Goal: Task Accomplishment & Management: Complete application form

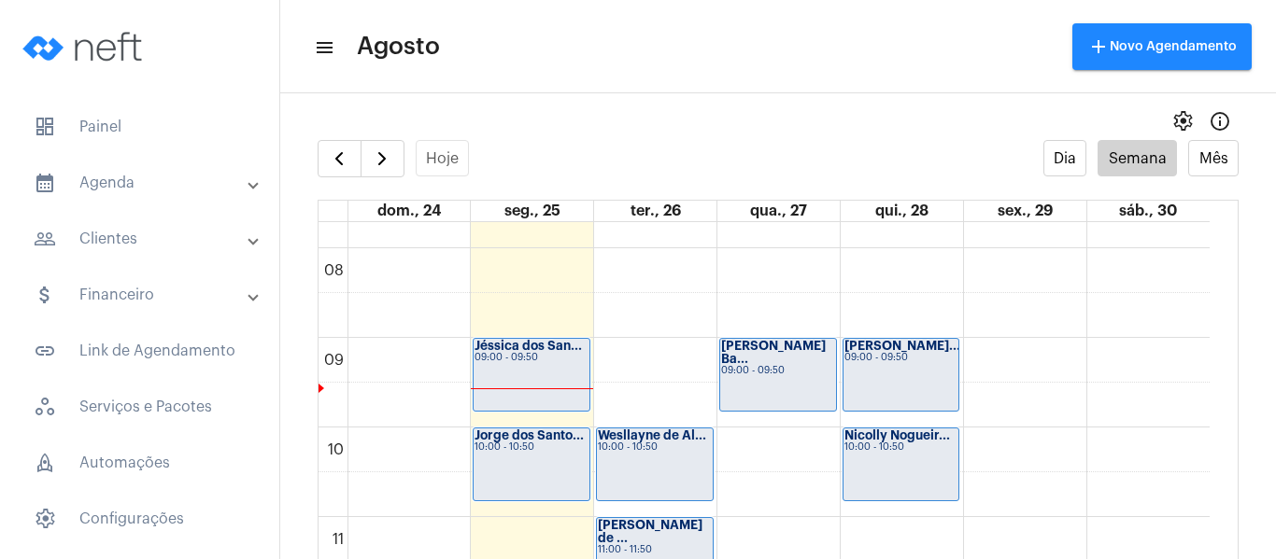
scroll to position [819, 0]
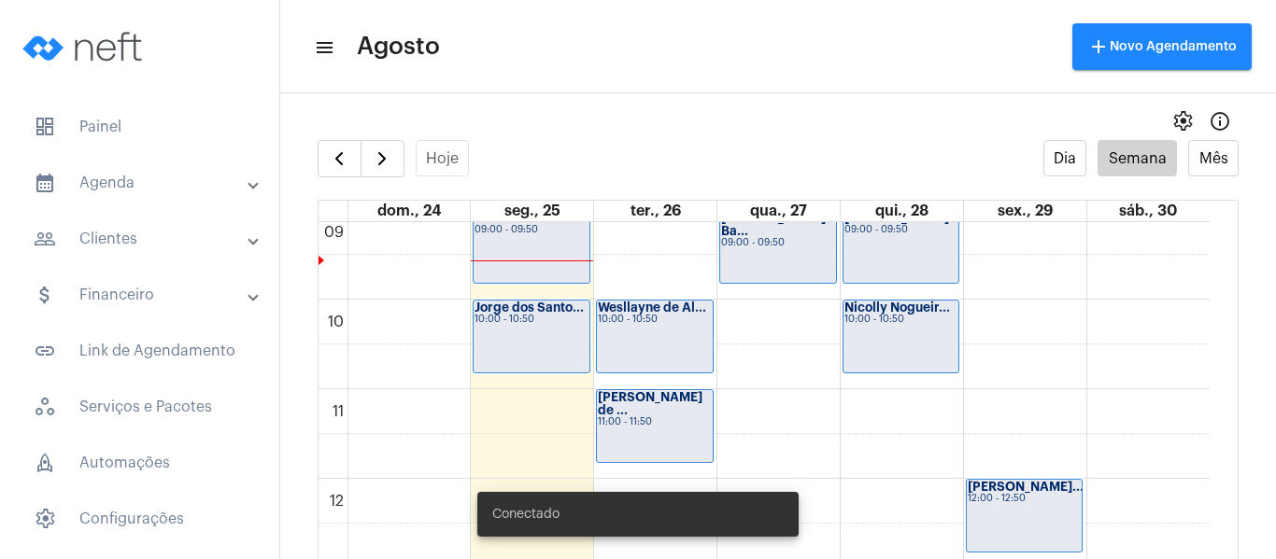
click at [497, 253] on div "Jéssica dos San... 09:00 - 09:50" at bounding box center [532, 247] width 116 height 72
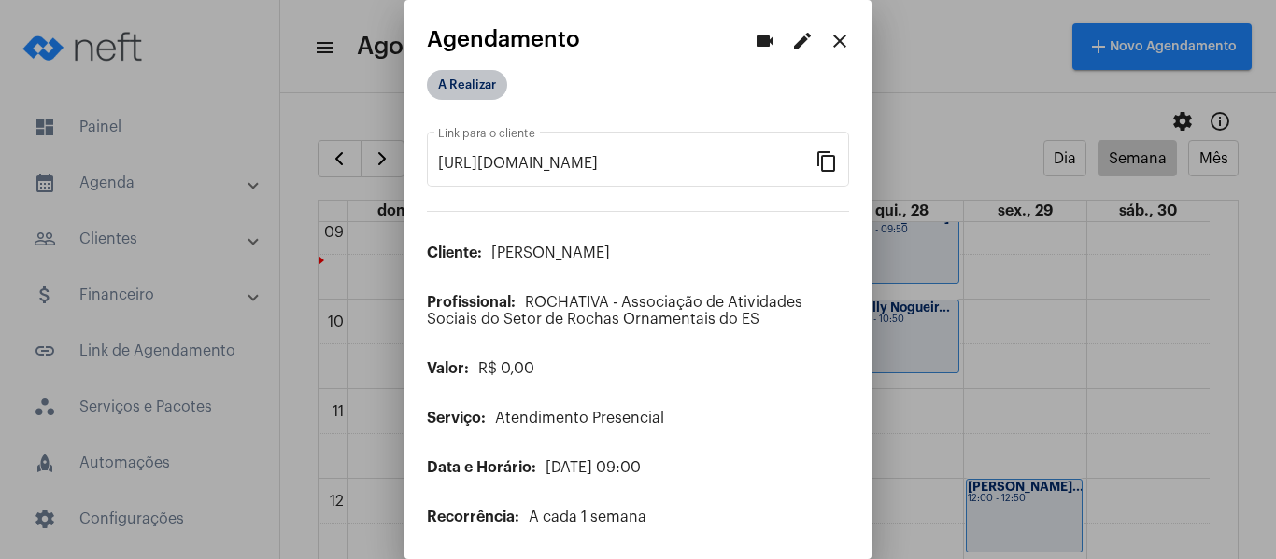
click at [481, 73] on mat-chip "A Realizar" at bounding box center [467, 85] width 80 height 30
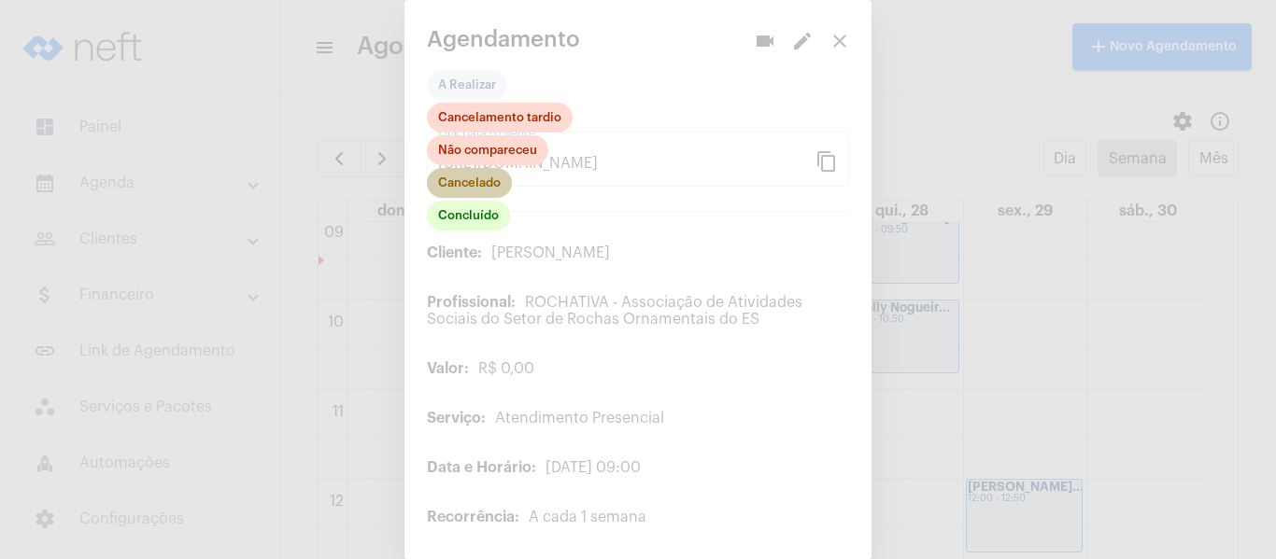
click at [488, 182] on mat-chip "Cancelado" at bounding box center [469, 183] width 85 height 30
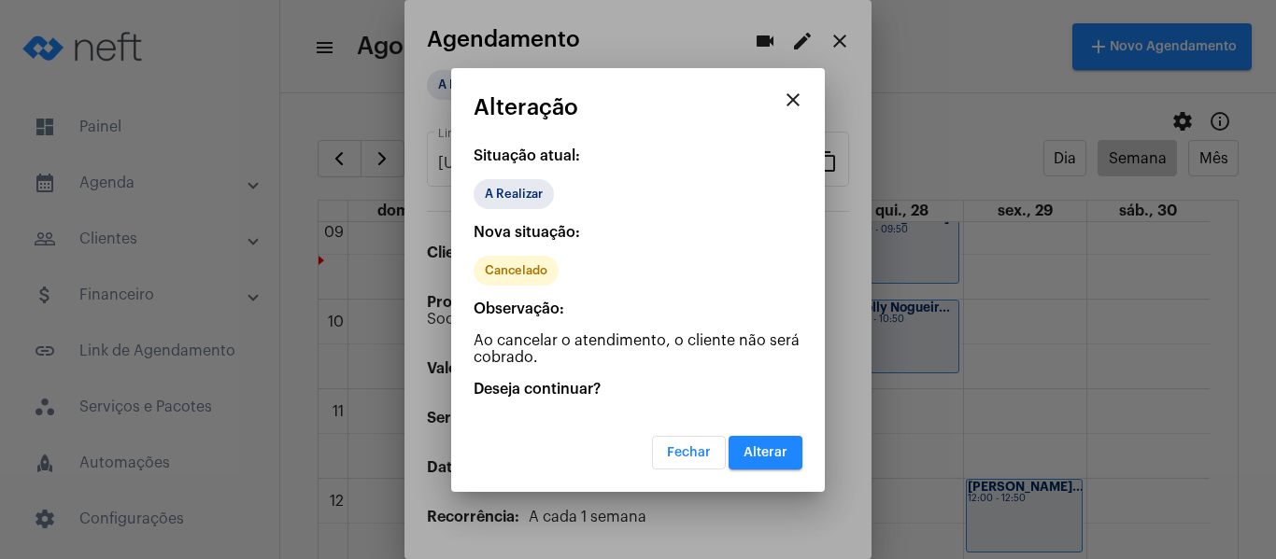
click at [750, 446] on span "Alterar" at bounding box center [765, 452] width 44 height 13
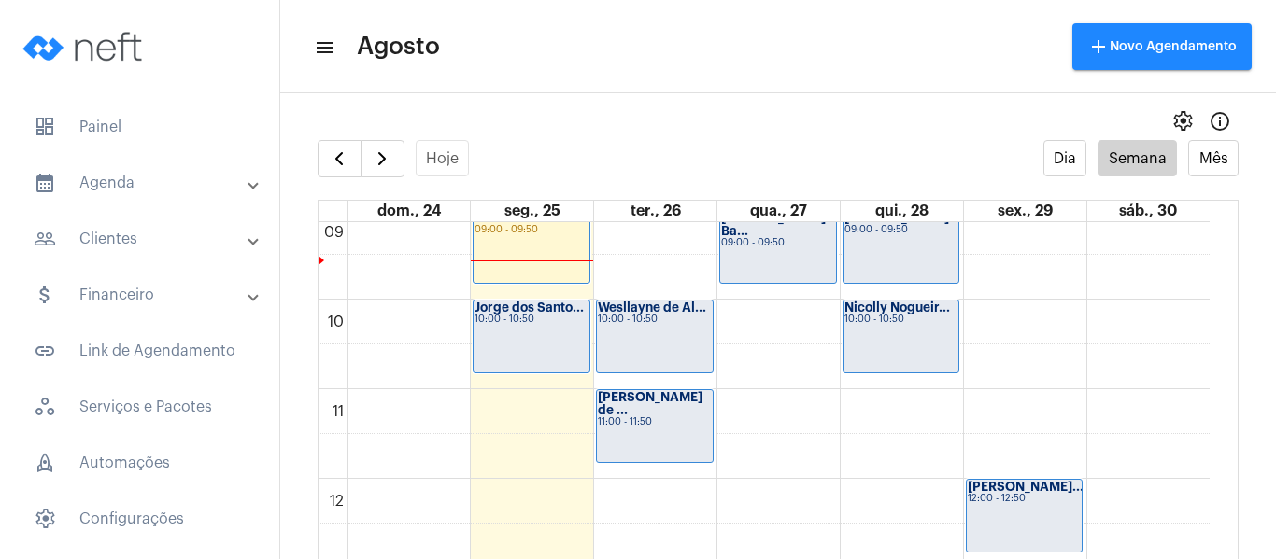
click at [502, 337] on div "Jorge dos Santo... 10:00 - 10:50" at bounding box center [532, 337] width 116 height 72
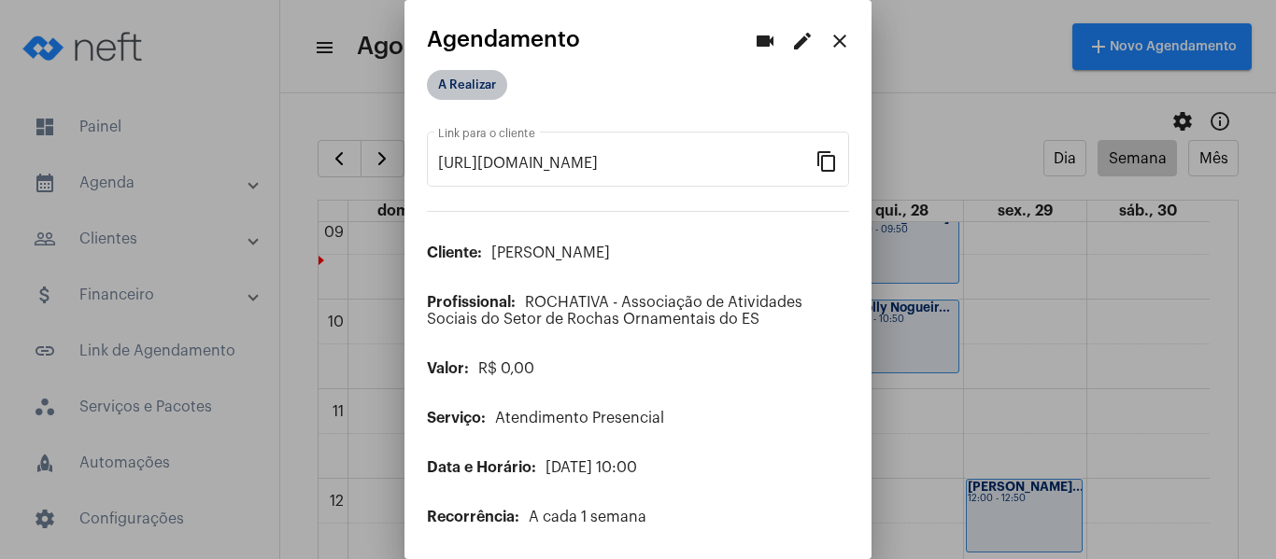
click at [460, 81] on mat-chip "A Realizar" at bounding box center [467, 85] width 80 height 30
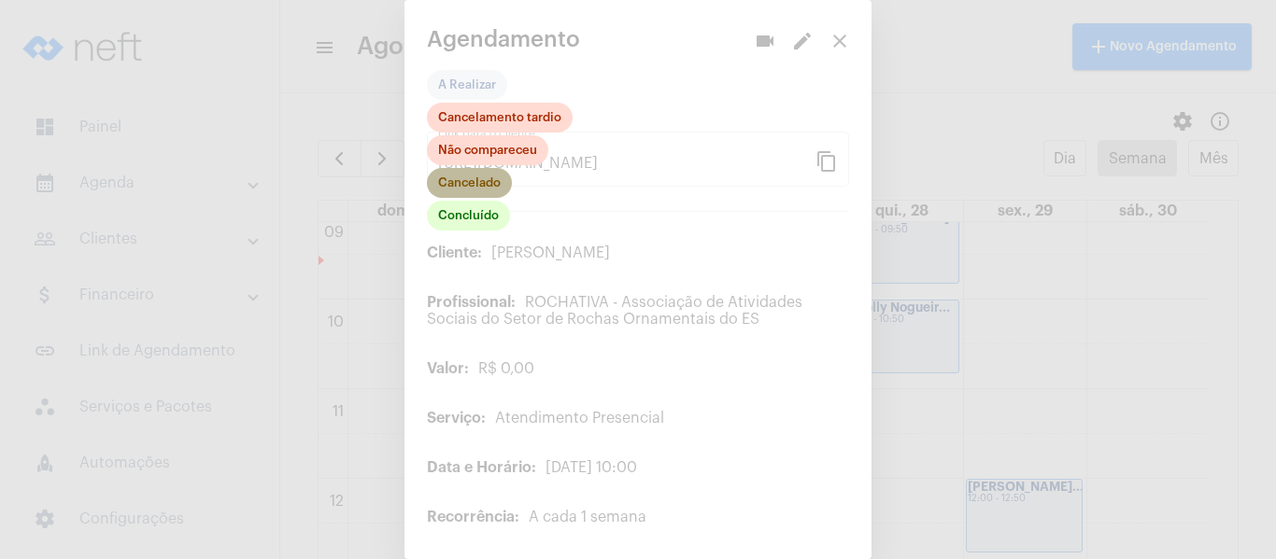
click at [467, 179] on mat-chip "Cancelado" at bounding box center [469, 183] width 85 height 30
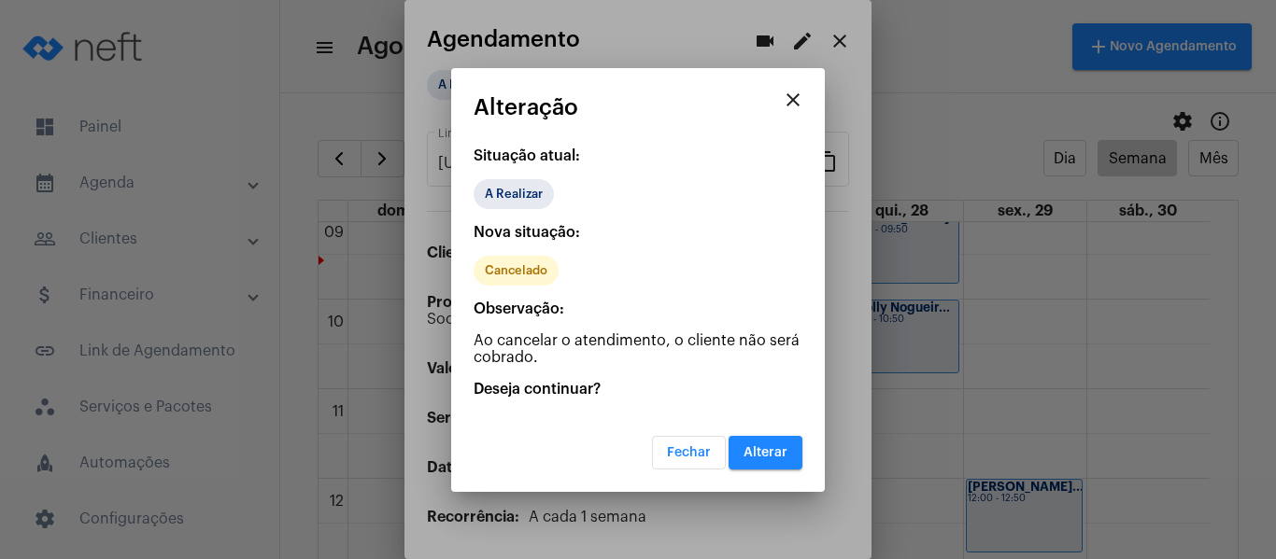
click at [773, 452] on span "Alterar" at bounding box center [765, 452] width 44 height 13
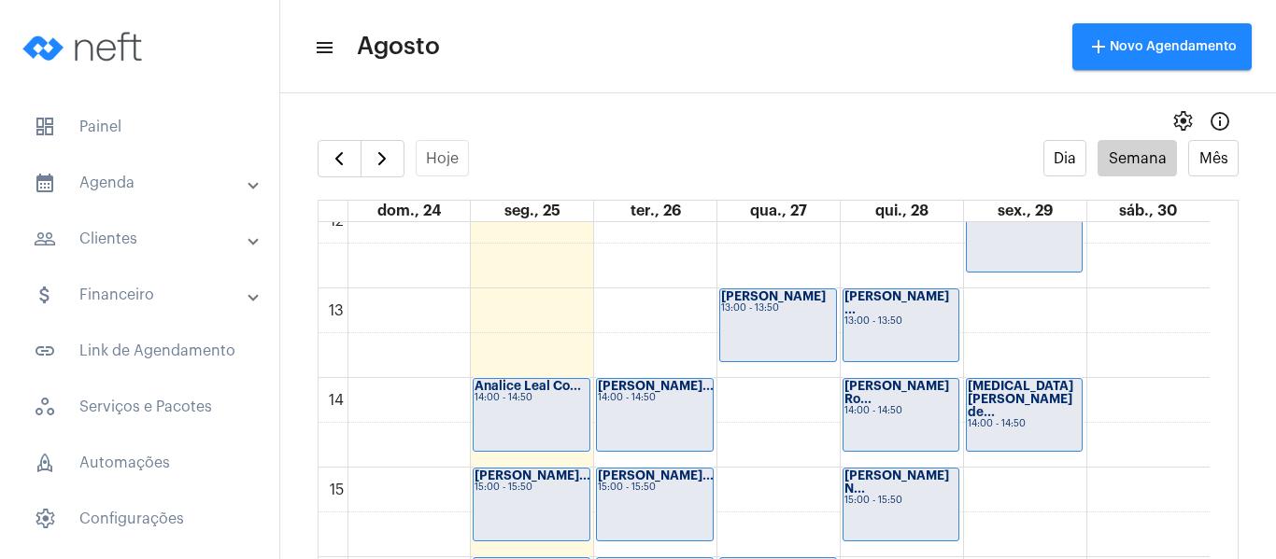
scroll to position [1286, 0]
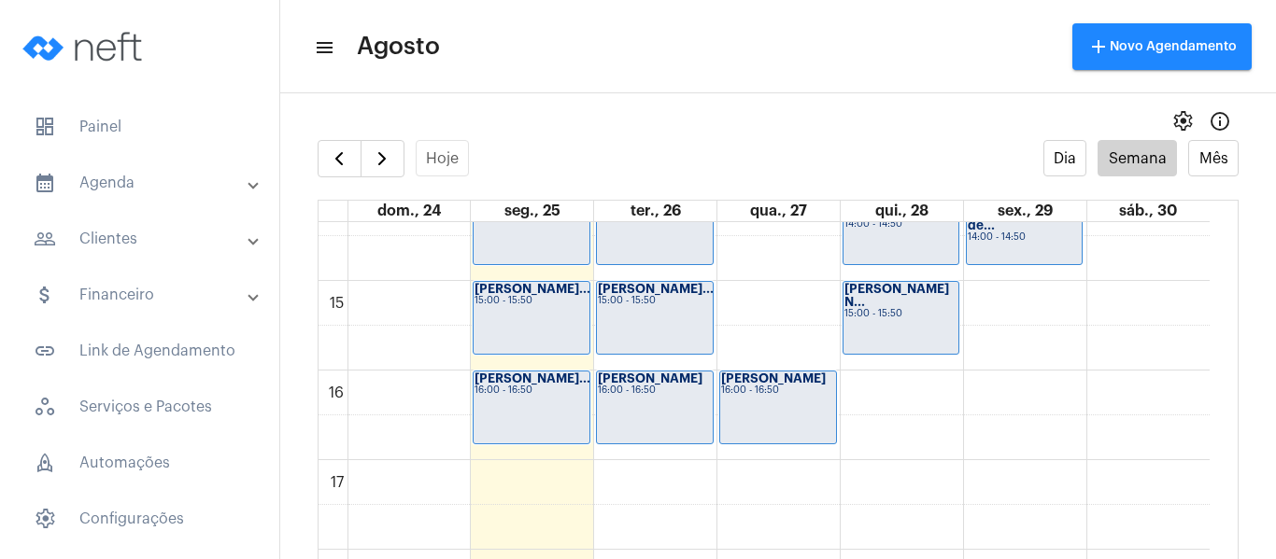
click at [519, 336] on div "[PERSON_NAME]... 15:00 - 15:50" at bounding box center [532, 318] width 116 height 72
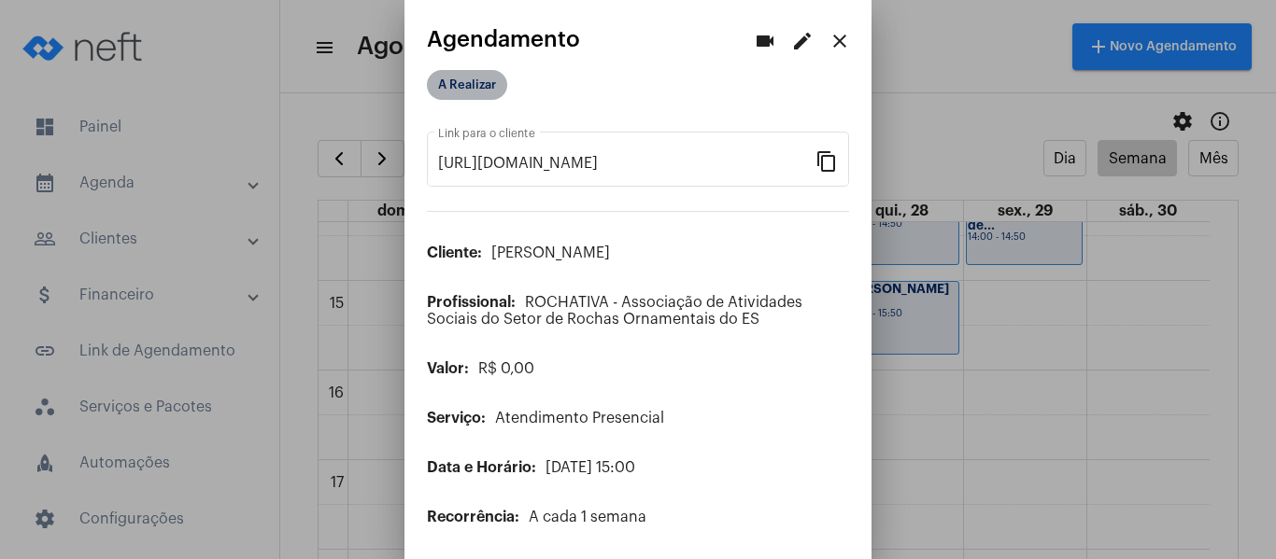
click at [467, 74] on mat-chip "A Realizar" at bounding box center [467, 85] width 80 height 30
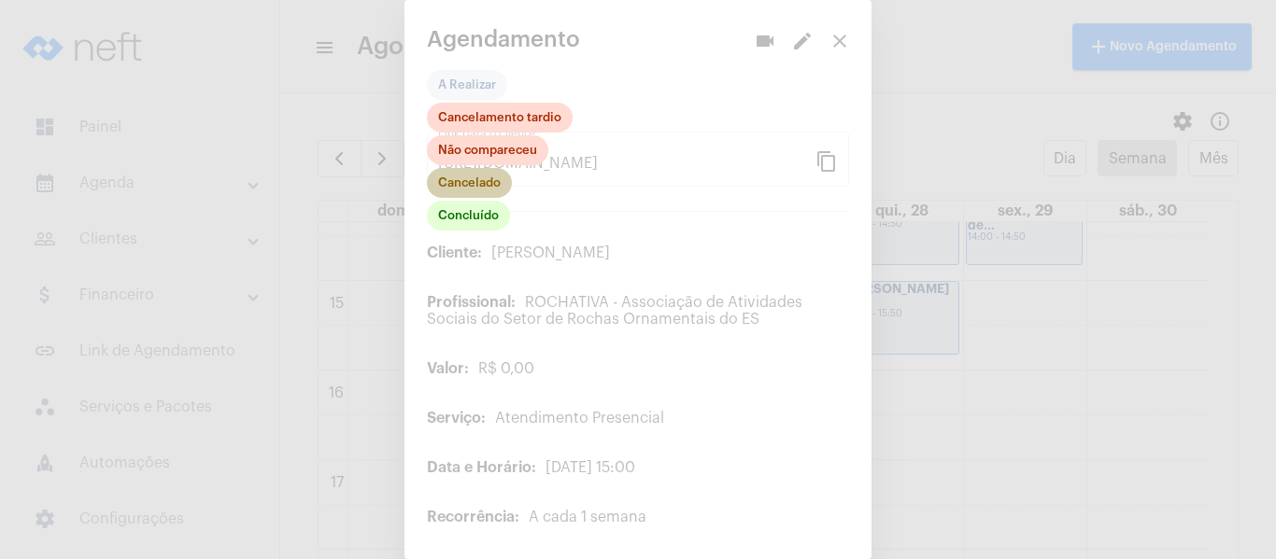
click at [478, 183] on mat-chip "Cancelado" at bounding box center [469, 183] width 85 height 30
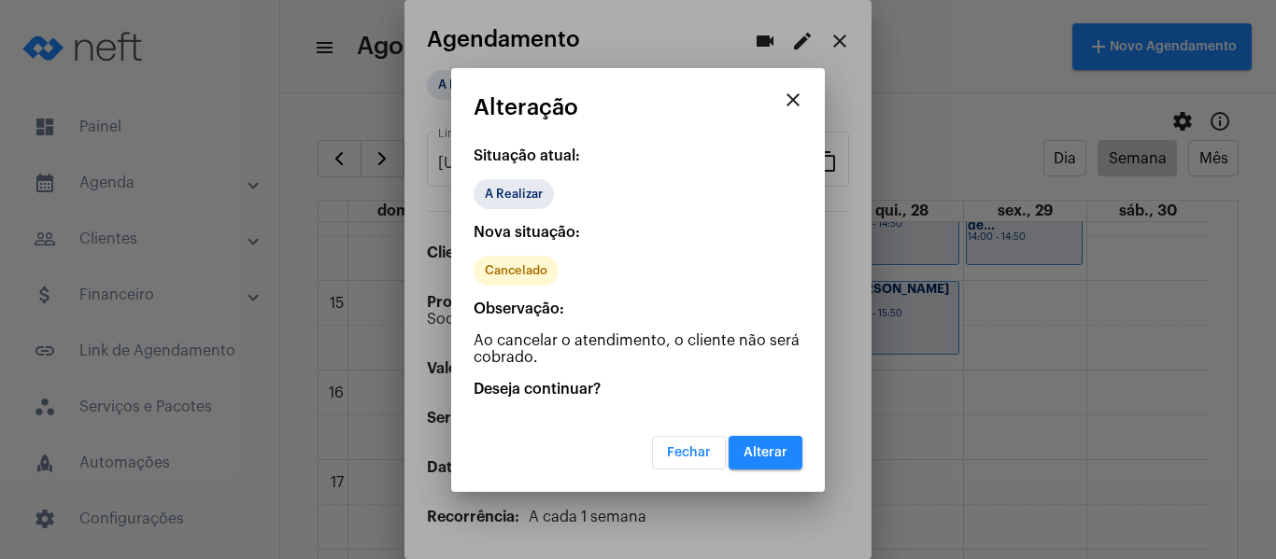
click at [780, 456] on span "Alterar" at bounding box center [765, 452] width 44 height 13
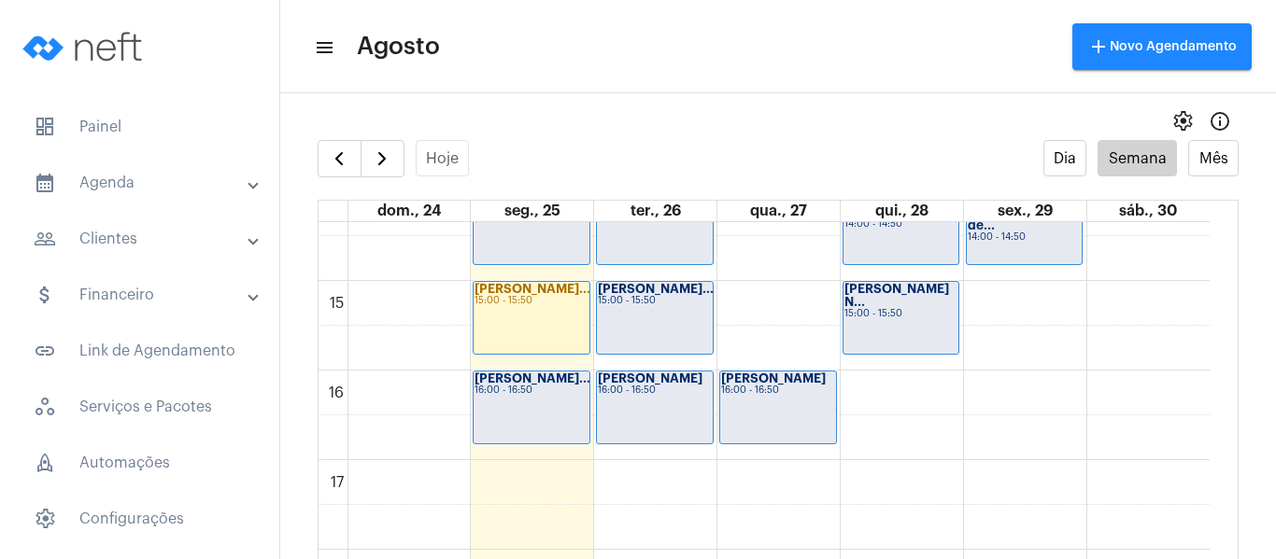
click at [486, 387] on div "16:00 - 16:50" at bounding box center [531, 391] width 114 height 10
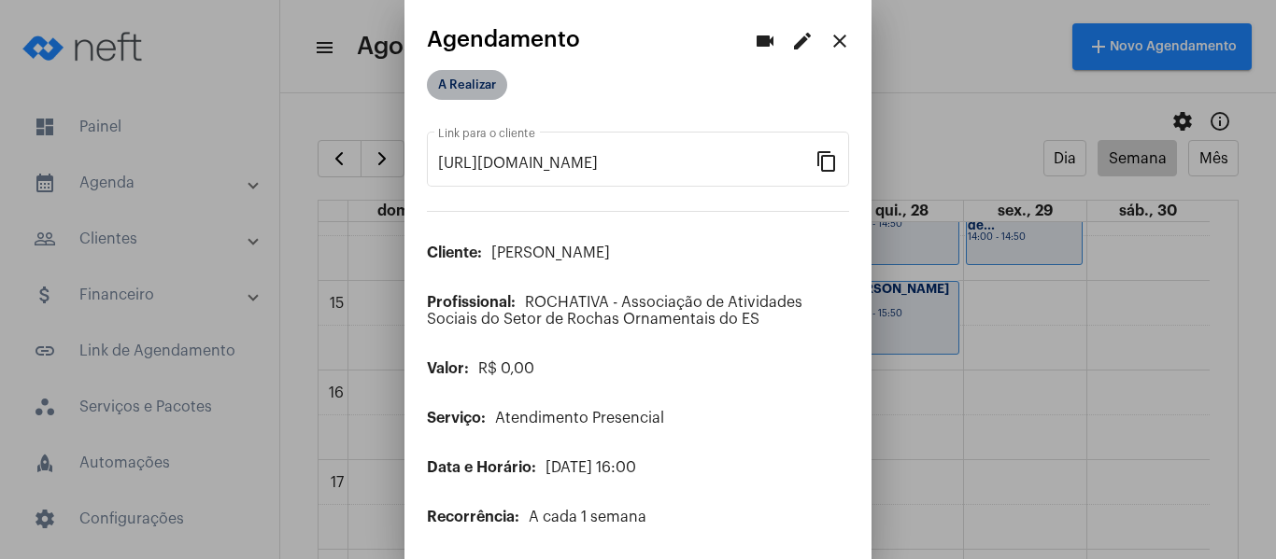
click at [452, 92] on mat-chip "A Realizar" at bounding box center [467, 85] width 80 height 30
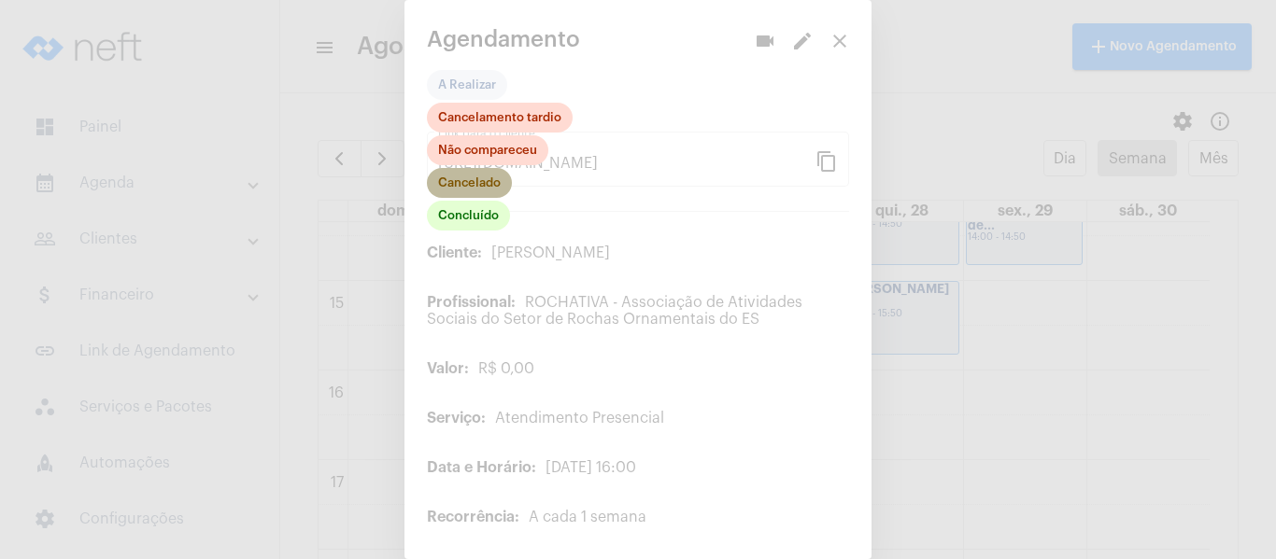
click at [443, 190] on mat-chip "Cancelado" at bounding box center [469, 183] width 85 height 30
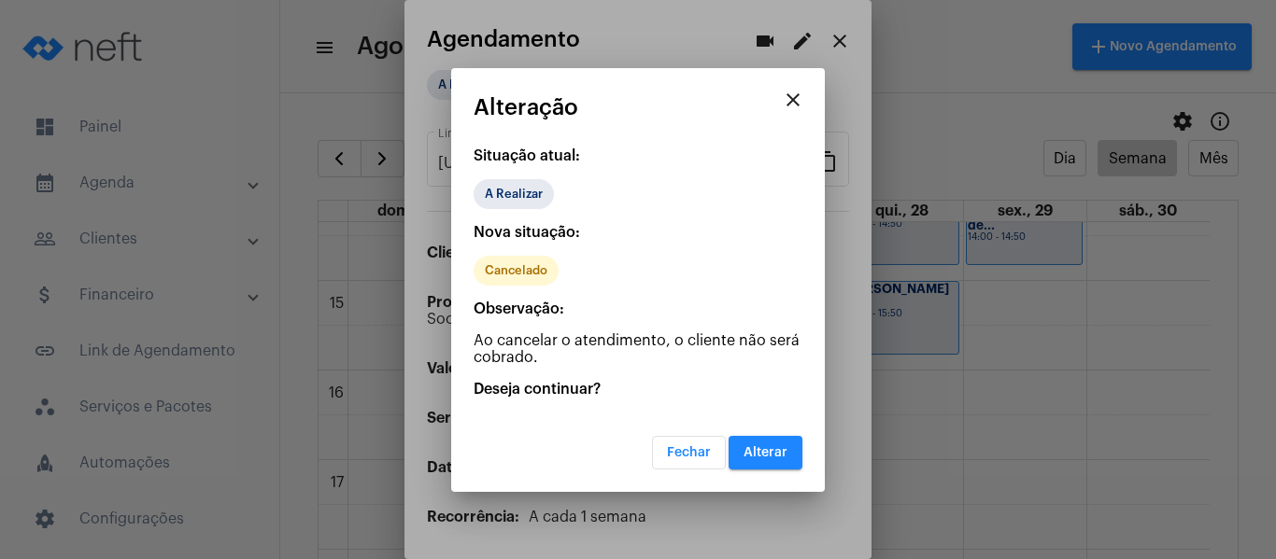
click at [777, 465] on button "Alterar" at bounding box center [766, 453] width 74 height 34
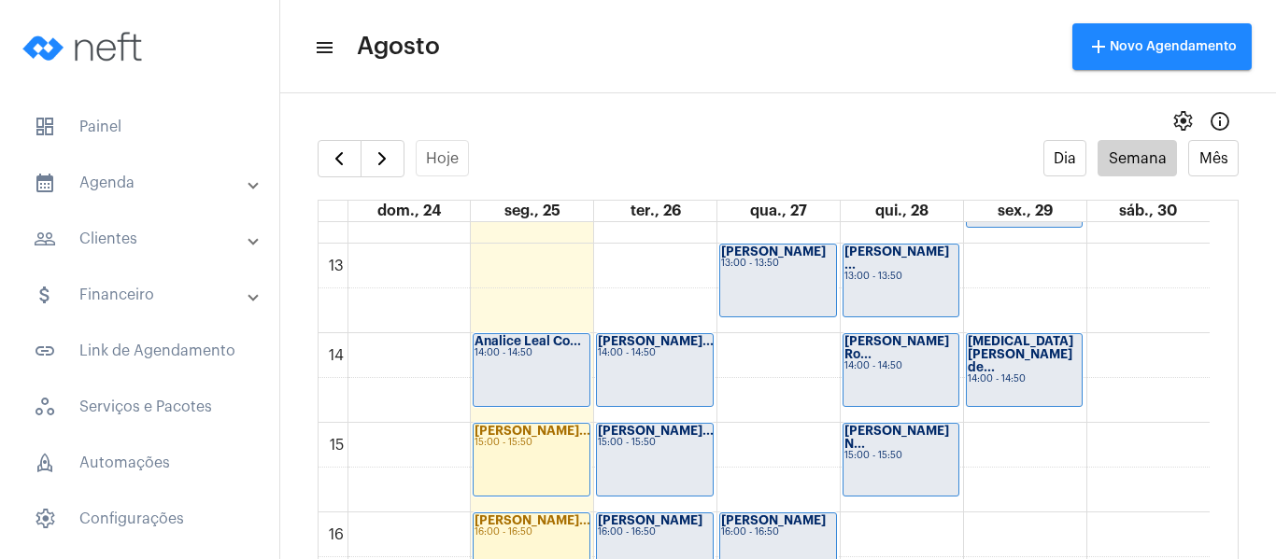
scroll to position [1099, 0]
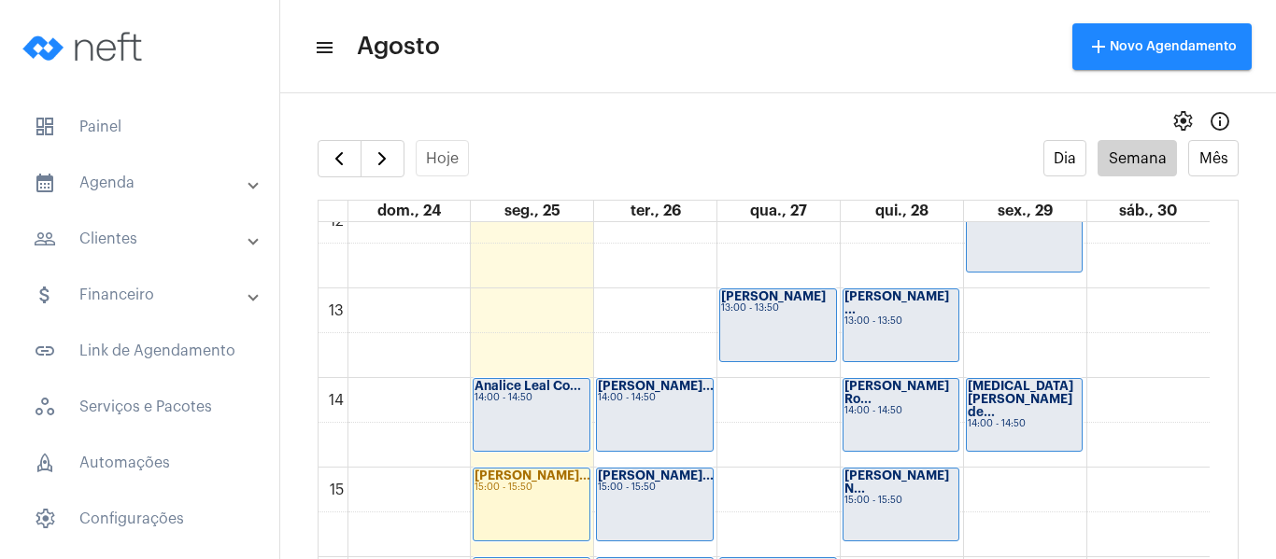
click at [502, 326] on div "00 01 02 03 04 05 06 07 08 09 10 11 12 13 14 15 16 17 18 19 20 21 22 23 Jéssica…" at bounding box center [764, 199] width 891 height 2152
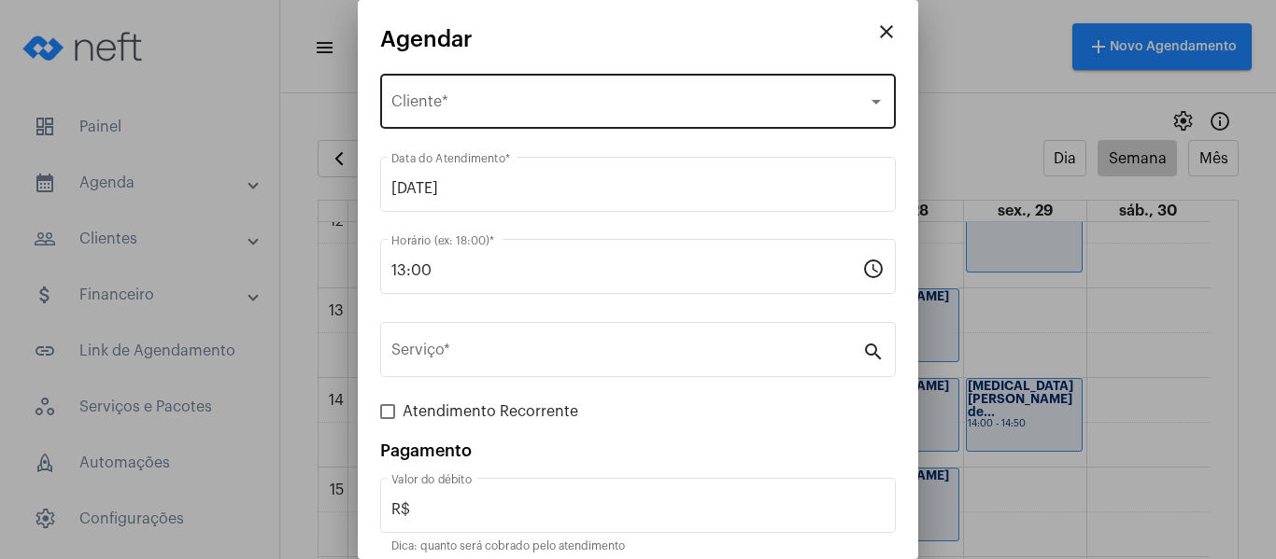
click at [463, 107] on span "Selecione o Cliente" at bounding box center [629, 105] width 476 height 17
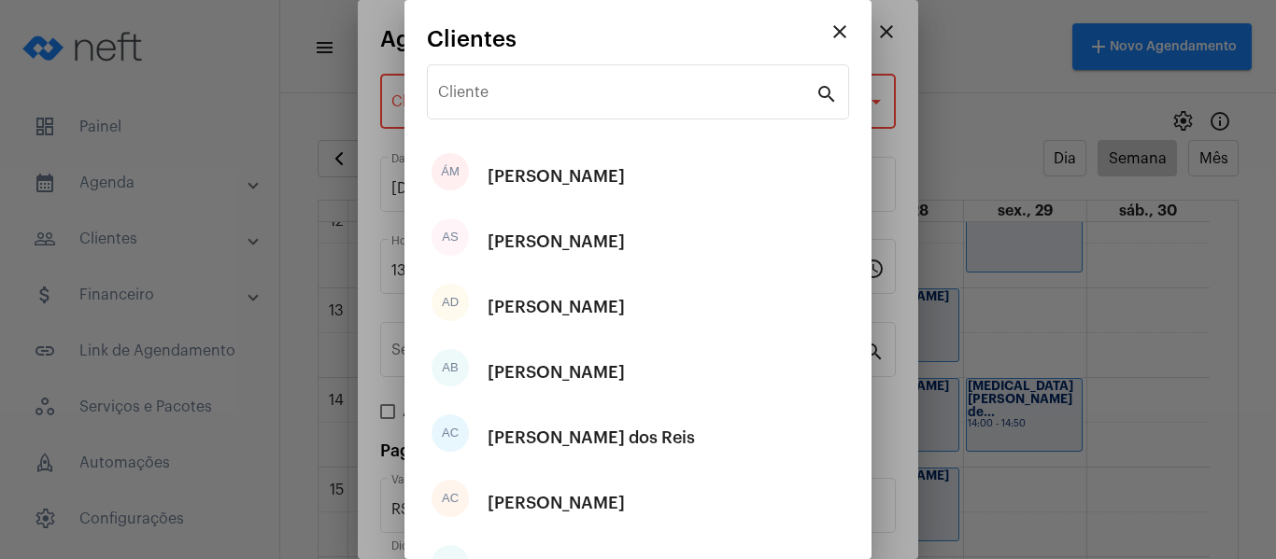
click at [459, 103] on div "close Clientes Cliente search ÁM [PERSON_NAME] AS [PERSON_NAME] AD [PERSON_NAME…" at bounding box center [637, 279] width 467 height 559
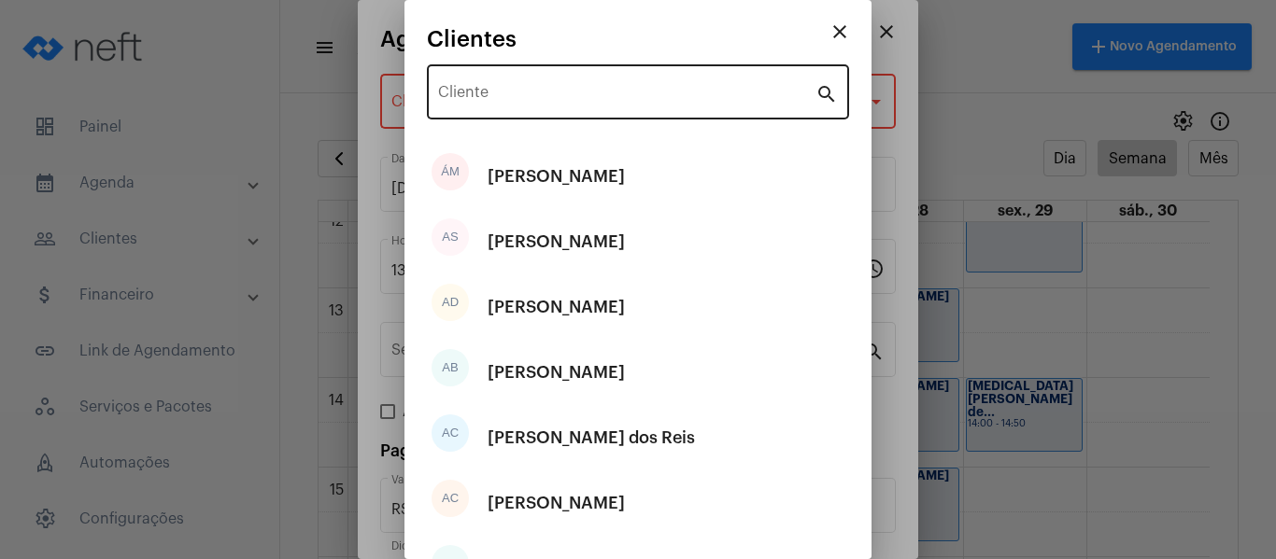
click at [488, 85] on div "Cliente" at bounding box center [626, 90] width 377 height 59
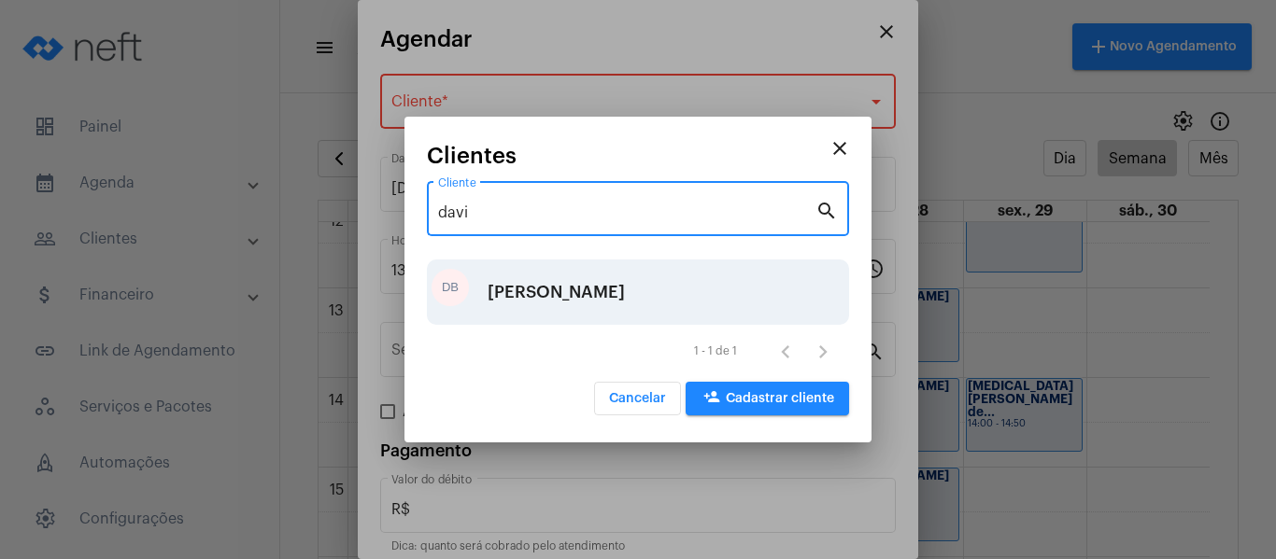
type input "davi"
click at [568, 290] on div "[PERSON_NAME]" at bounding box center [556, 292] width 137 height 56
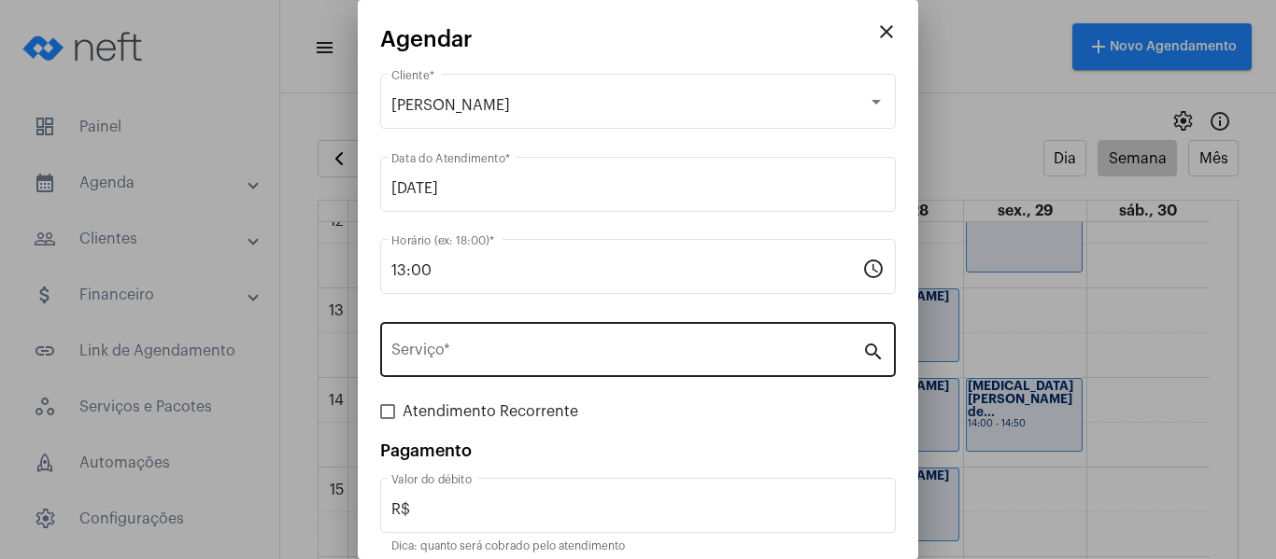
click at [537, 331] on div "Serviço *" at bounding box center [626, 348] width 471 height 59
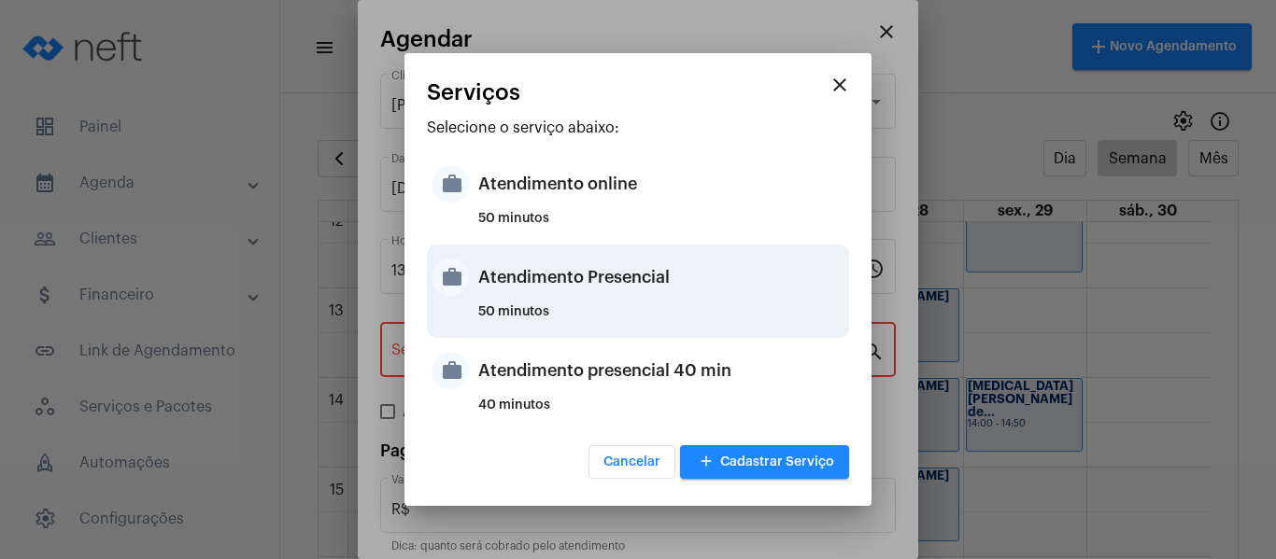
click at [522, 297] on div "Atendimento Presencial" at bounding box center [661, 277] width 366 height 56
type input "Atendimento Presencial"
type input "R$ 0"
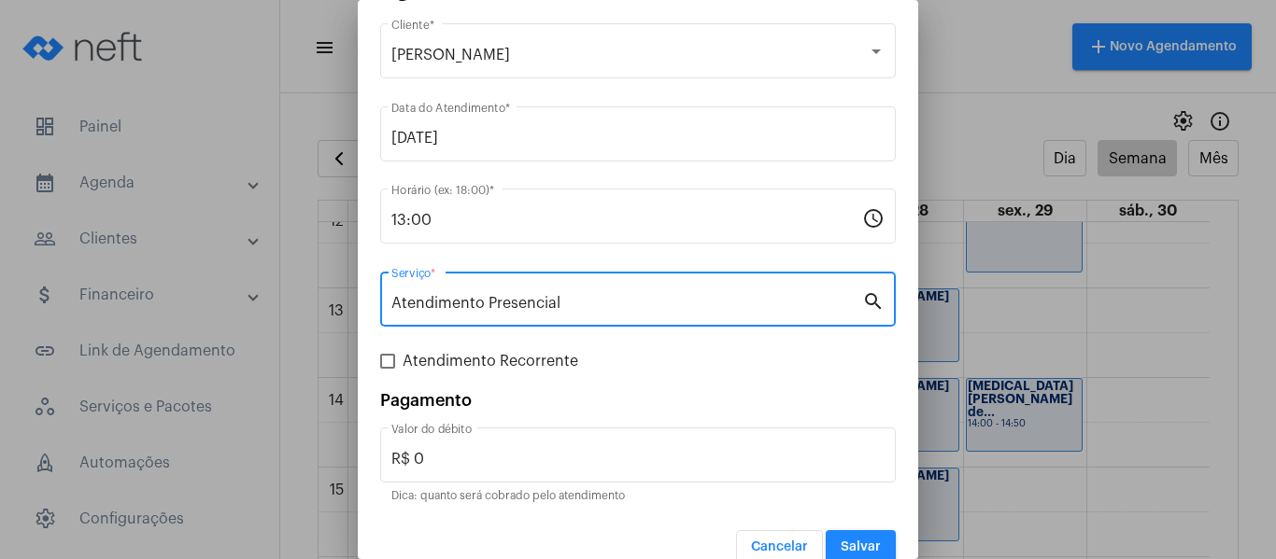
scroll to position [78, 0]
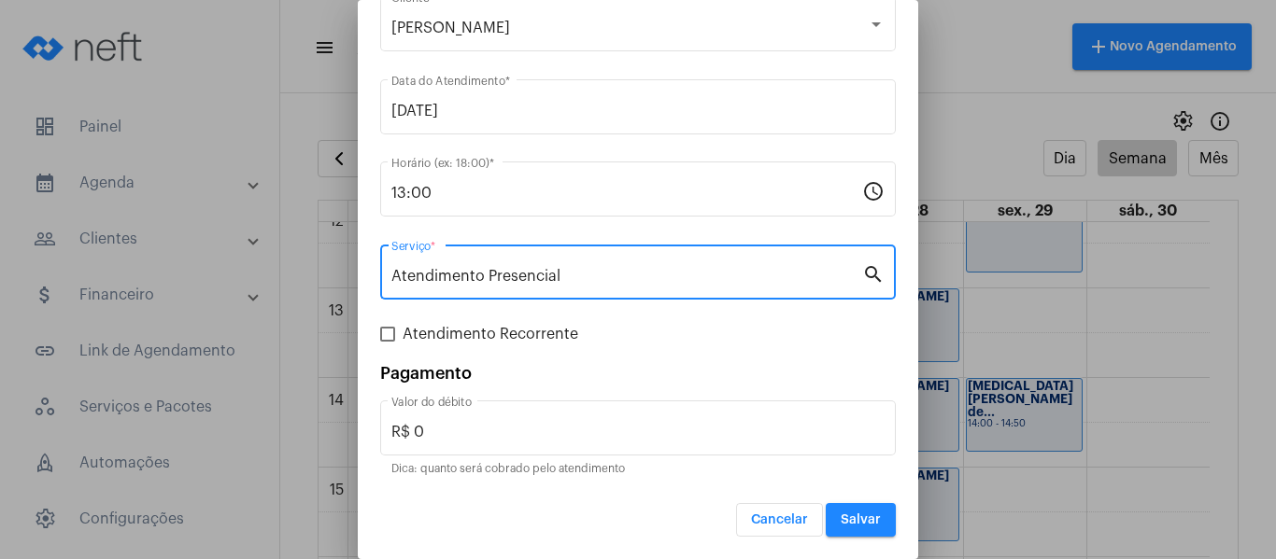
click at [478, 334] on span "Atendimento Recorrente" at bounding box center [491, 334] width 176 height 22
click at [388, 342] on input "Atendimento Recorrente" at bounding box center [387, 342] width 1 height 1
checkbox input "true"
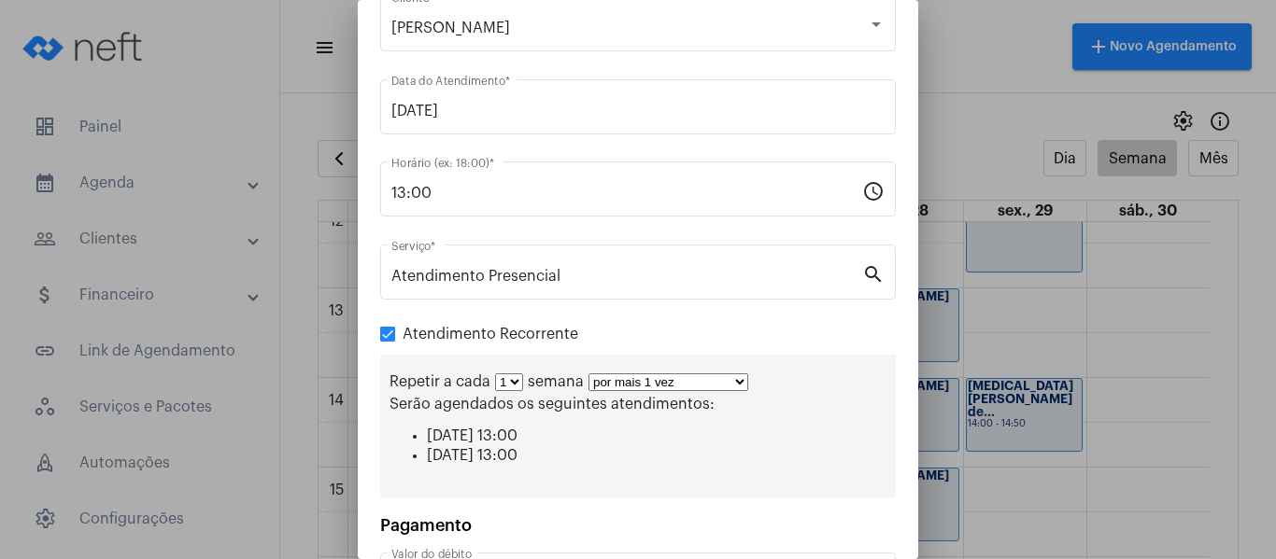
click at [616, 381] on select "por mais 1 vez por mais 2 vezes por mais 3 vezes por mais 4 vezes por mais 5 ve…" at bounding box center [668, 383] width 160 height 18
select select "2: 3"
click at [588, 374] on select "por mais 1 vez por mais 2 vezes por mais 3 vezes por mais 4 vezes por mais 5 ve…" at bounding box center [668, 383] width 160 height 18
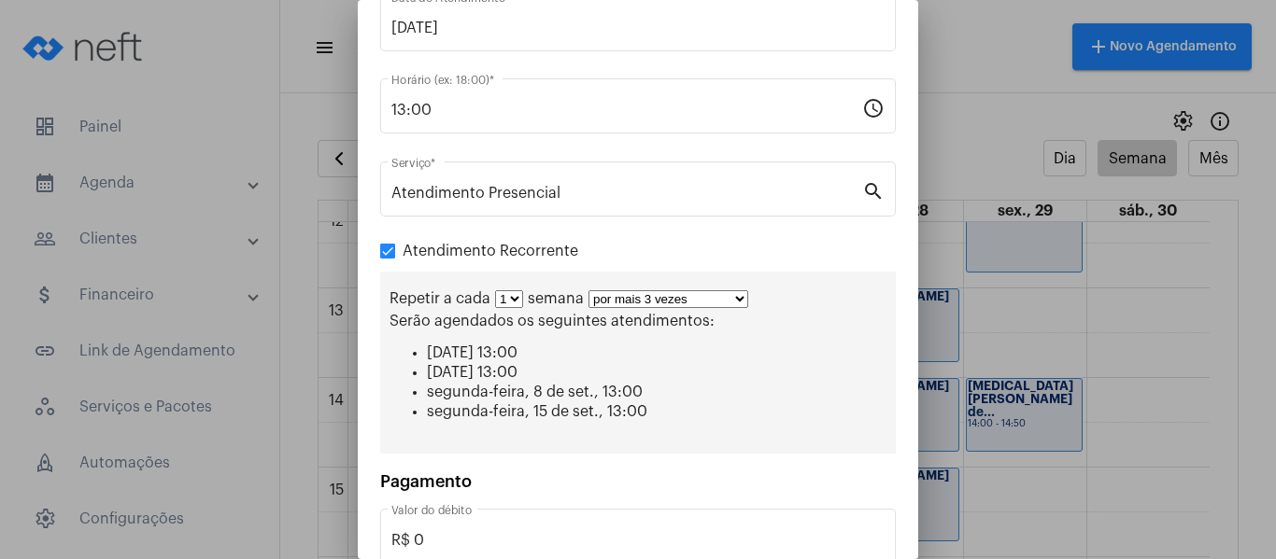
scroll to position [269, 0]
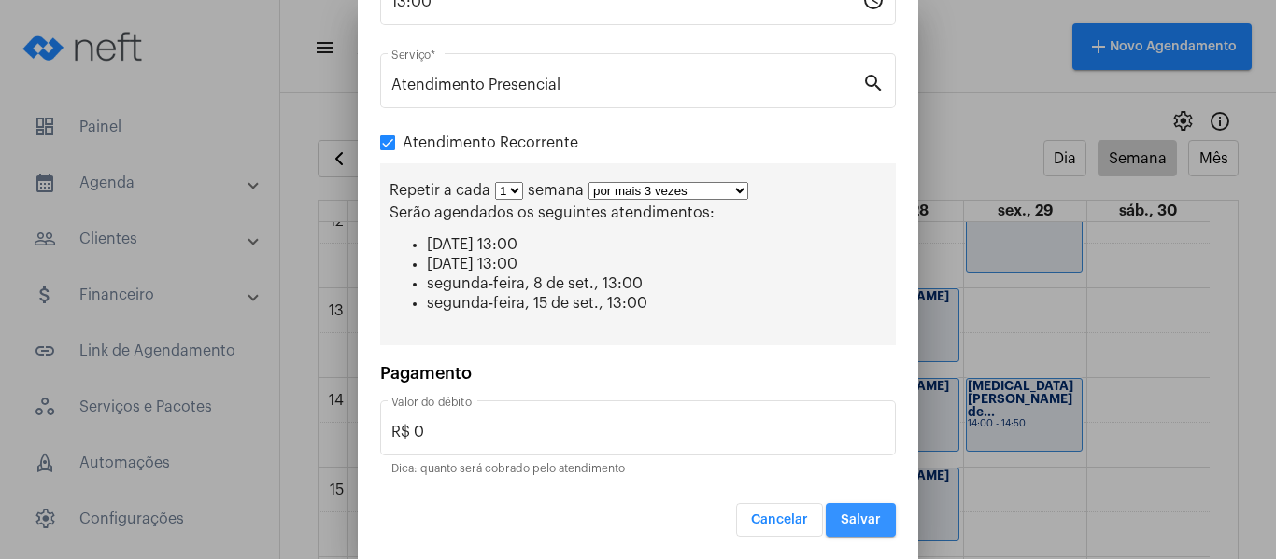
click at [848, 506] on button "Salvar" at bounding box center [861, 520] width 70 height 34
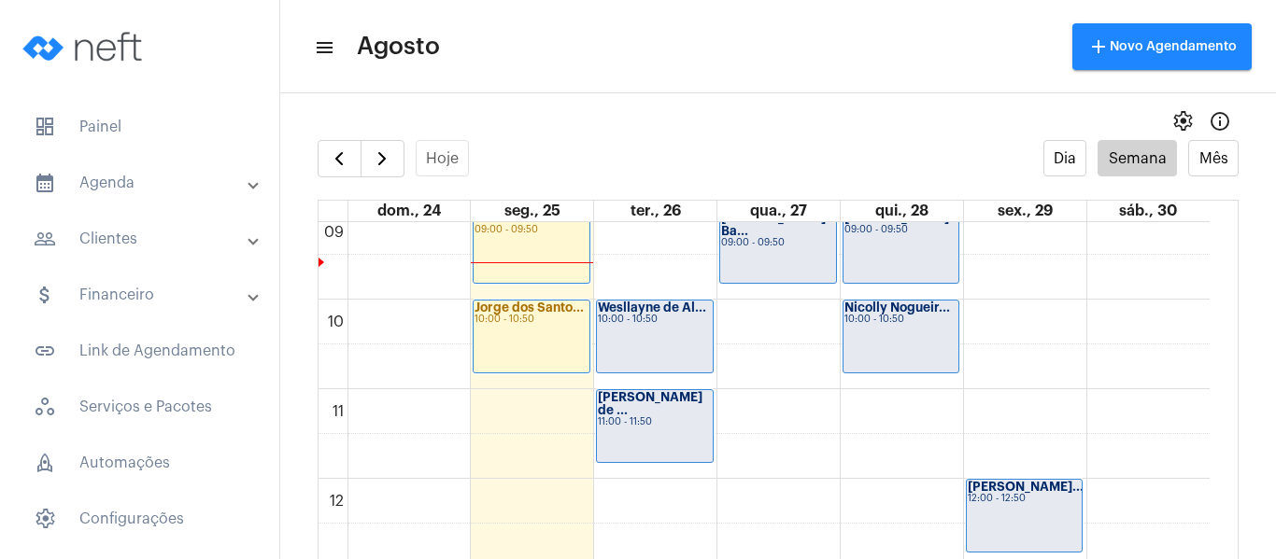
scroll to position [726, 0]
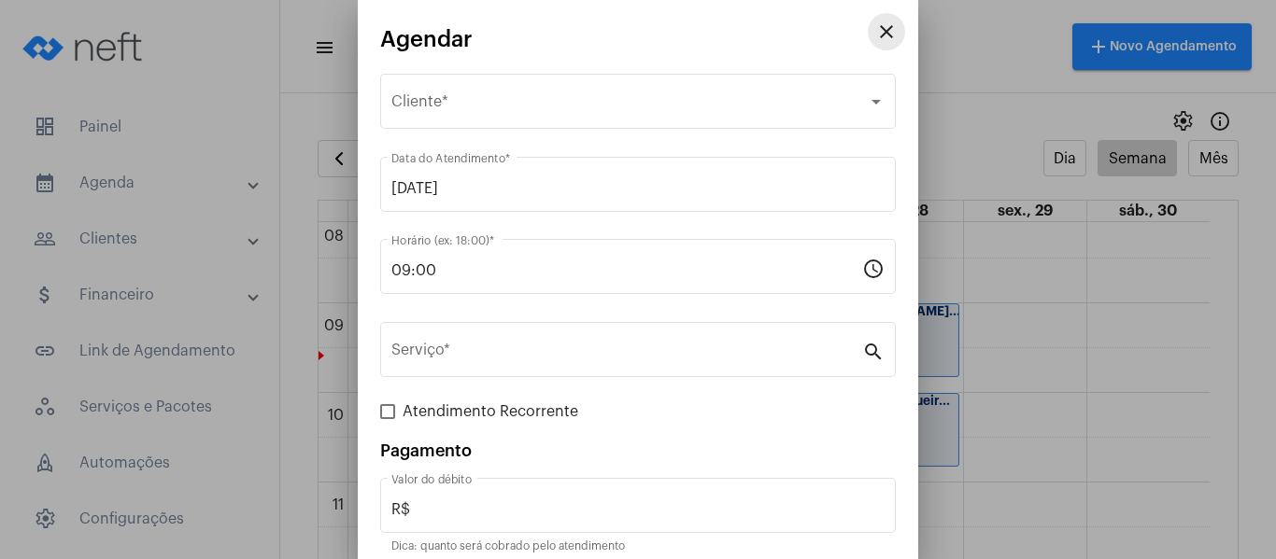
click at [880, 33] on mat-icon "close" at bounding box center [886, 32] width 22 height 22
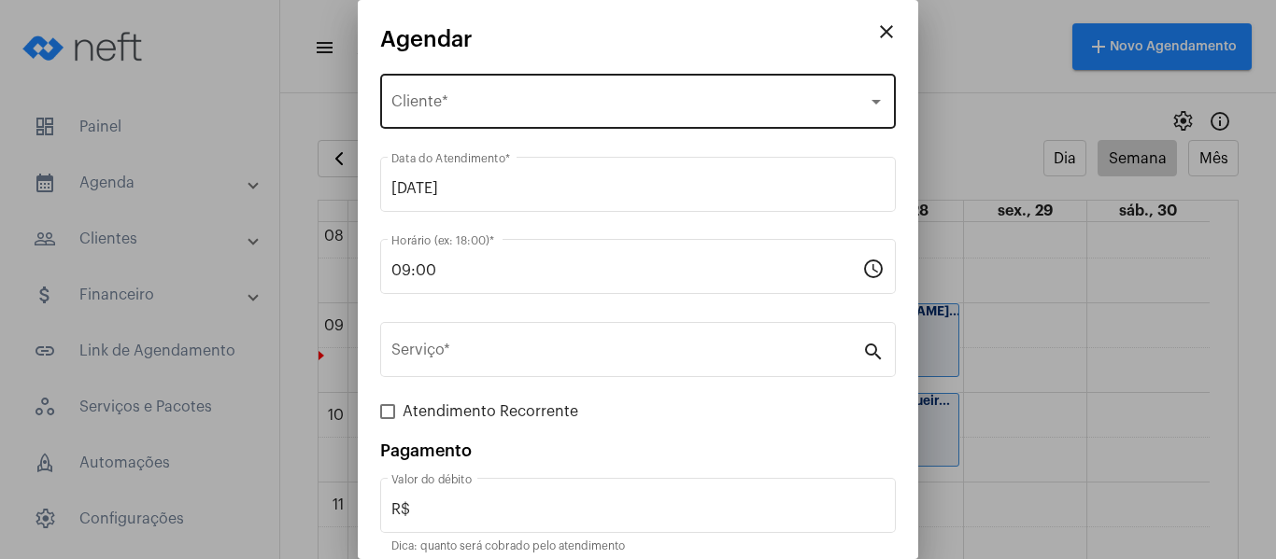
click at [487, 82] on div "Selecione o Cliente Cliente *" at bounding box center [637, 99] width 493 height 59
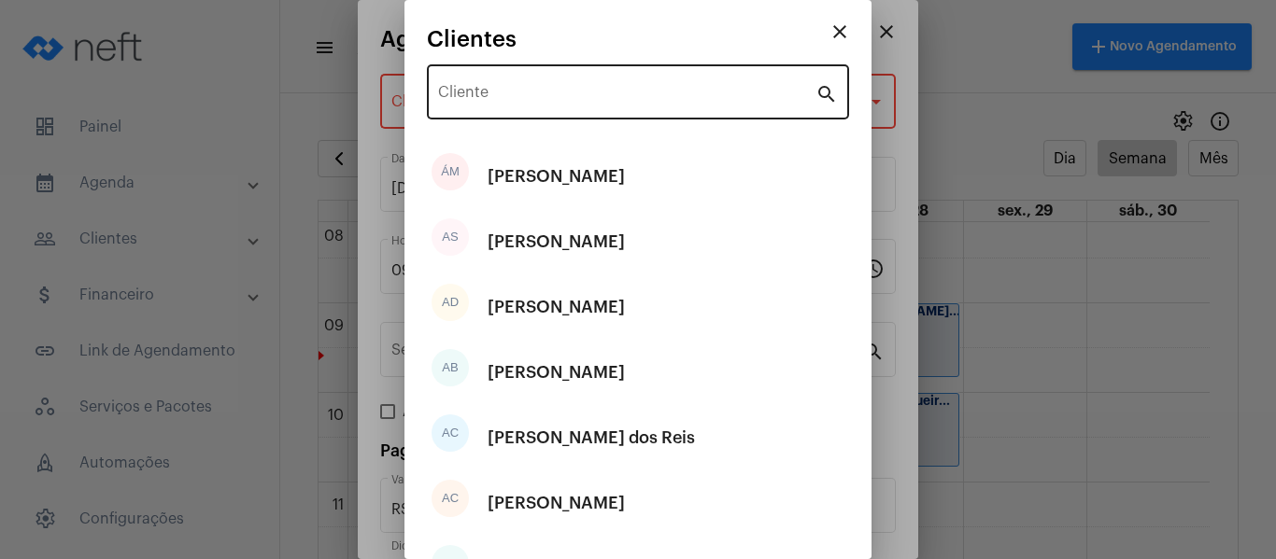
click at [523, 112] on div "Cliente" at bounding box center [626, 90] width 377 height 59
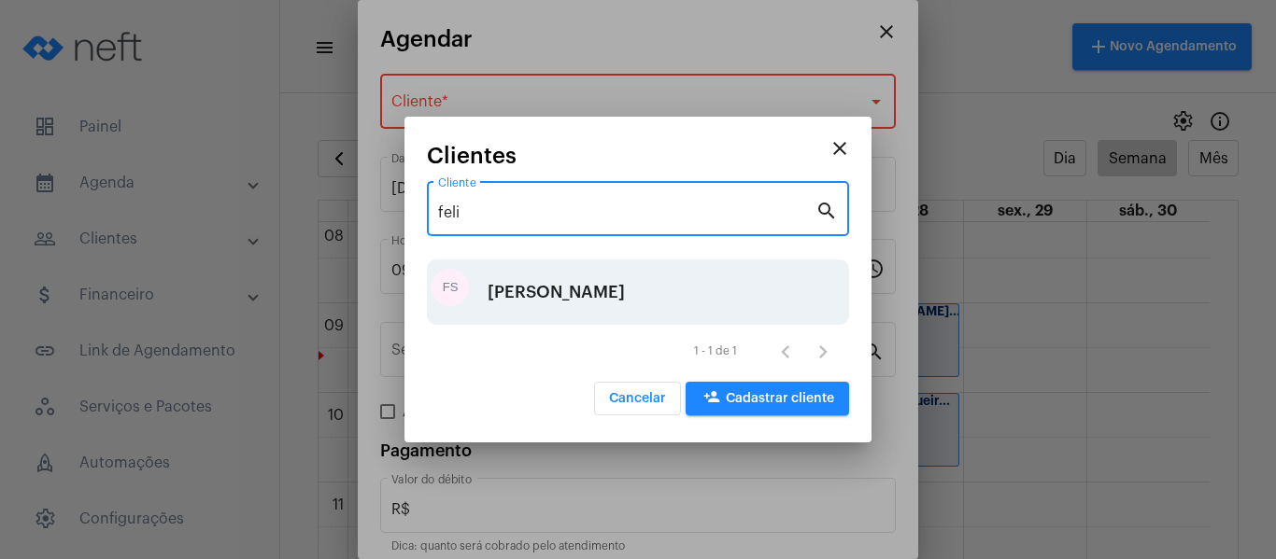
type input "feli"
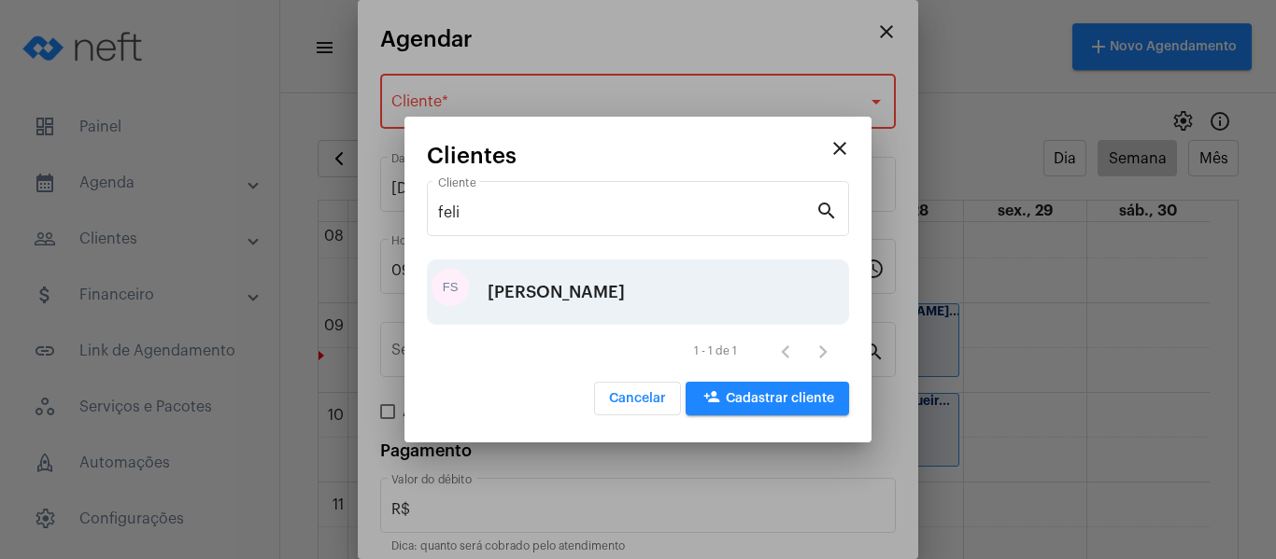
click at [554, 301] on div "[PERSON_NAME]" at bounding box center [556, 292] width 137 height 56
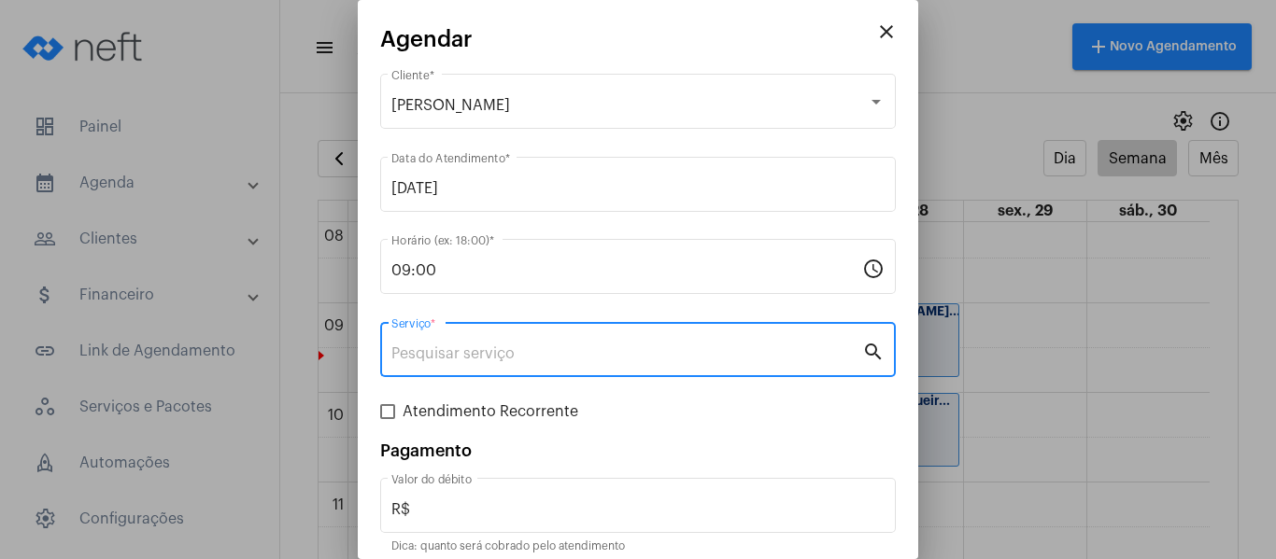
click at [503, 346] on input "Serviço *" at bounding box center [626, 354] width 471 height 17
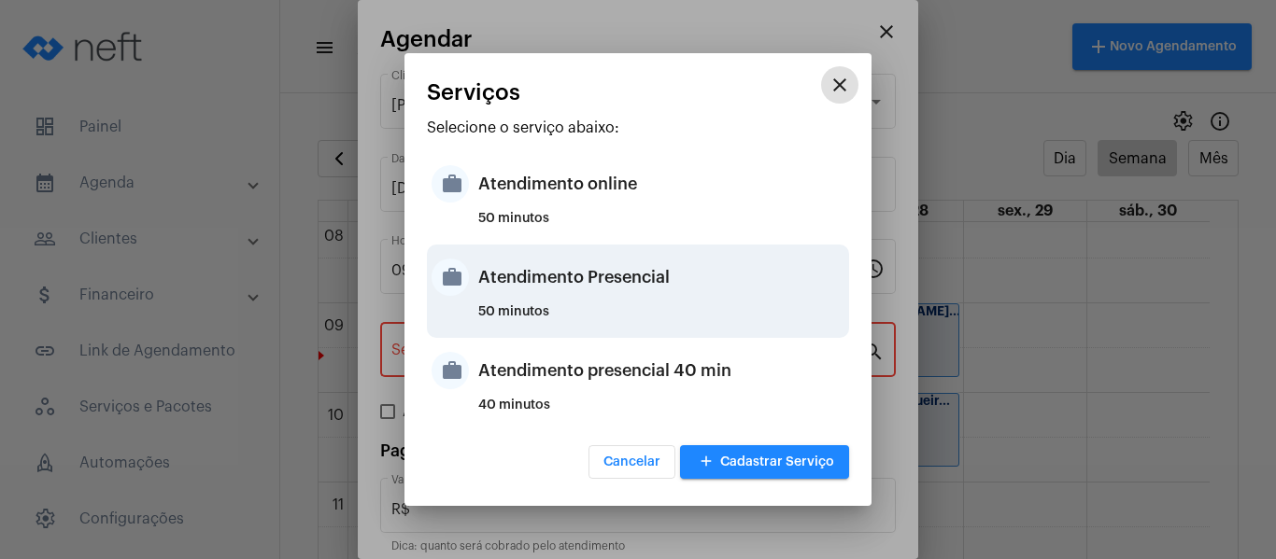
click at [523, 280] on div "Atendimento Presencial" at bounding box center [661, 277] width 366 height 56
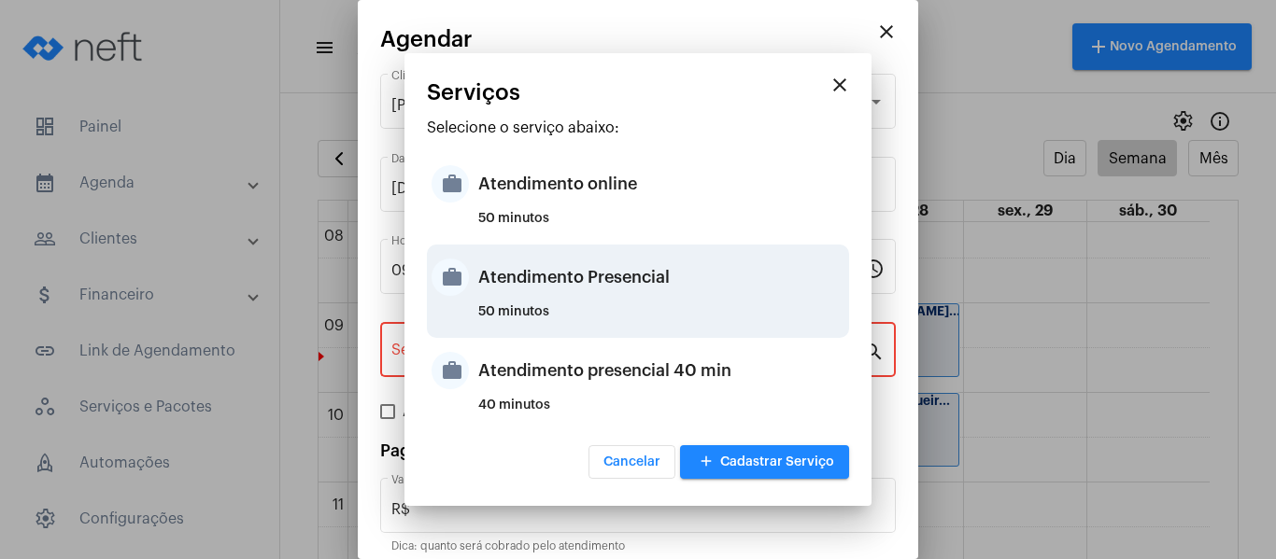
type input "Atendimento Presencial"
type input "R$ 0"
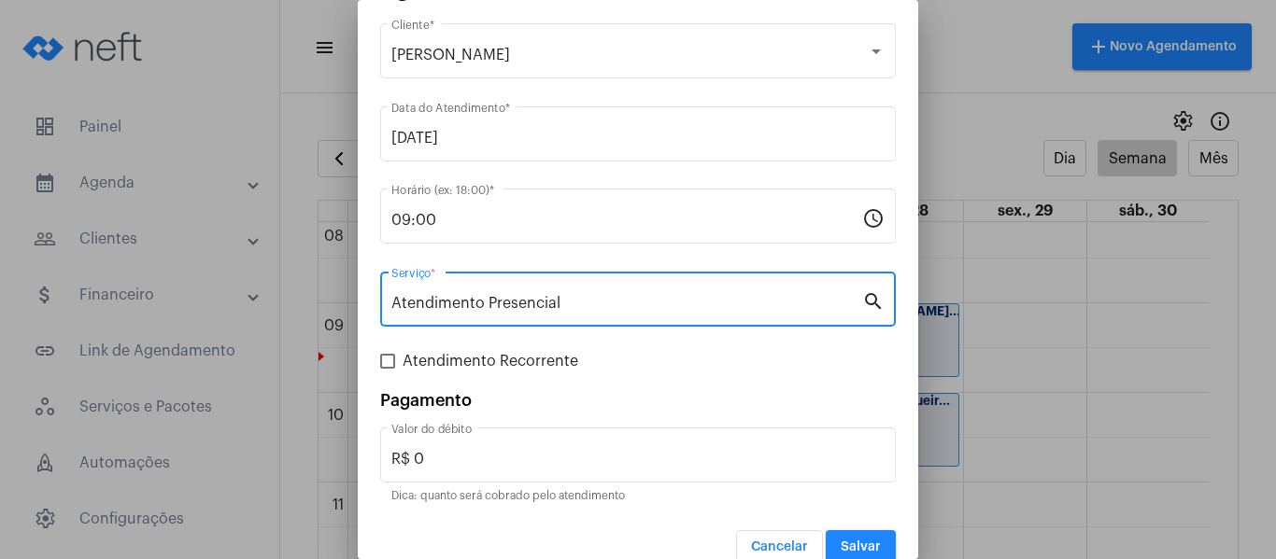
scroll to position [78, 0]
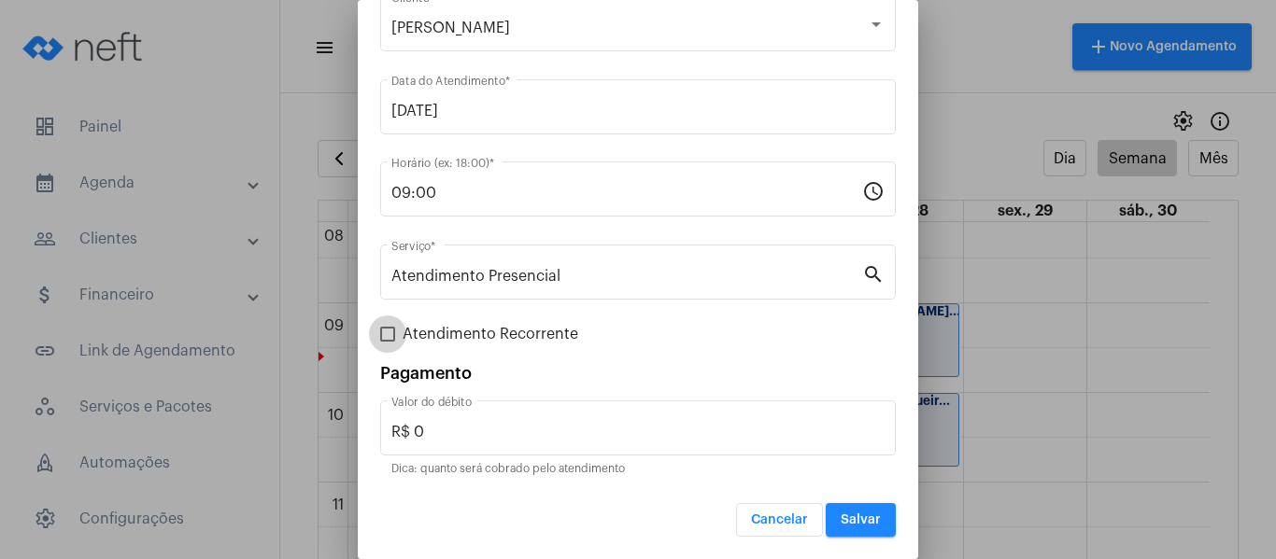
click at [457, 333] on span "Atendimento Recorrente" at bounding box center [491, 334] width 176 height 22
click at [388, 342] on input "Atendimento Recorrente" at bounding box center [387, 342] width 1 height 1
checkbox input "true"
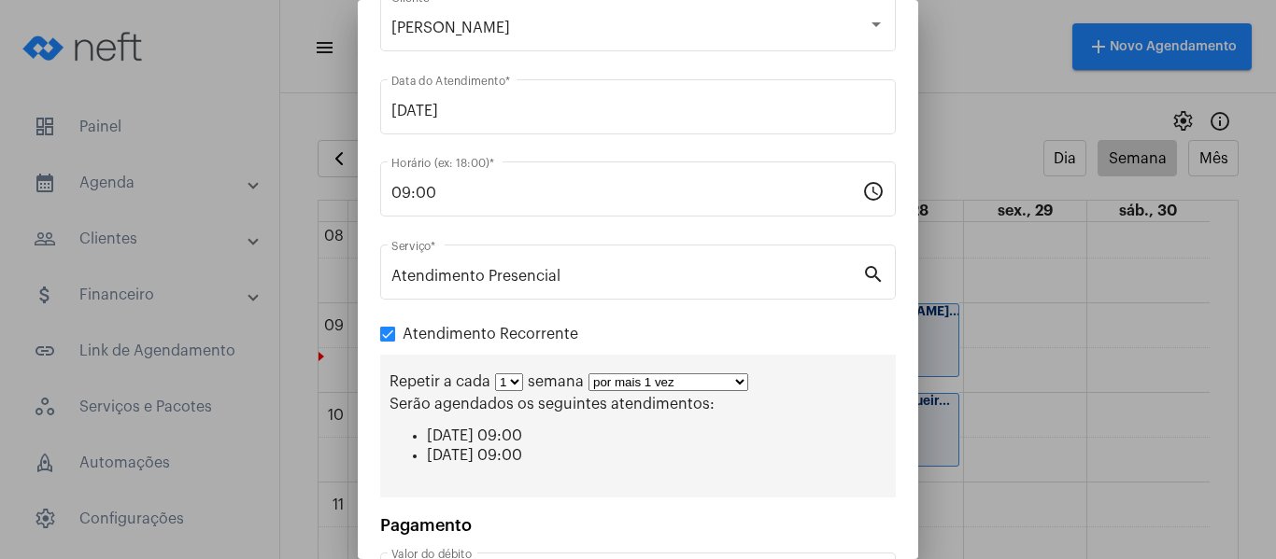
click at [617, 381] on select "por mais 1 vez por mais 2 vezes por mais 3 vezes por mais 4 vezes por mais 5 ve…" at bounding box center [668, 383] width 160 height 18
select select "3: 4"
click at [588, 374] on select "por mais 1 vez por mais 2 vezes por mais 3 vezes por mais 4 vezes por mais 5 ve…" at bounding box center [668, 383] width 160 height 18
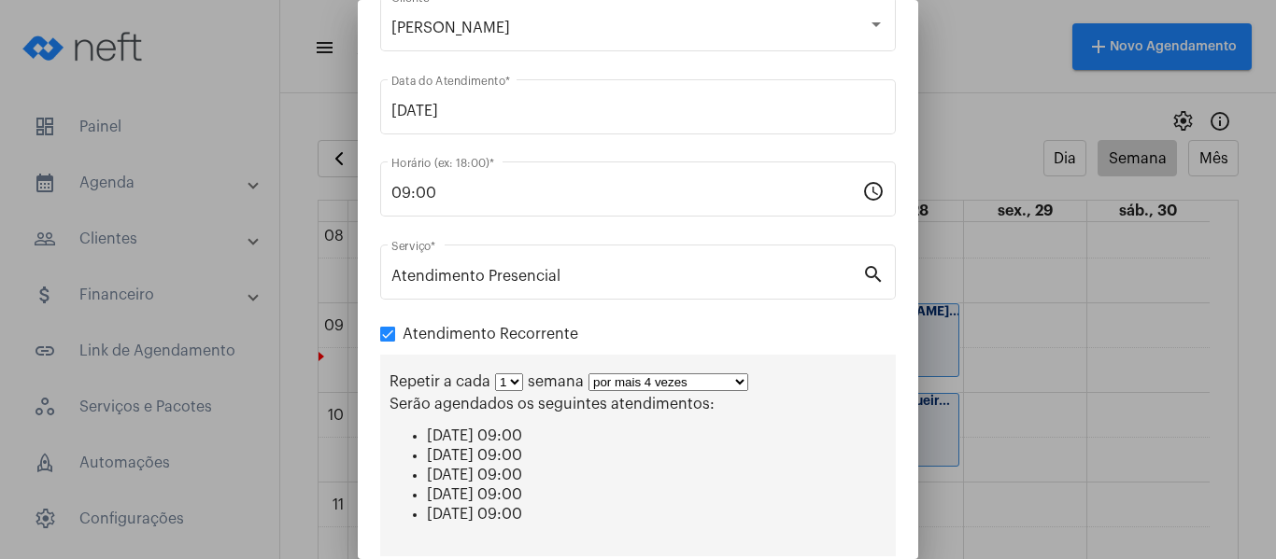
click at [518, 377] on select "1 2 3 4 5 6 7 8" at bounding box center [509, 383] width 28 height 18
select select "1: 2"
click at [495, 374] on select "1 2 3 4 5 6 7 8" at bounding box center [509, 383] width 28 height 18
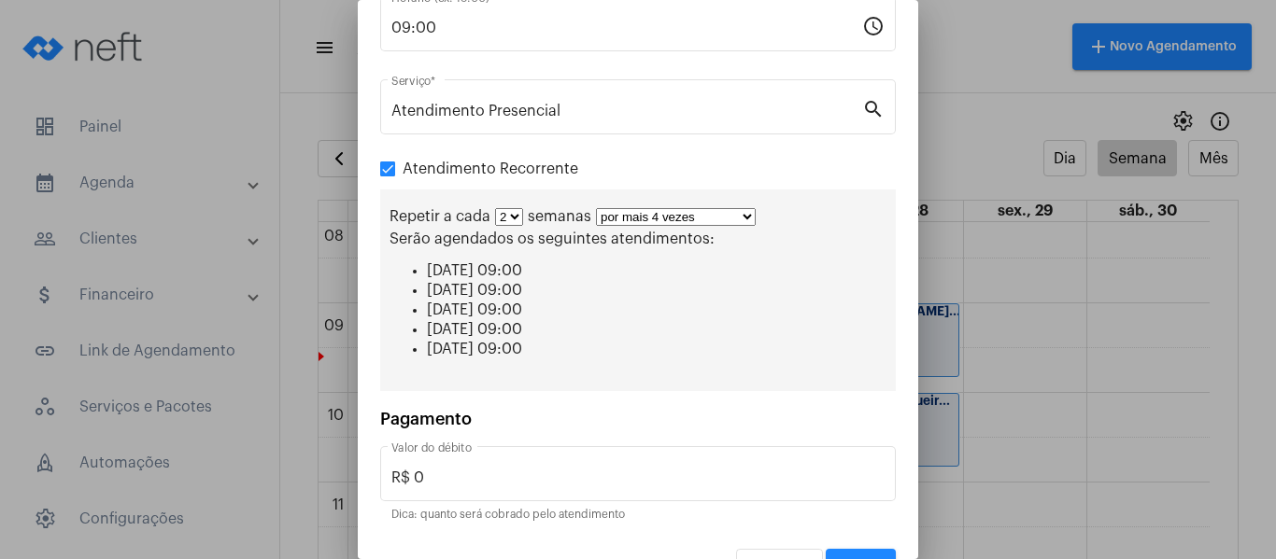
scroll to position [289, 0]
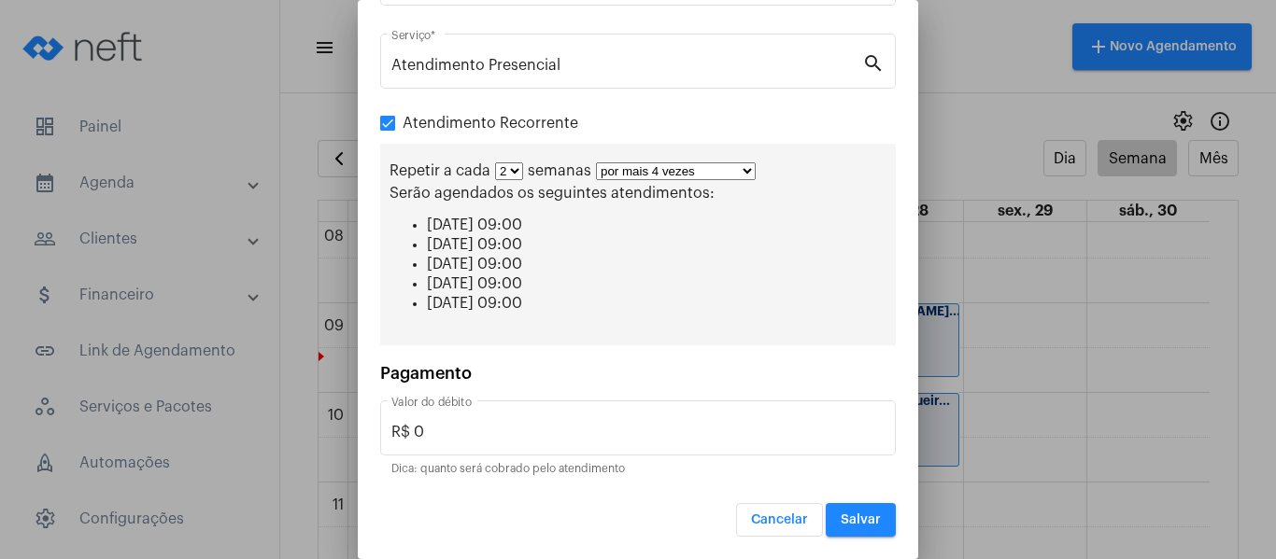
click at [827, 503] on button "Salvar" at bounding box center [861, 520] width 70 height 34
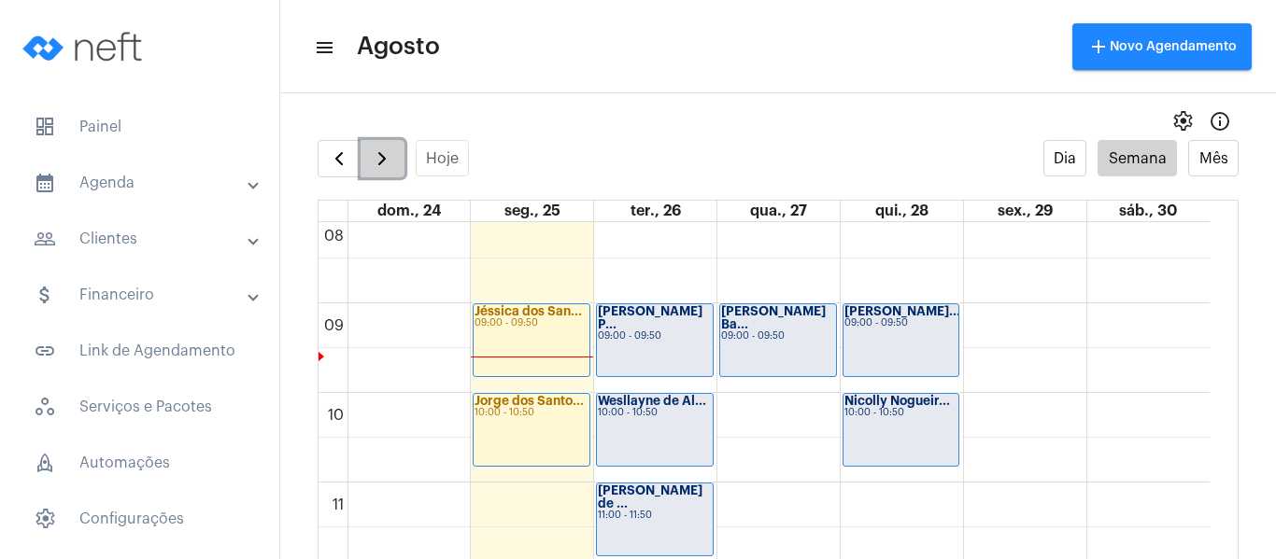
click at [395, 158] on button "button" at bounding box center [383, 158] width 44 height 37
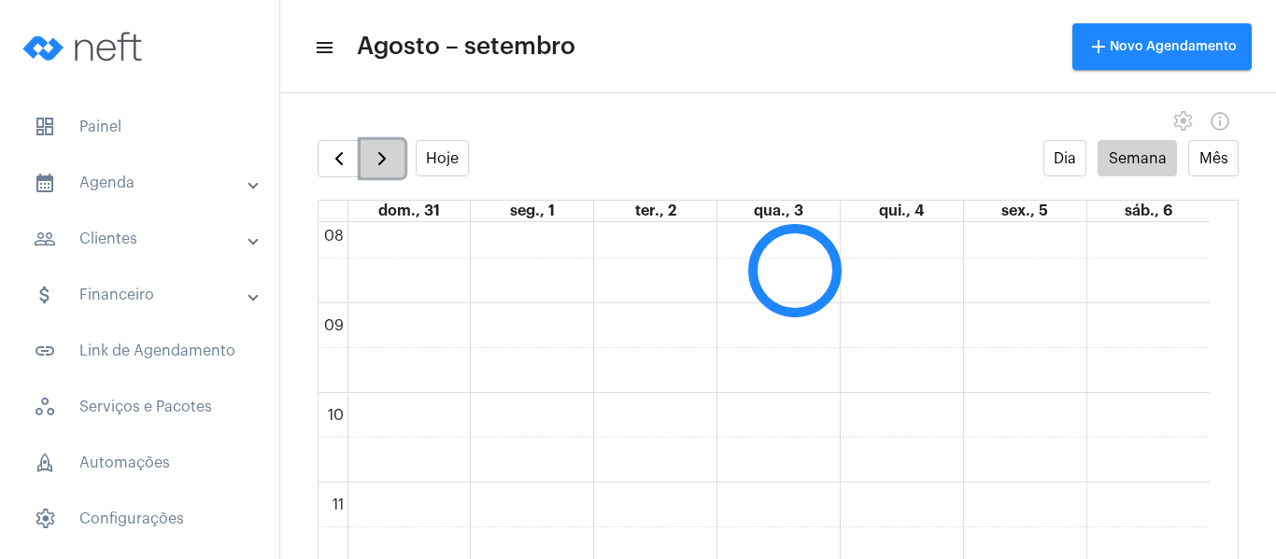
scroll to position [539, 0]
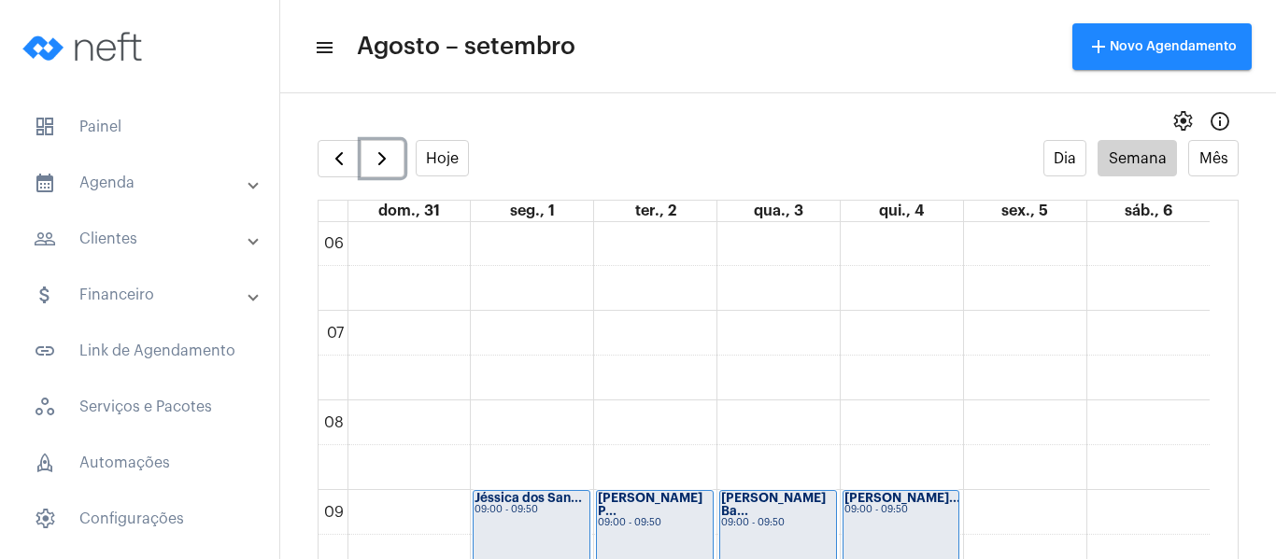
click at [676, 518] on div "09:00 - 09:50" at bounding box center [655, 523] width 114 height 10
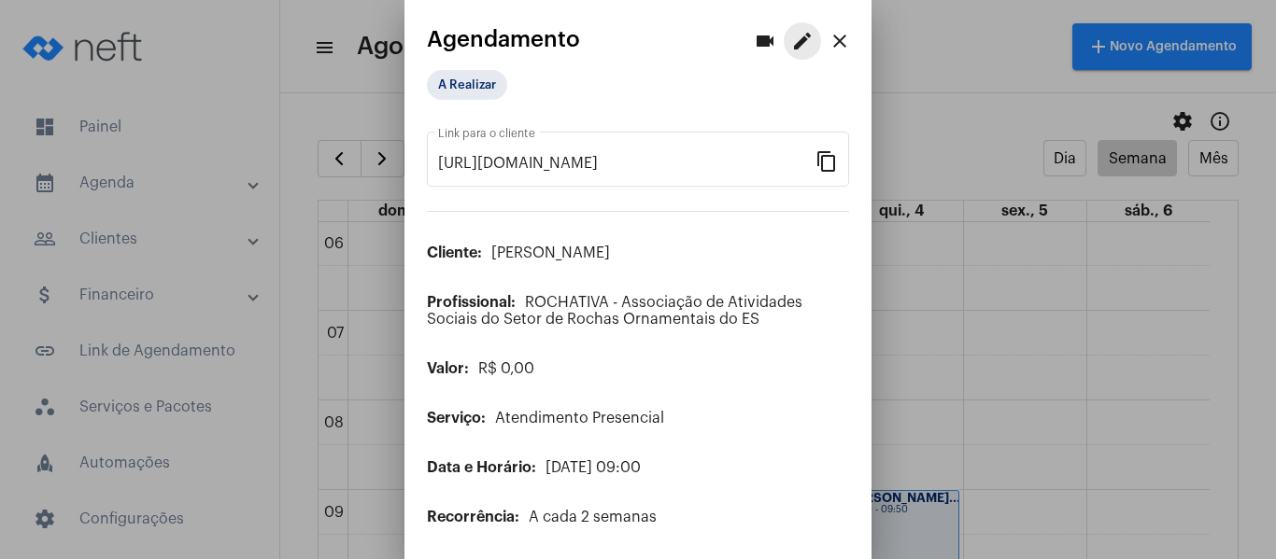
click at [791, 32] on mat-icon "edit" at bounding box center [802, 41] width 22 height 22
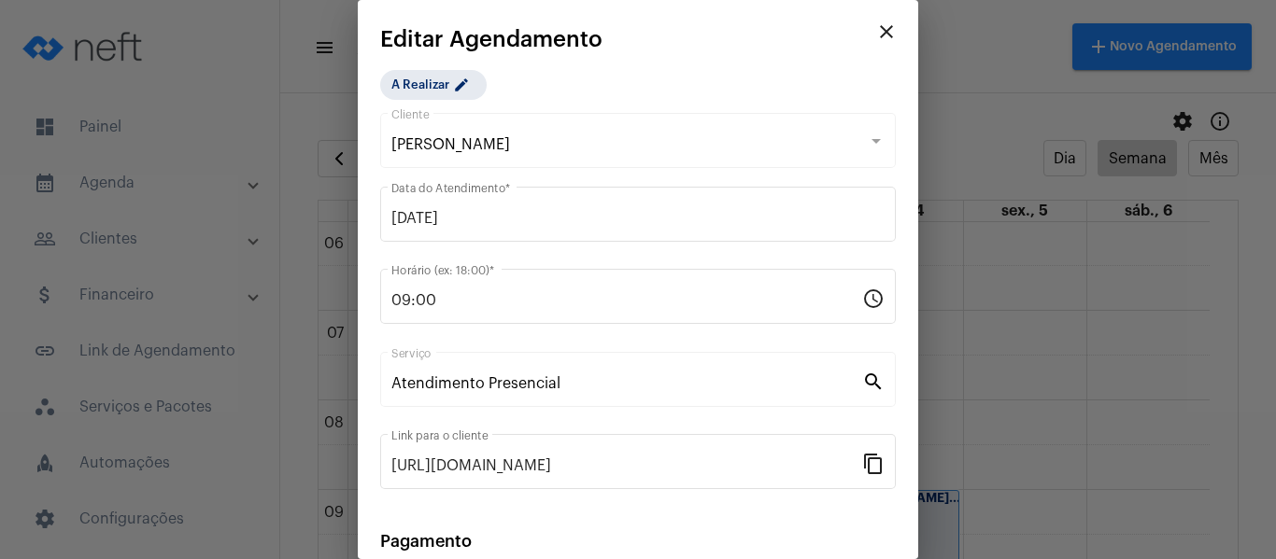
scroll to position [245, 0]
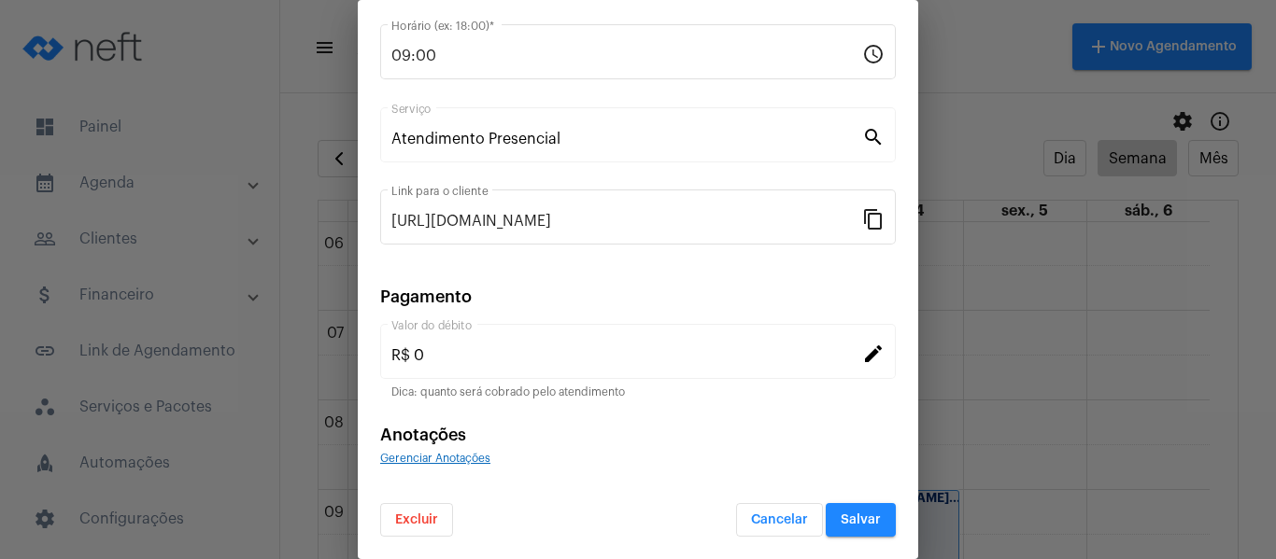
click at [402, 520] on span "Excluir" at bounding box center [416, 520] width 43 height 13
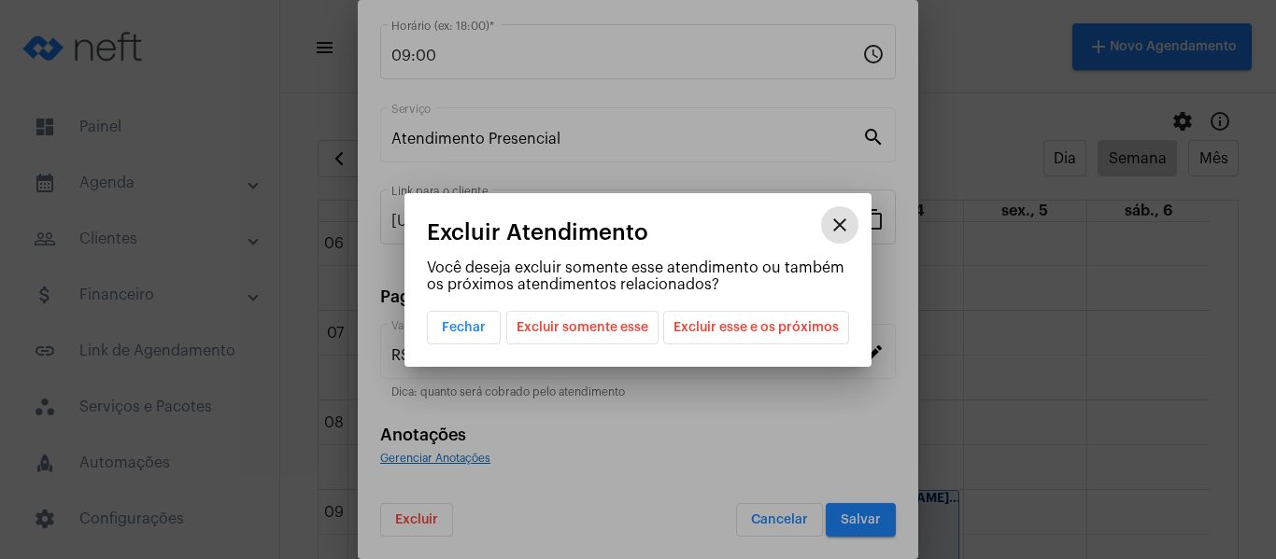
click at [720, 325] on span "Excluir esse e os próximos" at bounding box center [755, 328] width 165 height 32
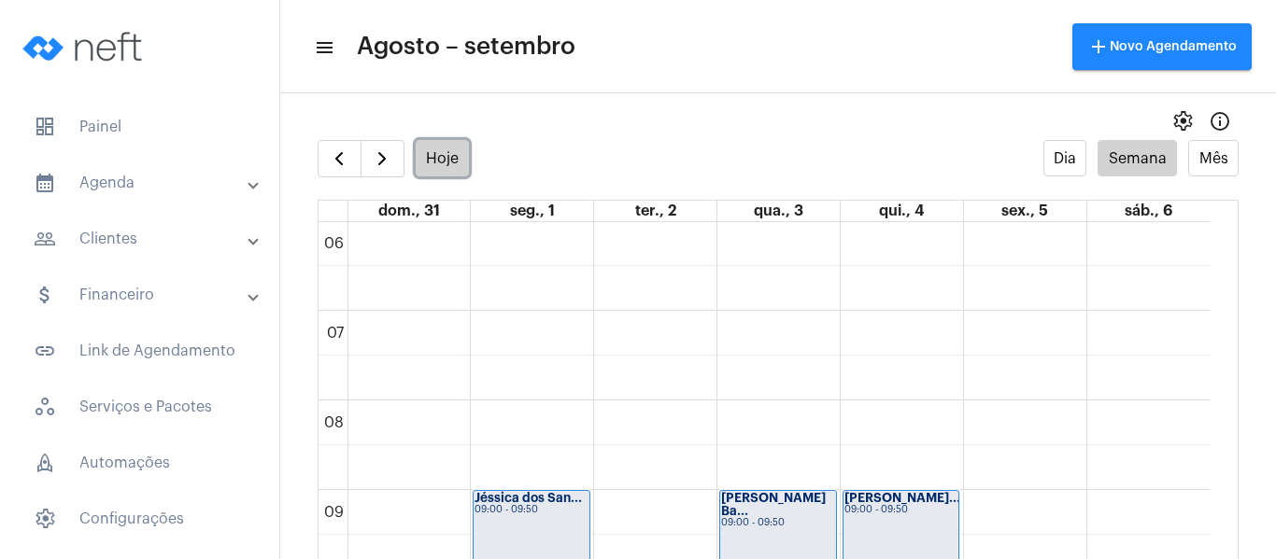
click at [463, 163] on button "Hoje" at bounding box center [443, 158] width 54 height 36
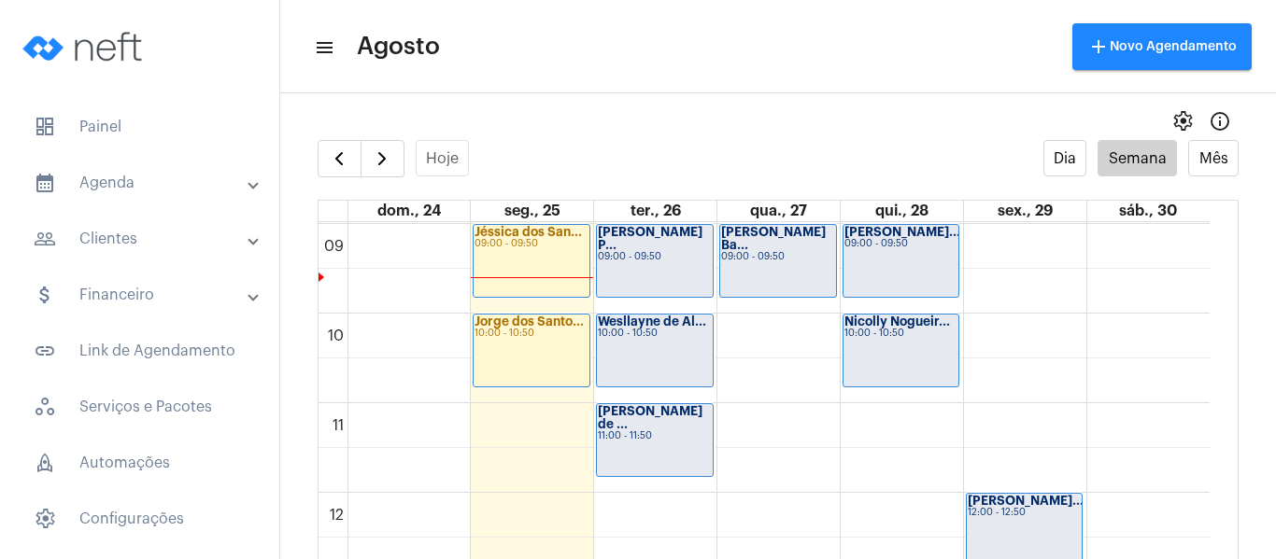
scroll to position [819, 0]
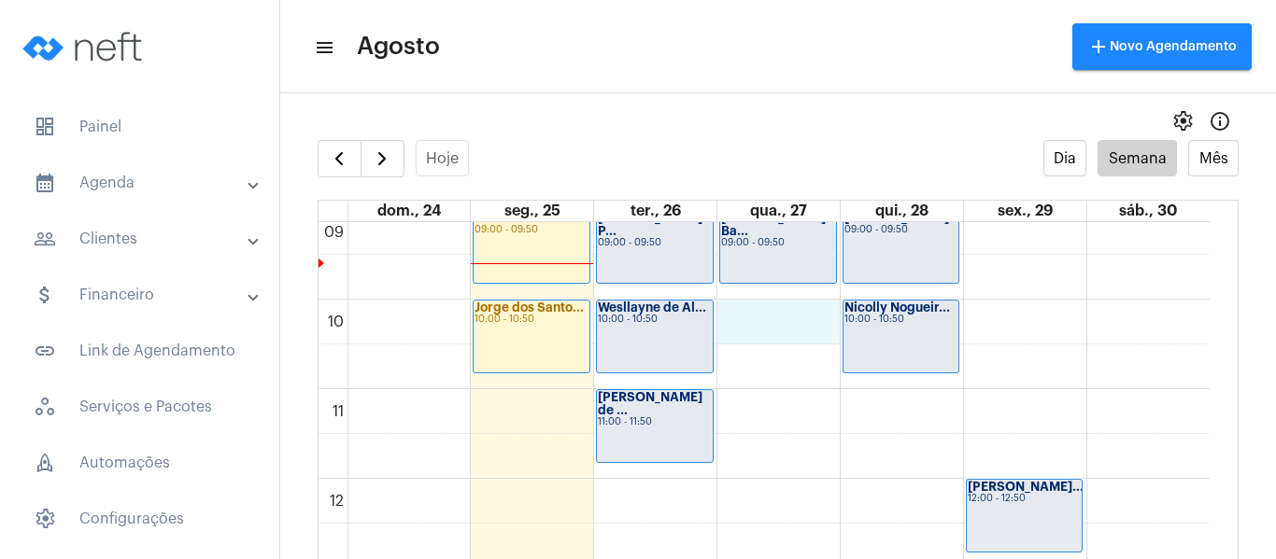
click at [772, 320] on div "00 01 02 03 04 05 06 07 08 09 10 11 12 13 14 15 16 17 18 19 20 21 22 23 Jéssica…" at bounding box center [764, 479] width 891 height 2152
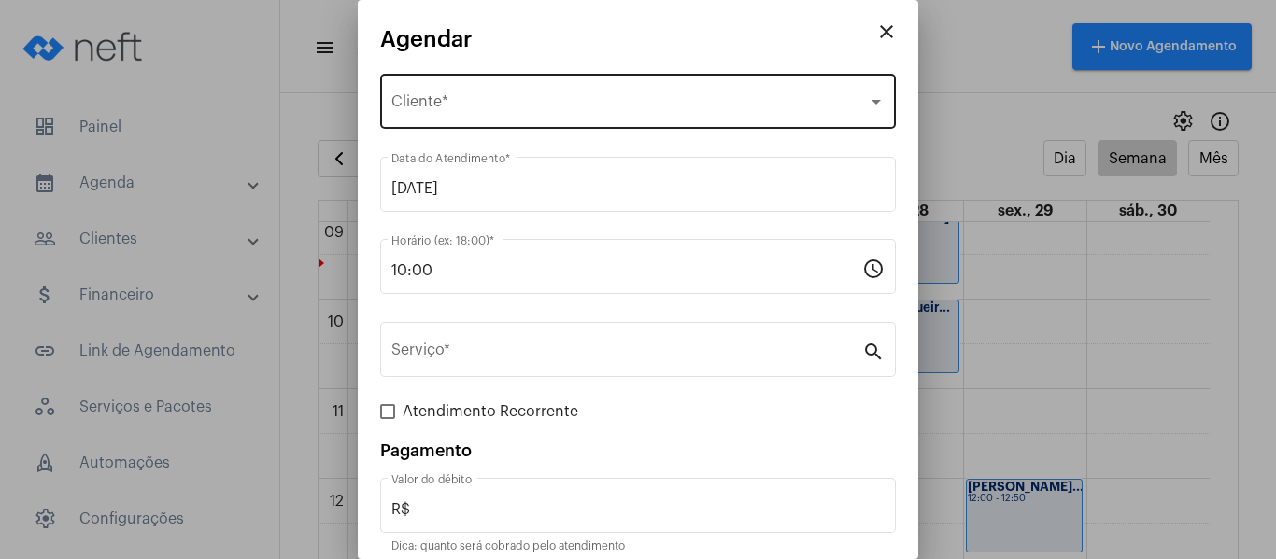
click at [460, 79] on div "Selecione o Cliente Cliente *" at bounding box center [637, 99] width 493 height 59
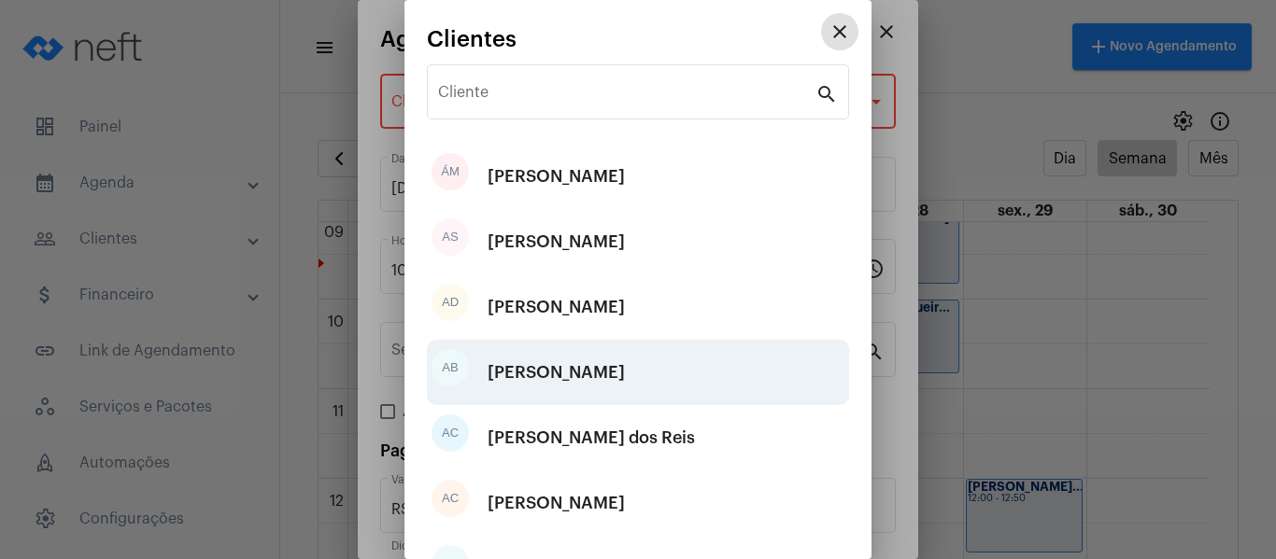
click at [519, 368] on div "[PERSON_NAME]" at bounding box center [556, 373] width 137 height 56
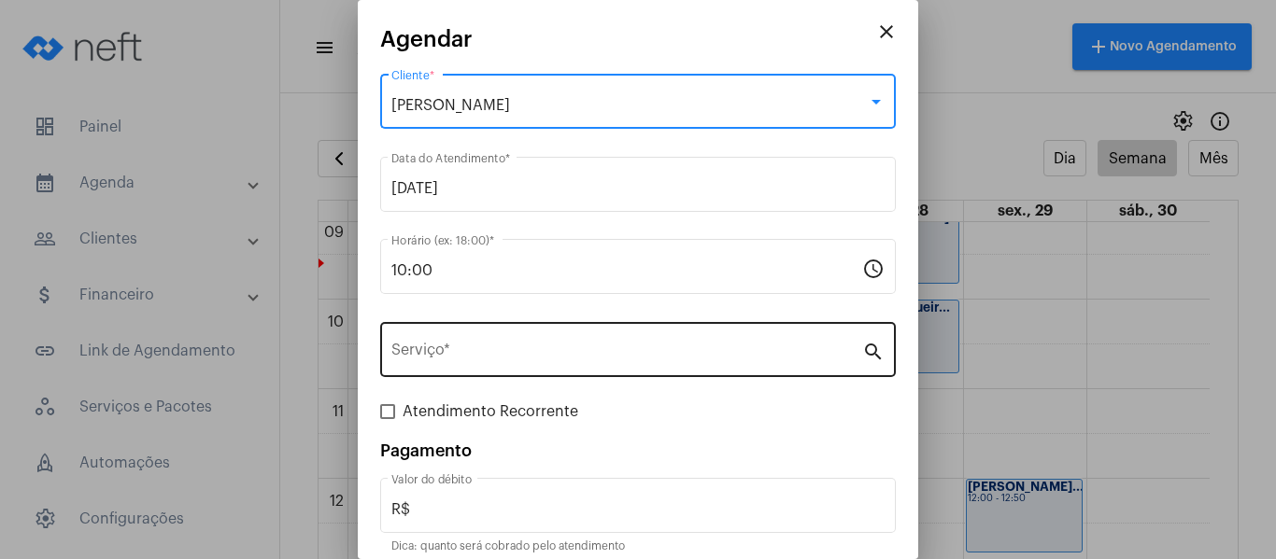
click at [514, 367] on div "Serviço *" at bounding box center [626, 348] width 471 height 59
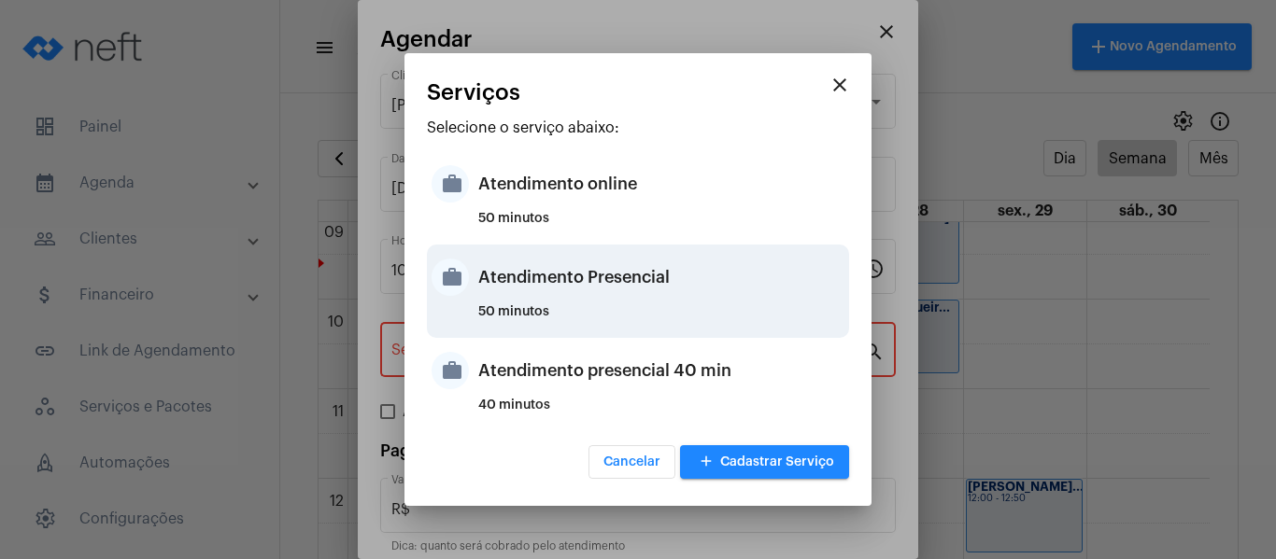
click at [516, 284] on div "Atendimento Presencial" at bounding box center [661, 277] width 366 height 56
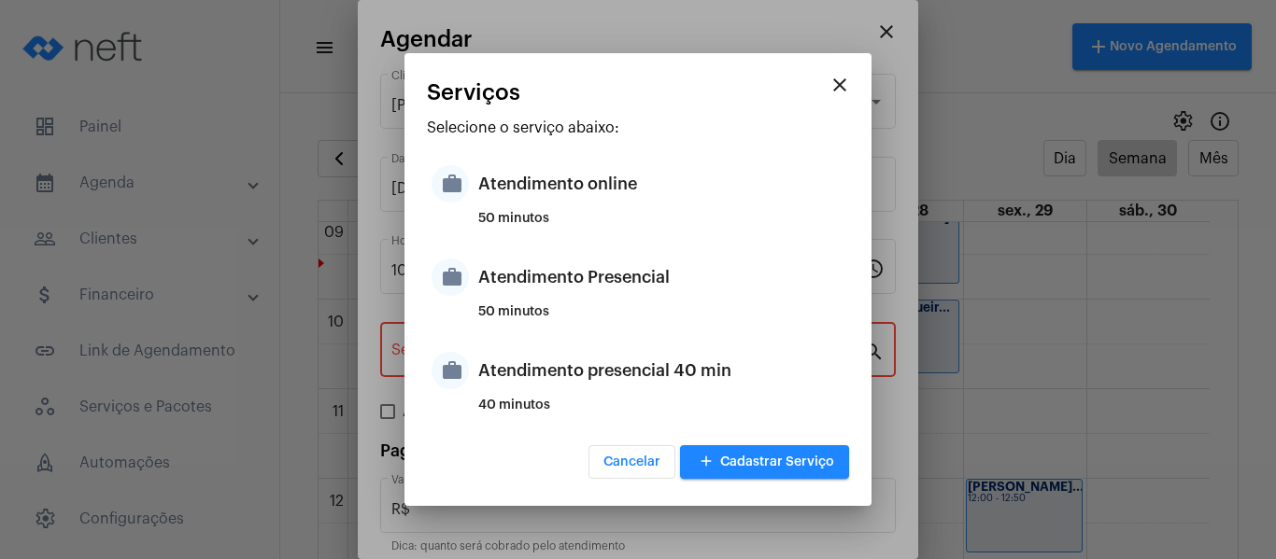
type input "Atendimento Presencial"
type input "R$ 0"
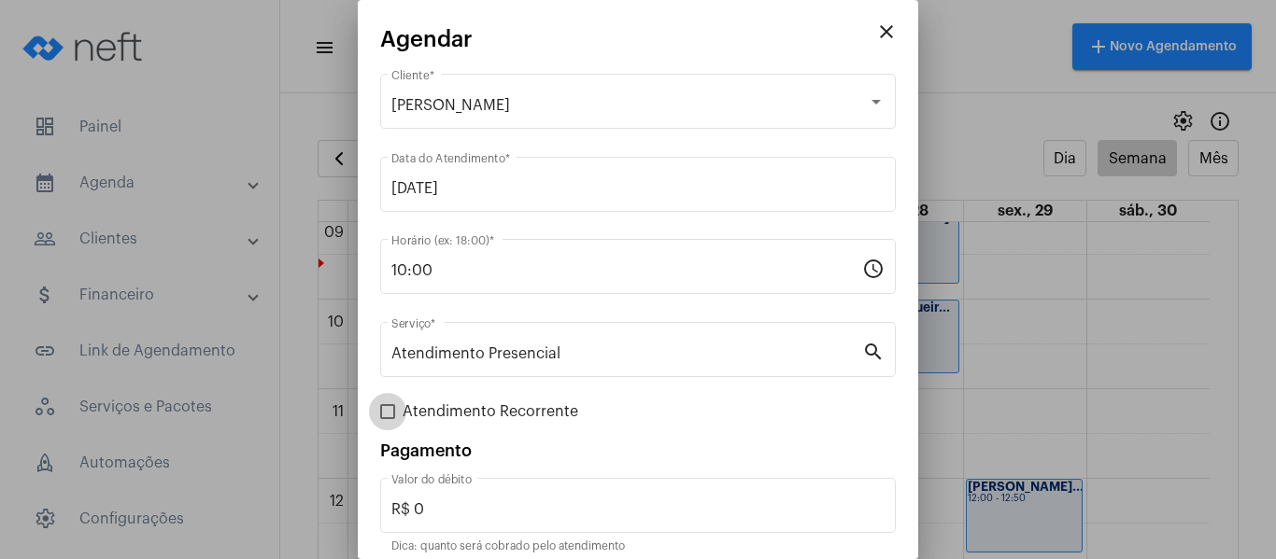
click at [446, 415] on span "Atendimento Recorrente" at bounding box center [491, 412] width 176 height 22
click at [388, 419] on input "Atendimento Recorrente" at bounding box center [387, 419] width 1 height 1
checkbox input "true"
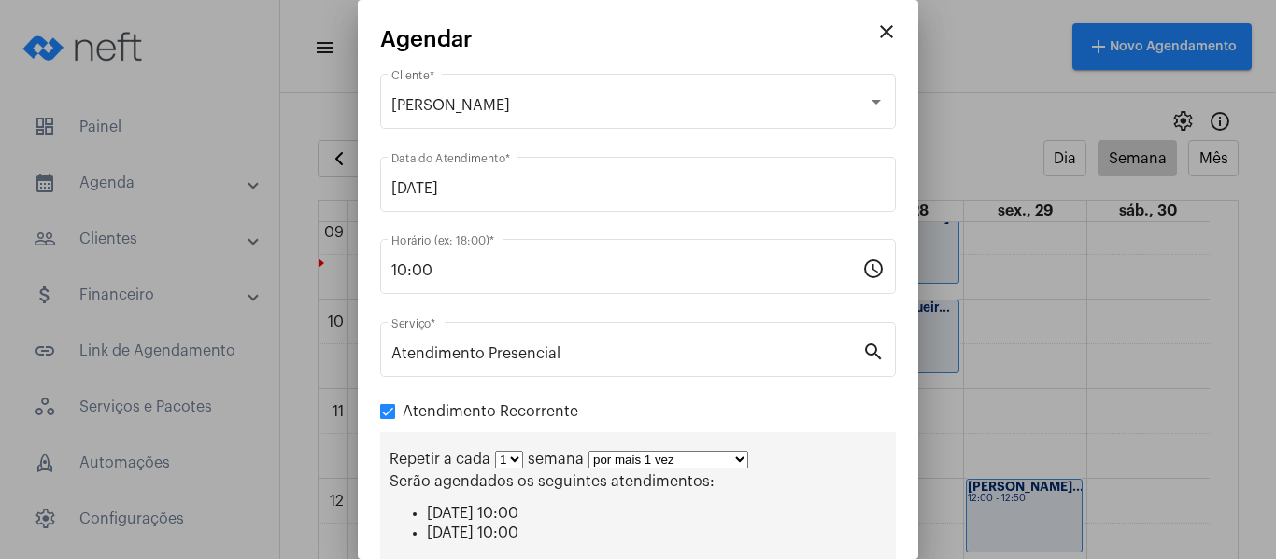
click at [654, 466] on select "por mais 1 vez por mais 2 vezes por mais 3 vezes por mais 4 vezes por mais 5 ve…" at bounding box center [668, 460] width 160 height 18
select select "3: 4"
click at [588, 451] on select "por mais 1 vez por mais 2 vezes por mais 3 vezes por mais 4 vezes por mais 5 ve…" at bounding box center [668, 460] width 160 height 18
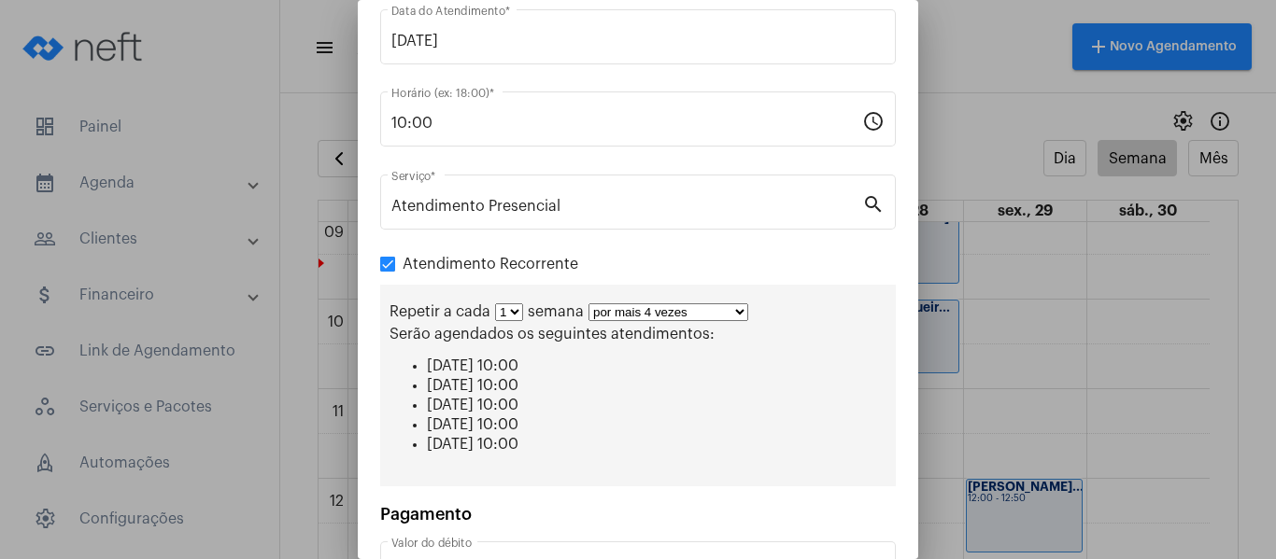
scroll to position [289, 0]
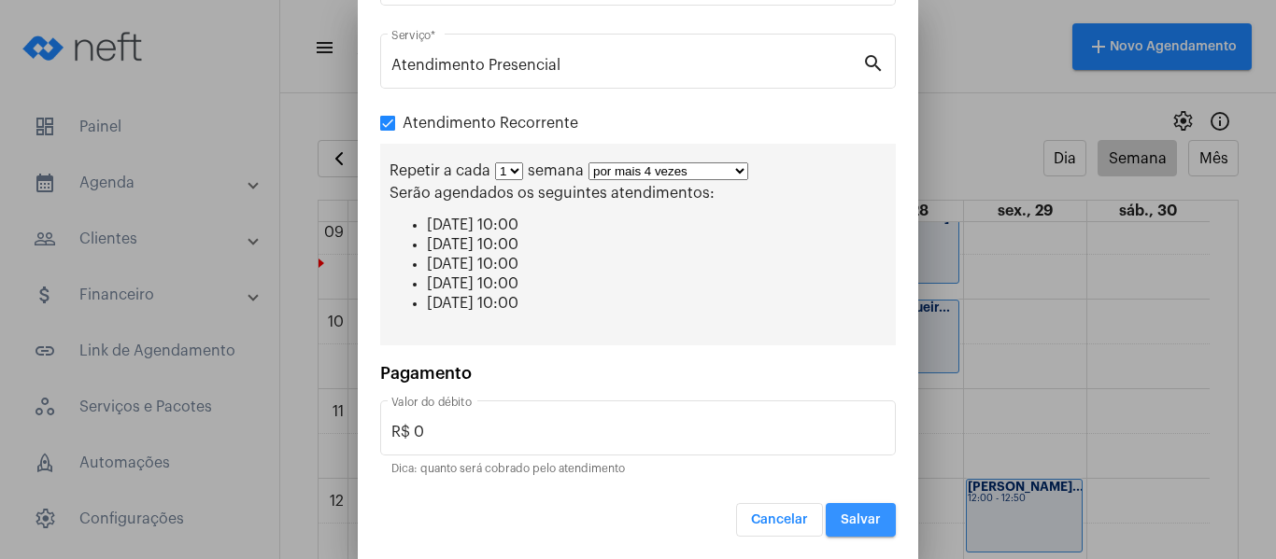
click at [849, 512] on button "Salvar" at bounding box center [861, 520] width 70 height 34
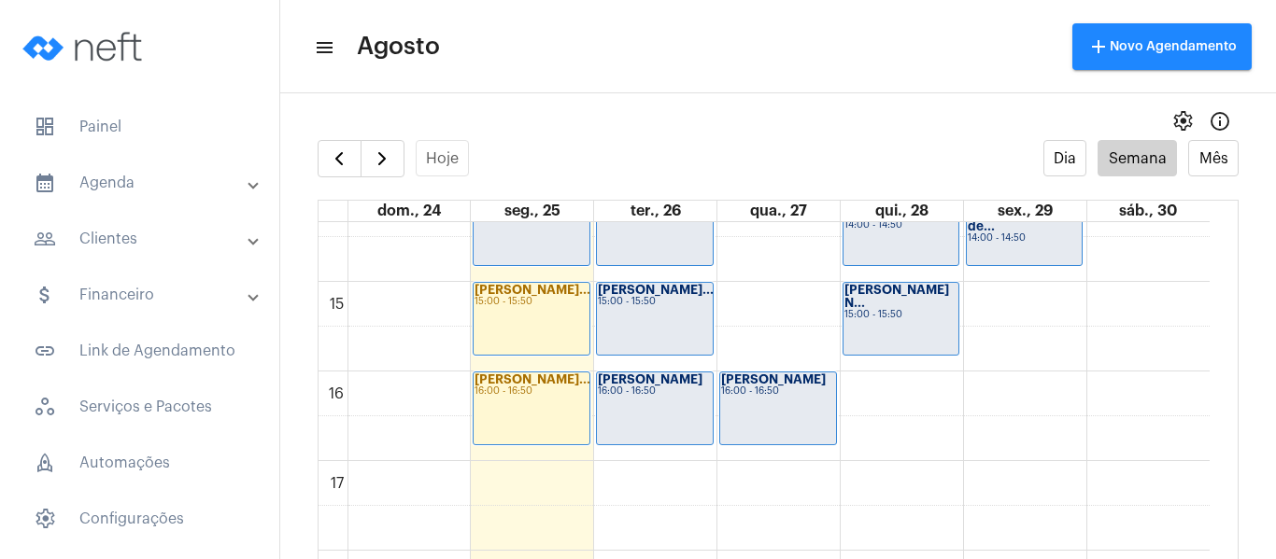
scroll to position [1286, 0]
click at [680, 392] on div "16:00 - 16:50" at bounding box center [655, 391] width 114 height 10
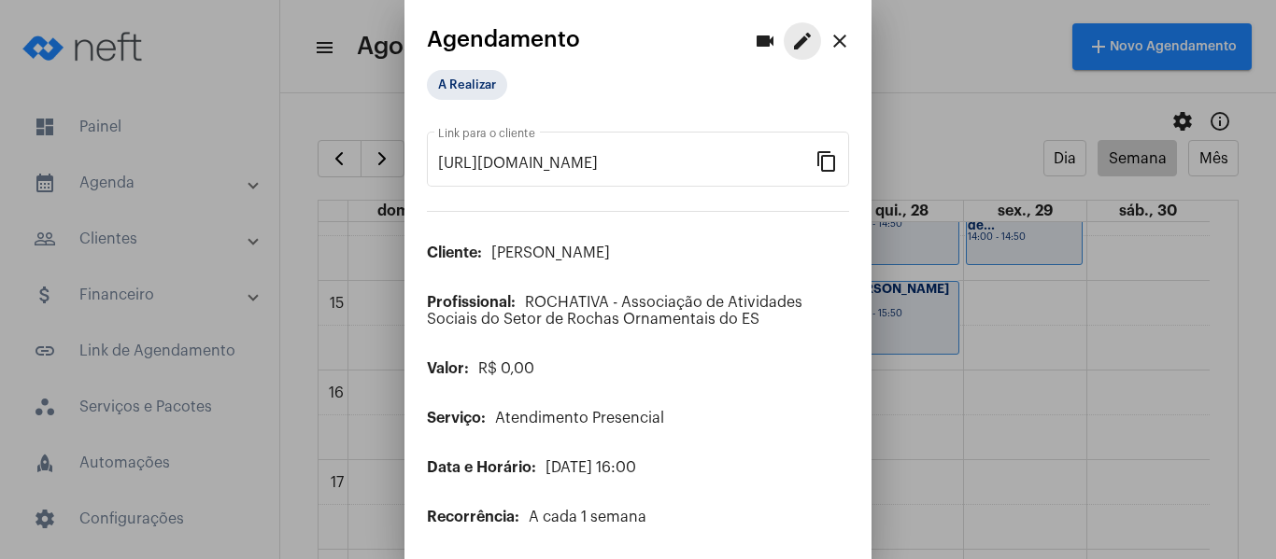
click at [792, 47] on mat-icon "edit" at bounding box center [802, 41] width 22 height 22
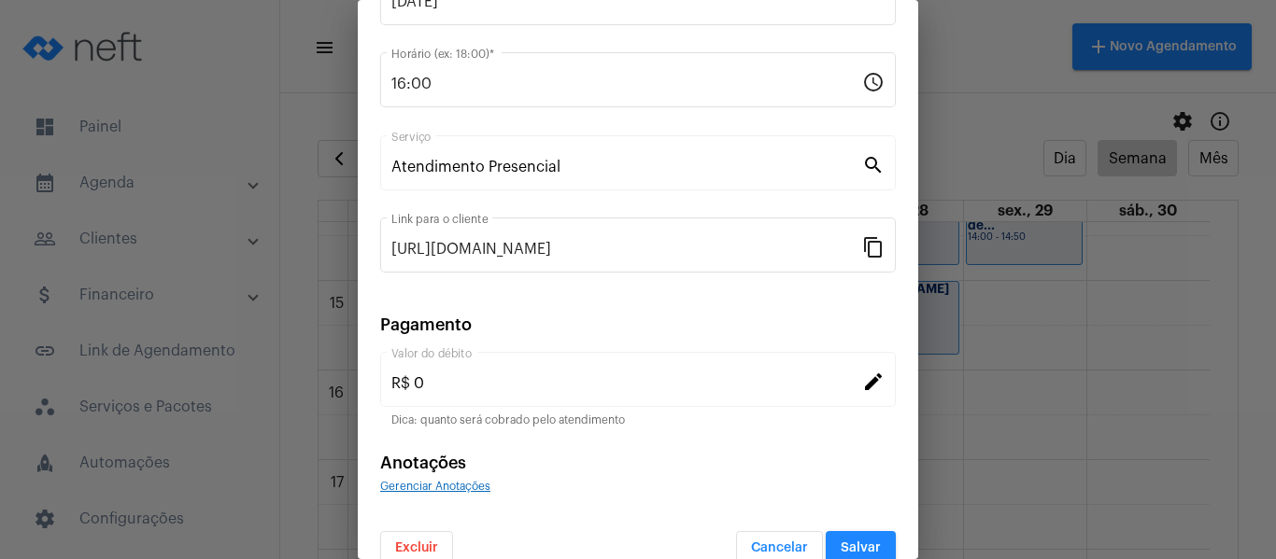
scroll to position [245, 0]
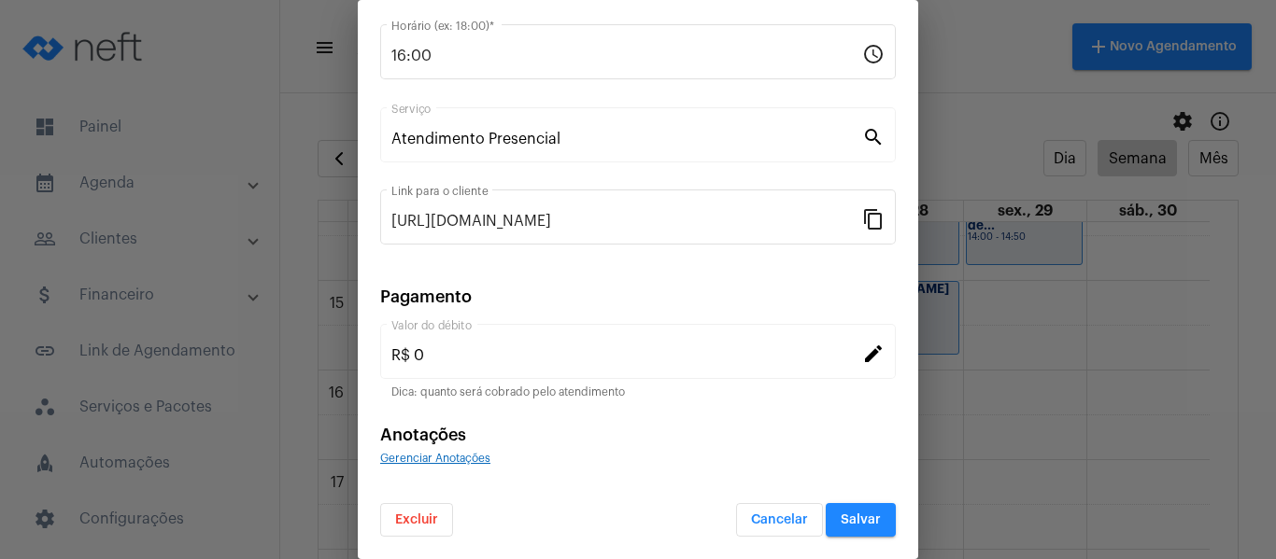
click at [429, 517] on span "Excluir" at bounding box center [416, 520] width 43 height 13
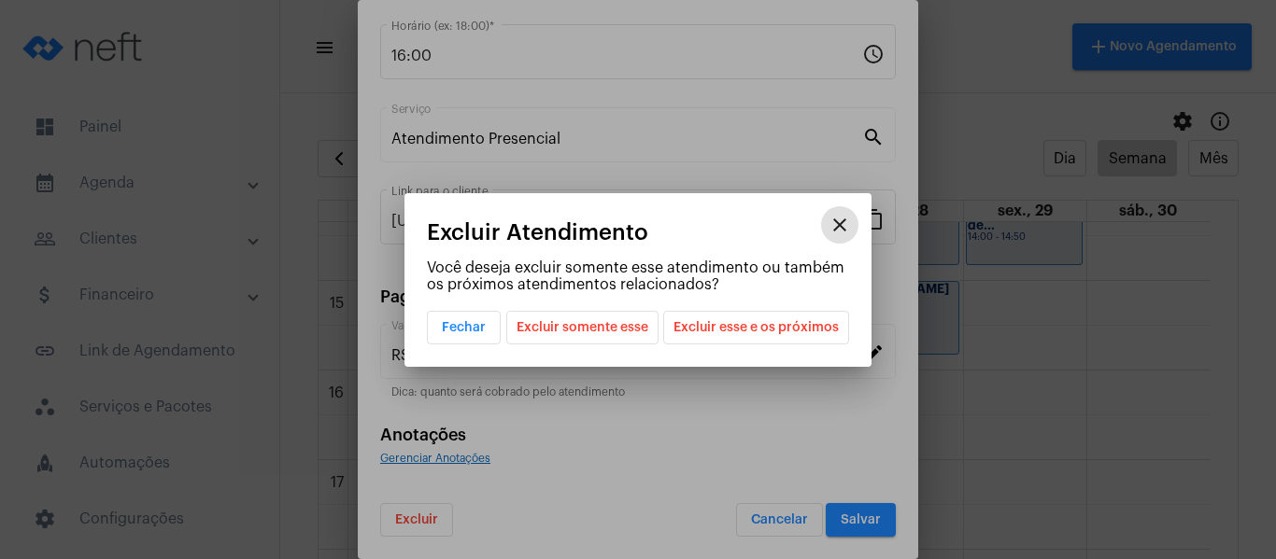
click at [729, 323] on span "Excluir esse e os próximos" at bounding box center [755, 328] width 165 height 32
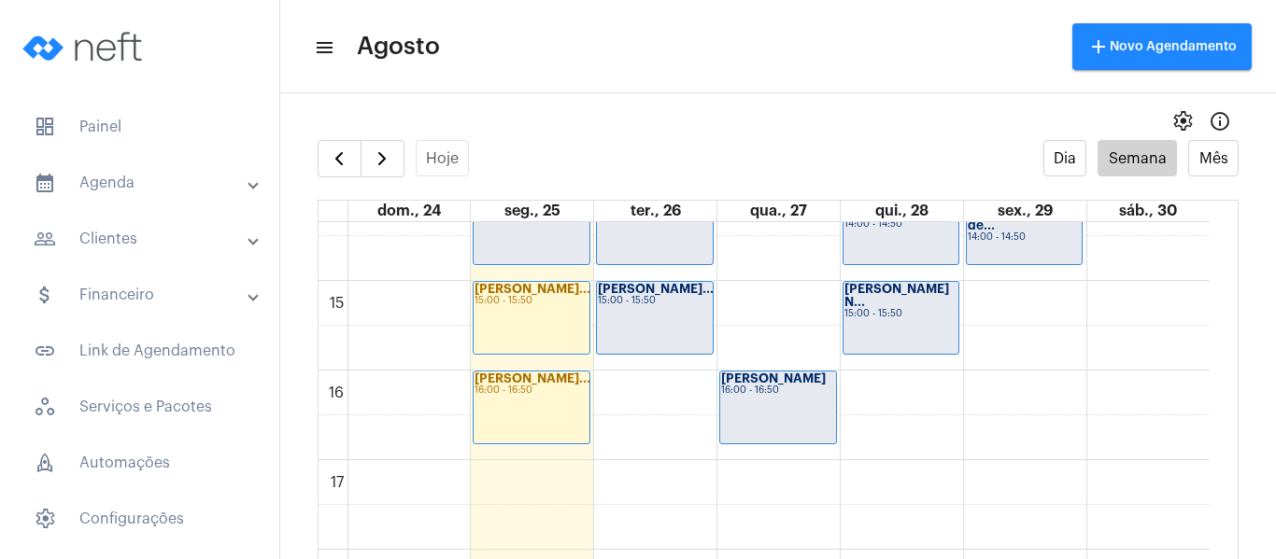
scroll to position [1193, 0]
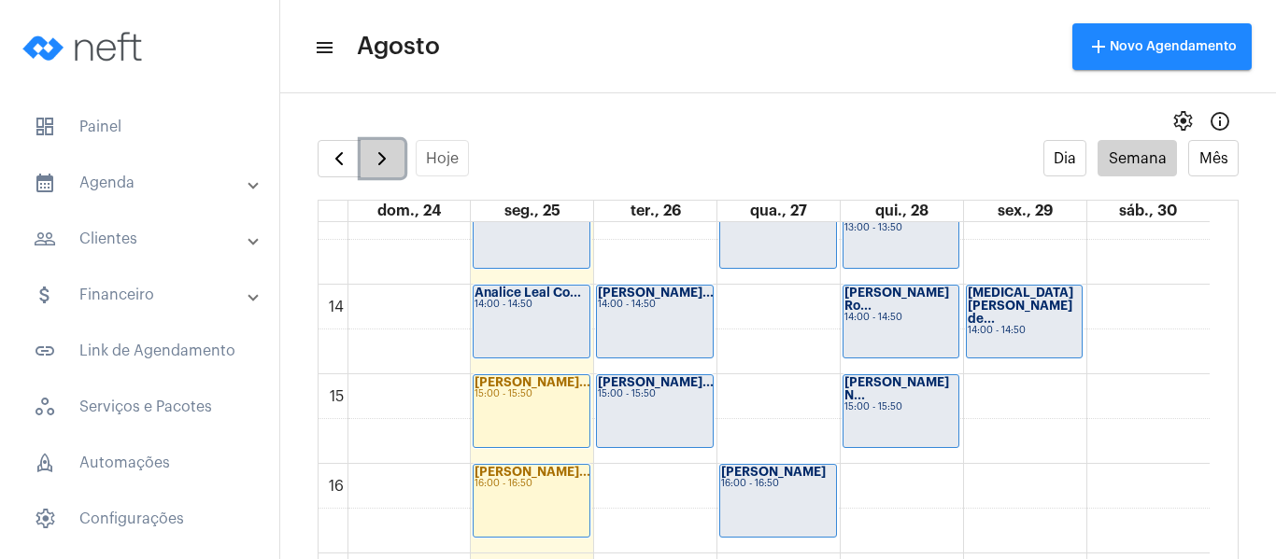
click at [388, 164] on span "button" at bounding box center [382, 159] width 22 height 22
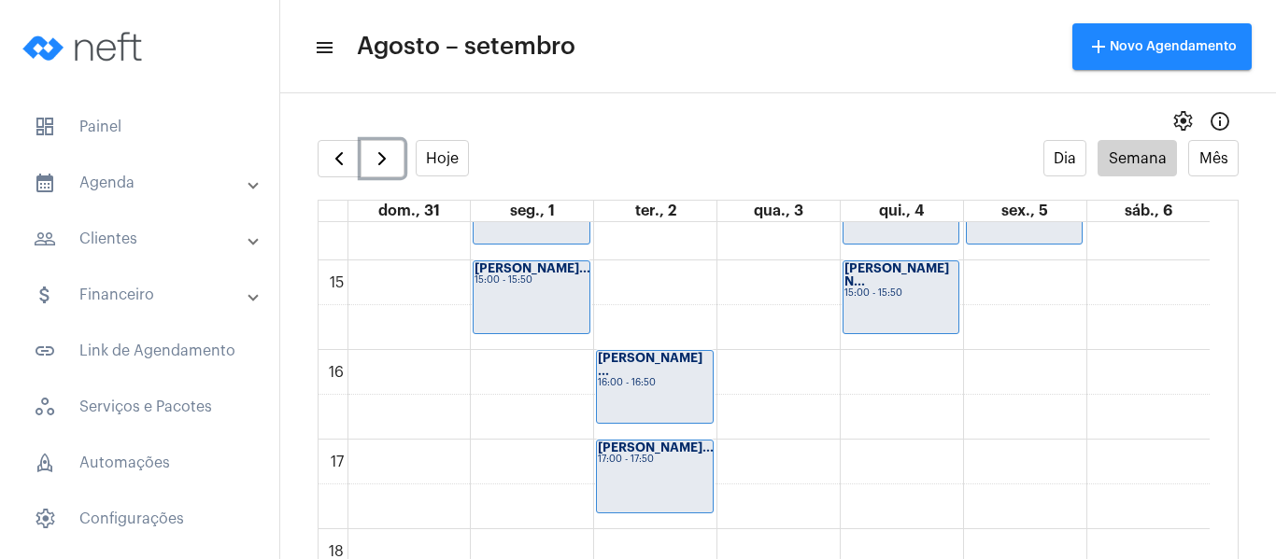
scroll to position [1193, 0]
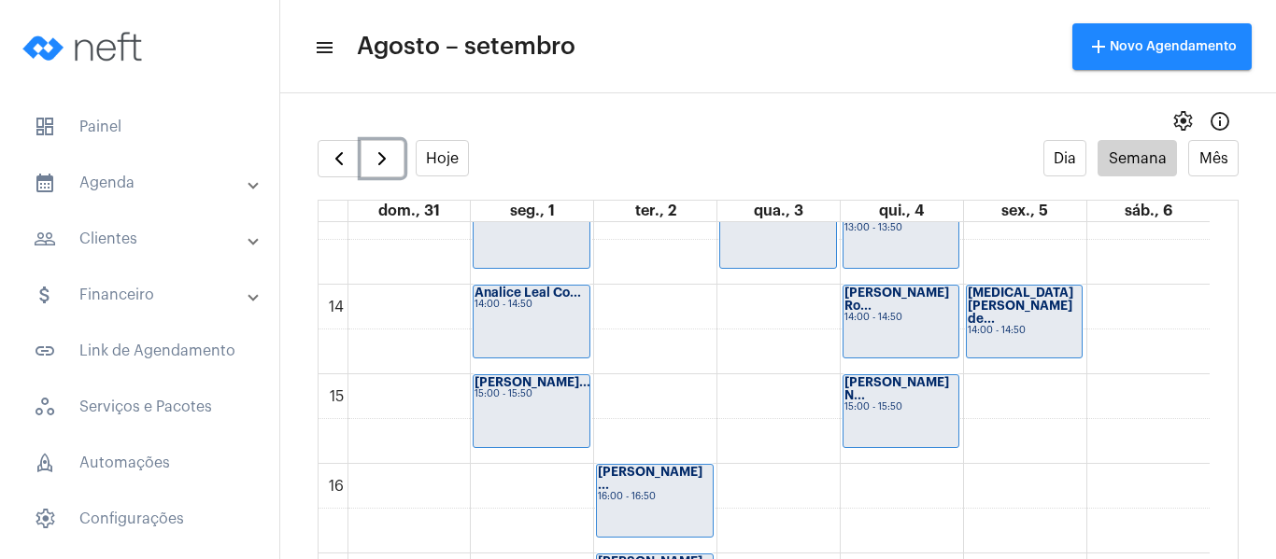
click at [632, 388] on div "00 01 02 03 04 05 06 07 08 09 10 11 12 13 14 15 16 17 18 19 20 21 22 23 Jéssica…" at bounding box center [764, 106] width 891 height 2152
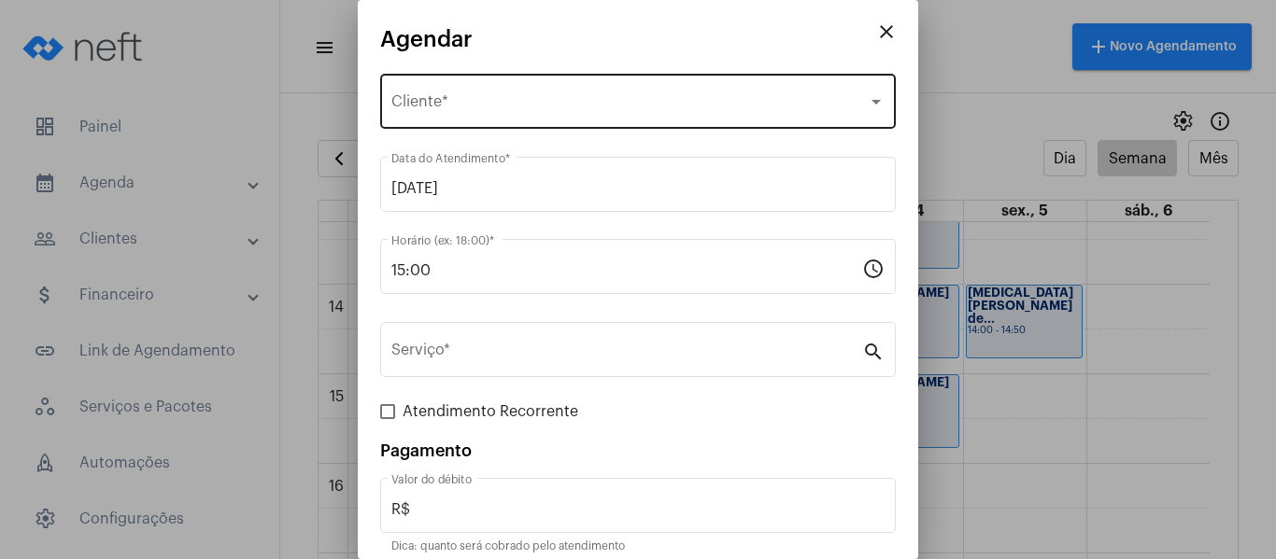
click at [442, 92] on div "Selecione o Cliente Cliente *" at bounding box center [637, 99] width 493 height 59
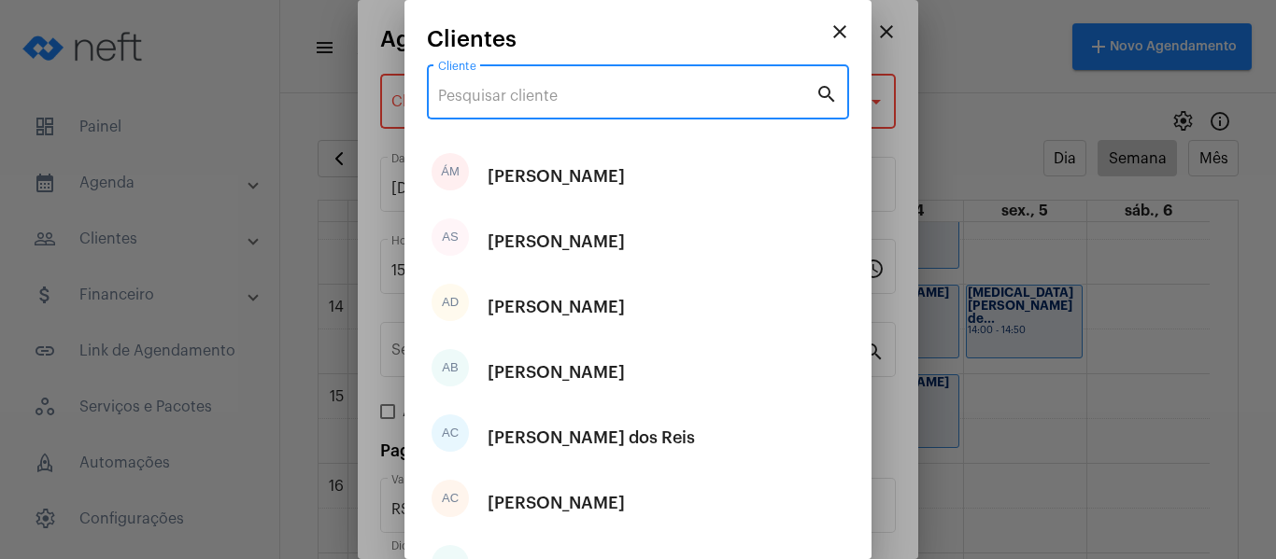
click at [469, 97] on input "Cliente" at bounding box center [626, 96] width 377 height 17
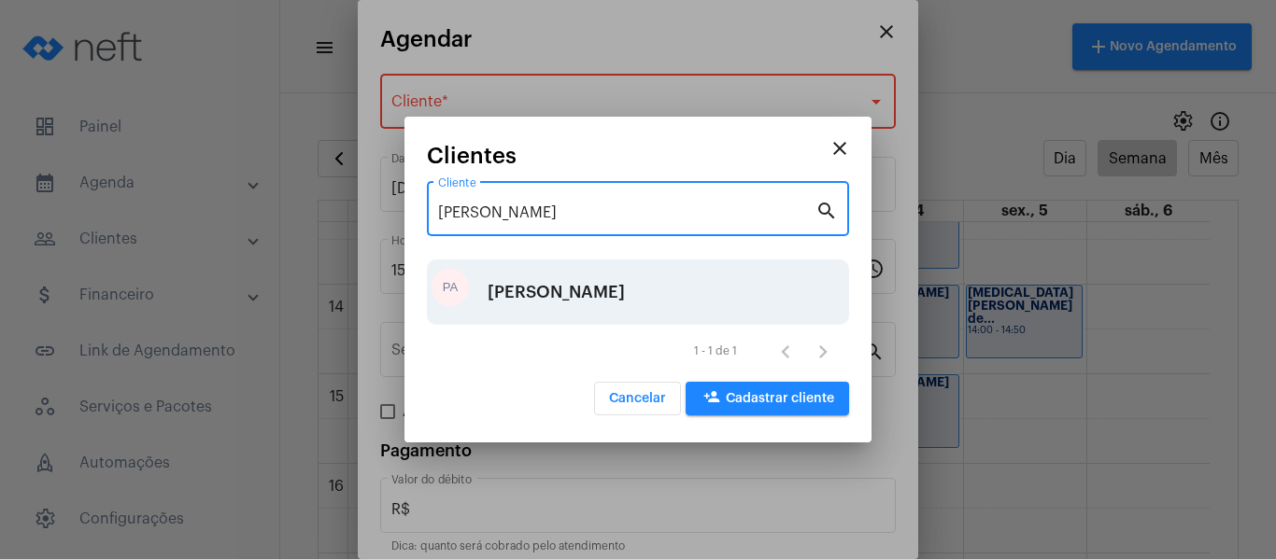
type input "[PERSON_NAME]"
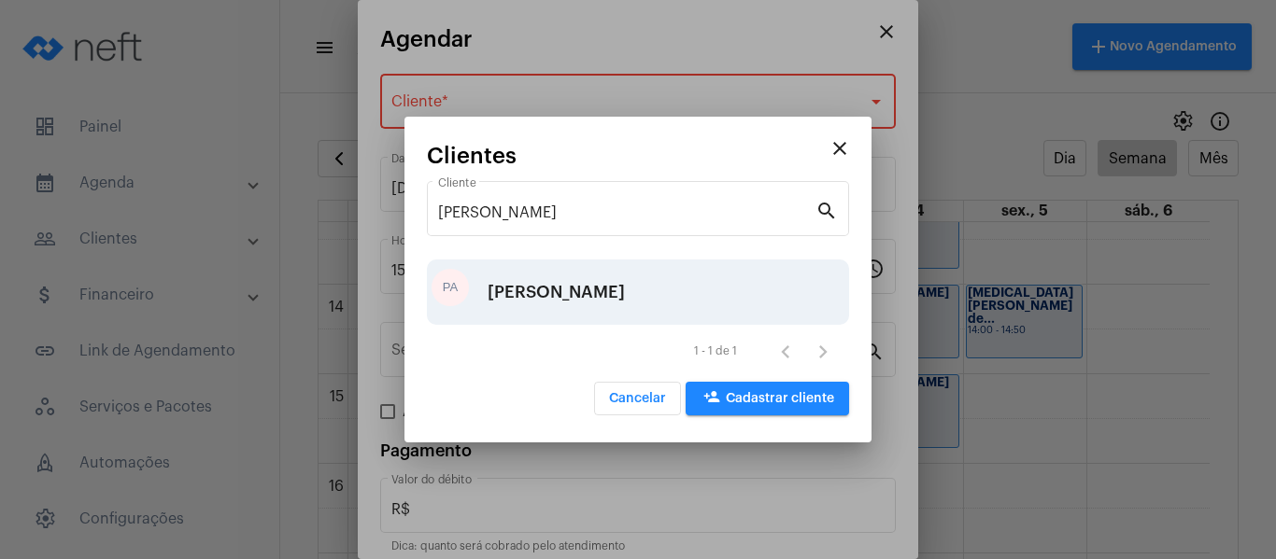
click at [553, 299] on div "[PERSON_NAME]" at bounding box center [556, 292] width 137 height 56
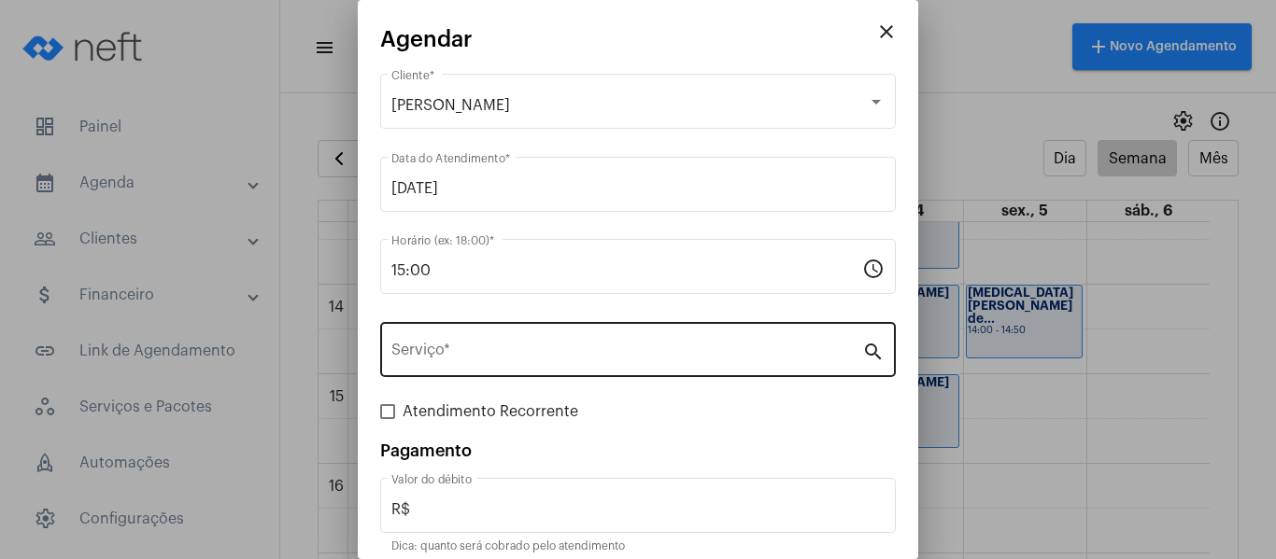
click at [474, 362] on div "Serviço *" at bounding box center [626, 348] width 471 height 59
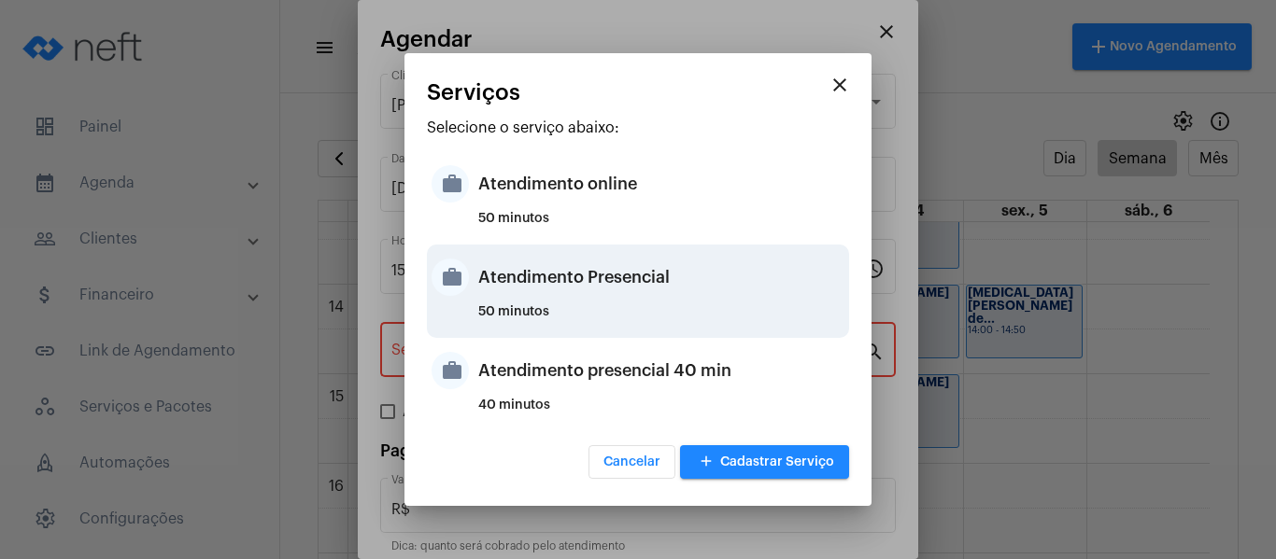
click at [494, 292] on div "Atendimento Presencial" at bounding box center [661, 277] width 366 height 56
type input "Atendimento Presencial"
type input "R$ 0"
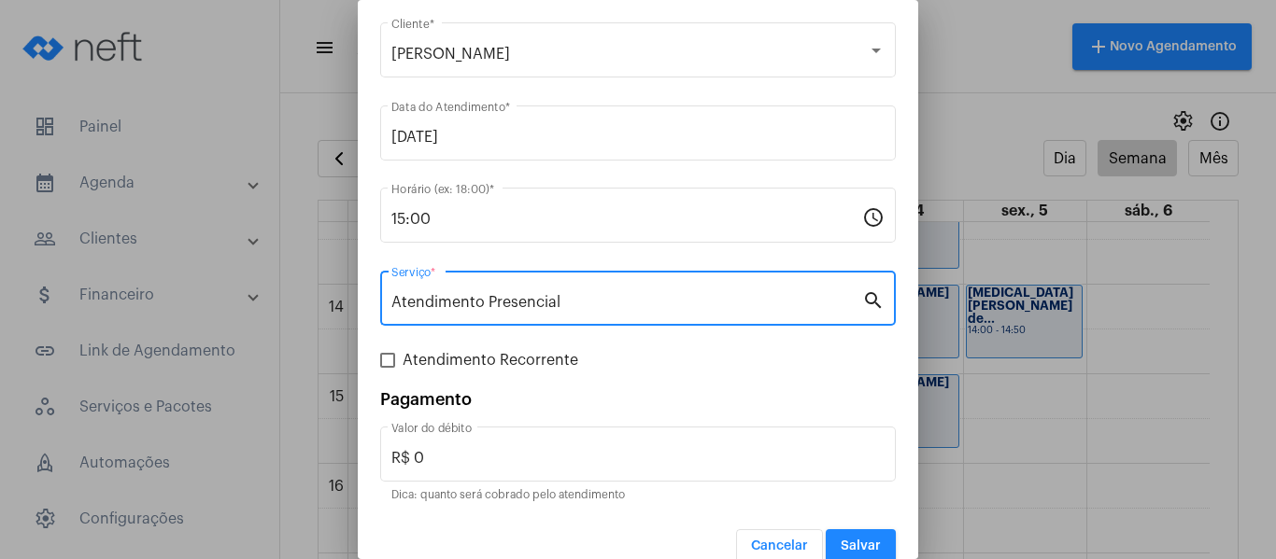
scroll to position [78, 0]
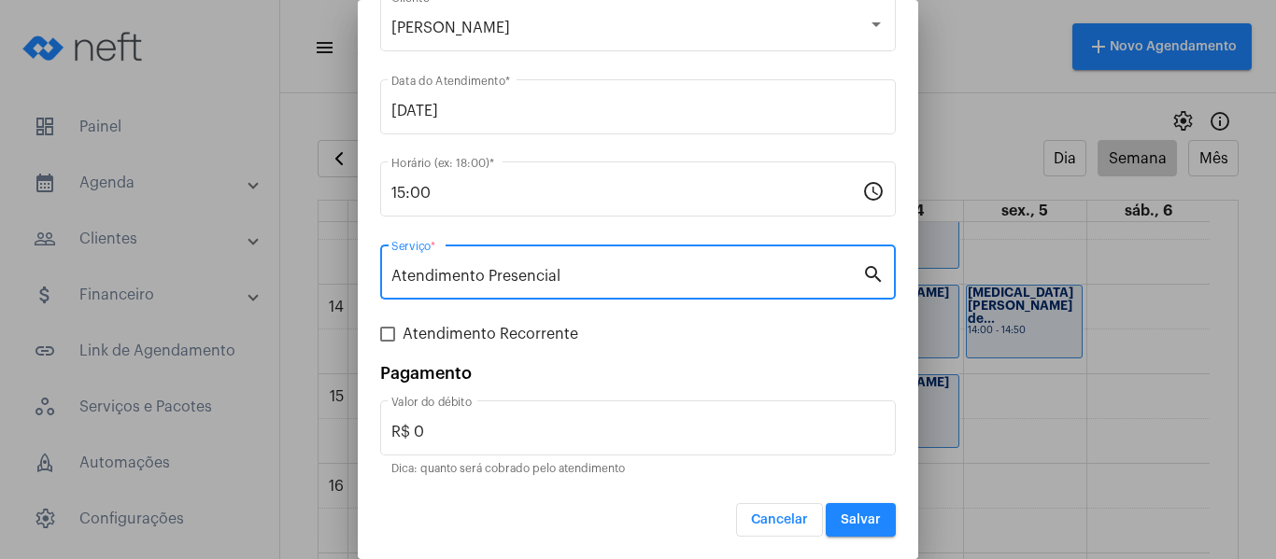
click at [455, 332] on span "Atendimento Recorrente" at bounding box center [491, 334] width 176 height 22
click at [388, 342] on input "Atendimento Recorrente" at bounding box center [387, 342] width 1 height 1
checkbox input "true"
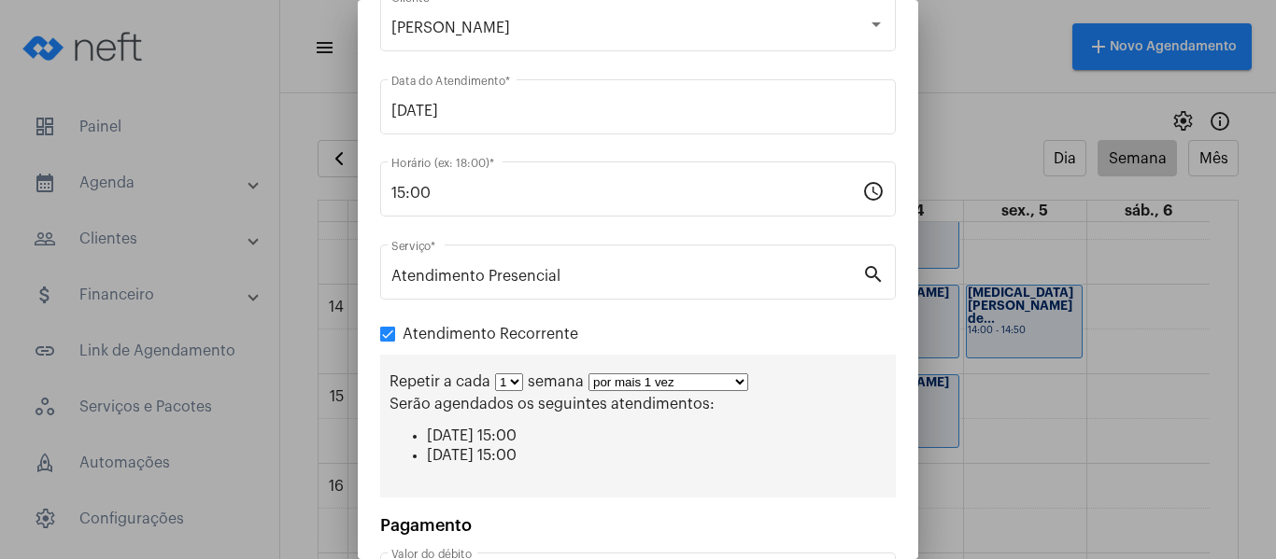
click at [505, 389] on select "1 2 3 4 5 6 7 8" at bounding box center [509, 383] width 28 height 18
select select "1: 2"
click at [495, 374] on select "1 2 3 4 5 6 7 8" at bounding box center [509, 383] width 28 height 18
click at [618, 378] on select "por mais 1 vez por mais 2 vezes por mais 3 vezes por mais 4 vezes por mais 5 ve…" at bounding box center [676, 383] width 160 height 18
select select "3: 4"
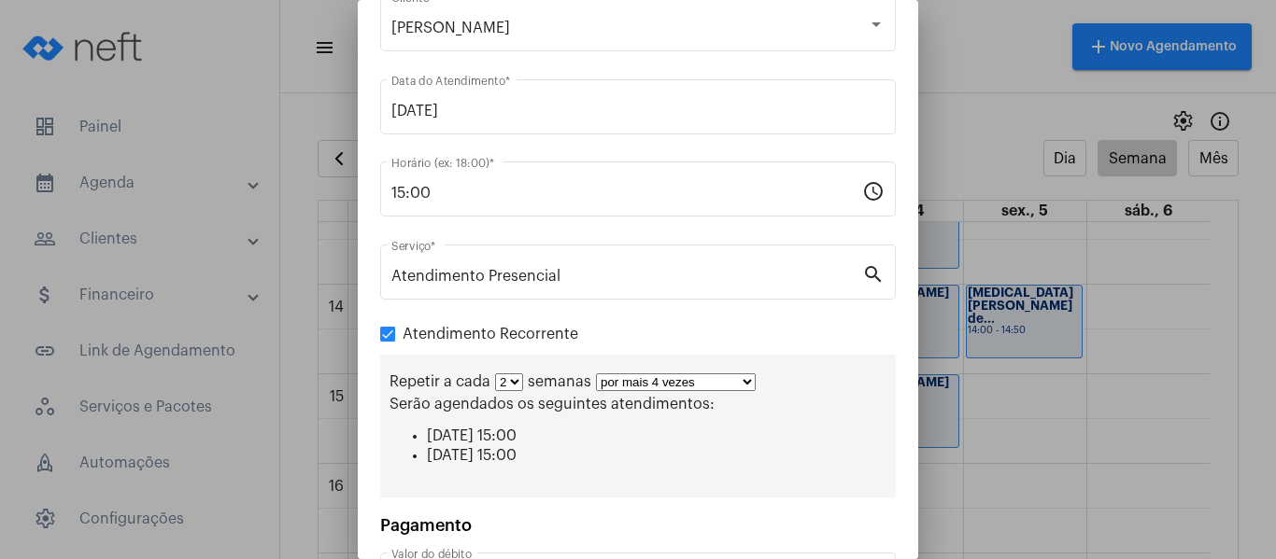
click at [596, 374] on select "por mais 1 vez por mais 2 vezes por mais 3 vezes por mais 4 vezes por mais 5 ve…" at bounding box center [676, 383] width 160 height 18
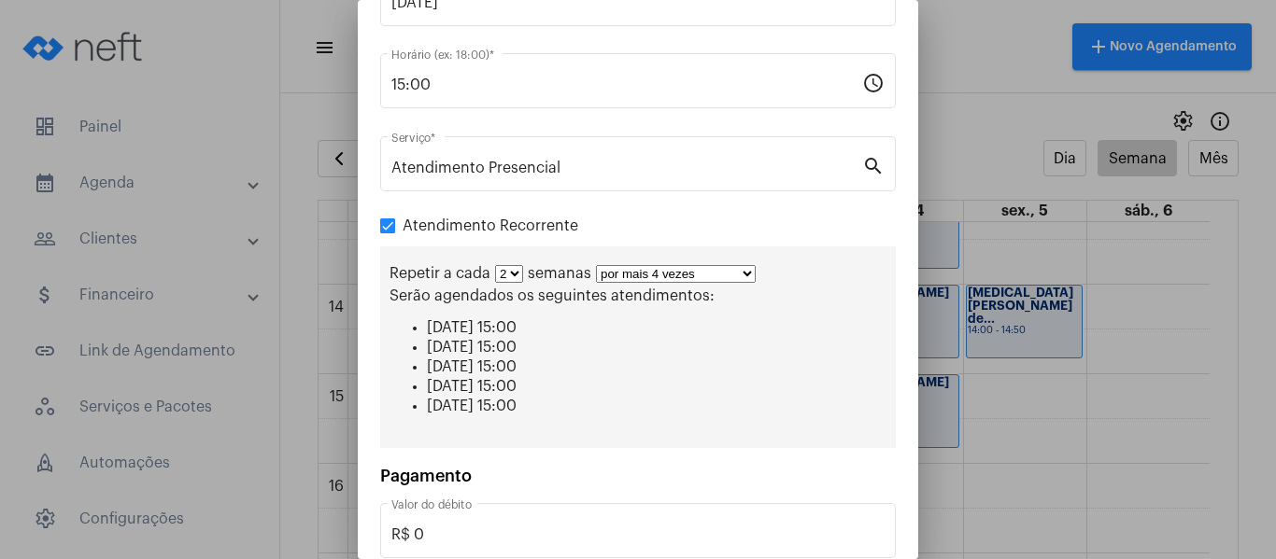
scroll to position [289, 0]
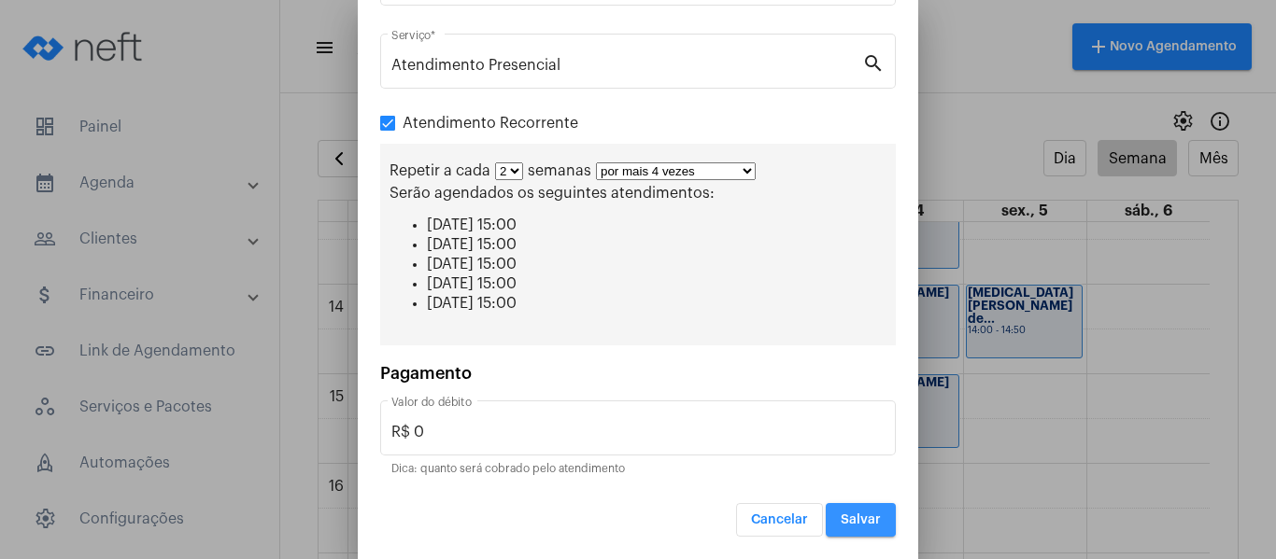
click at [841, 519] on span "Salvar" at bounding box center [861, 520] width 40 height 13
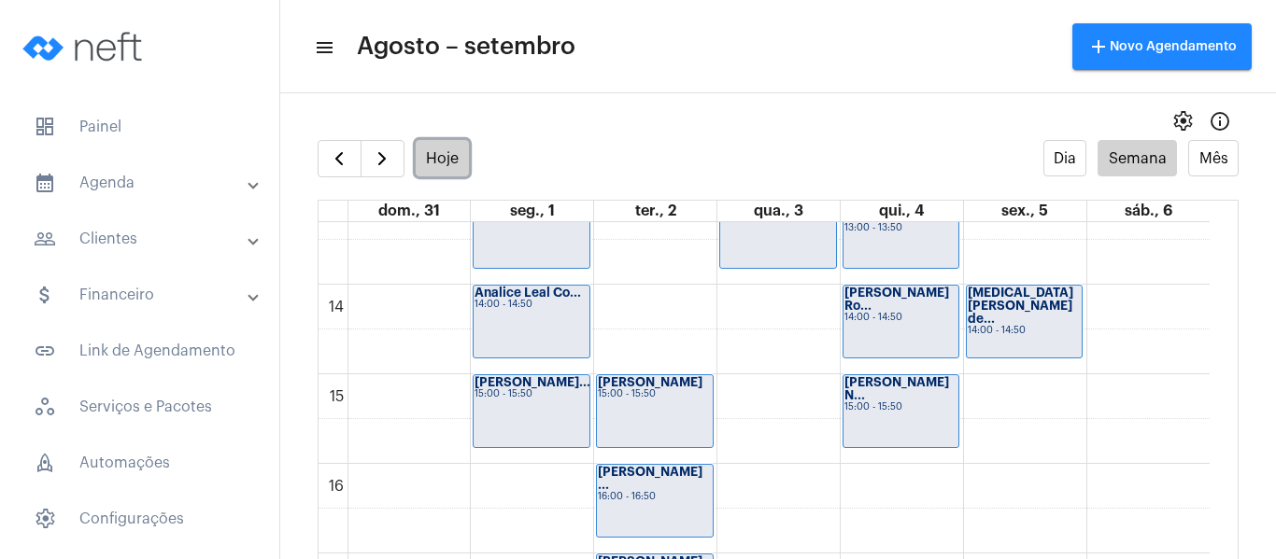
click at [431, 154] on button "Hoje" at bounding box center [443, 158] width 54 height 36
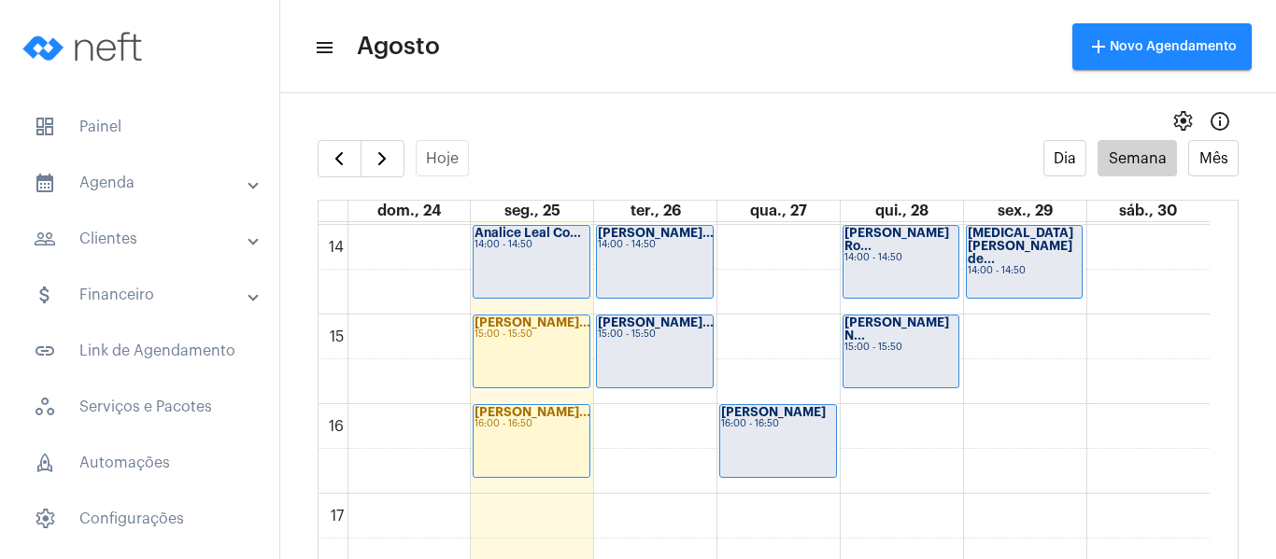
scroll to position [1286, 0]
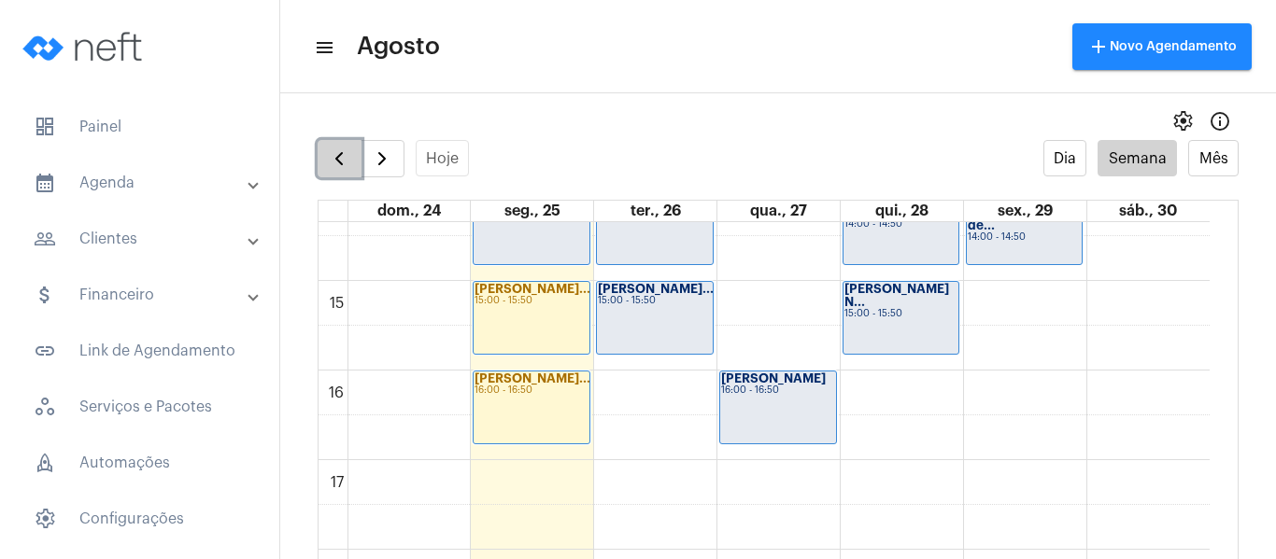
click at [350, 162] on span "button" at bounding box center [339, 159] width 22 height 22
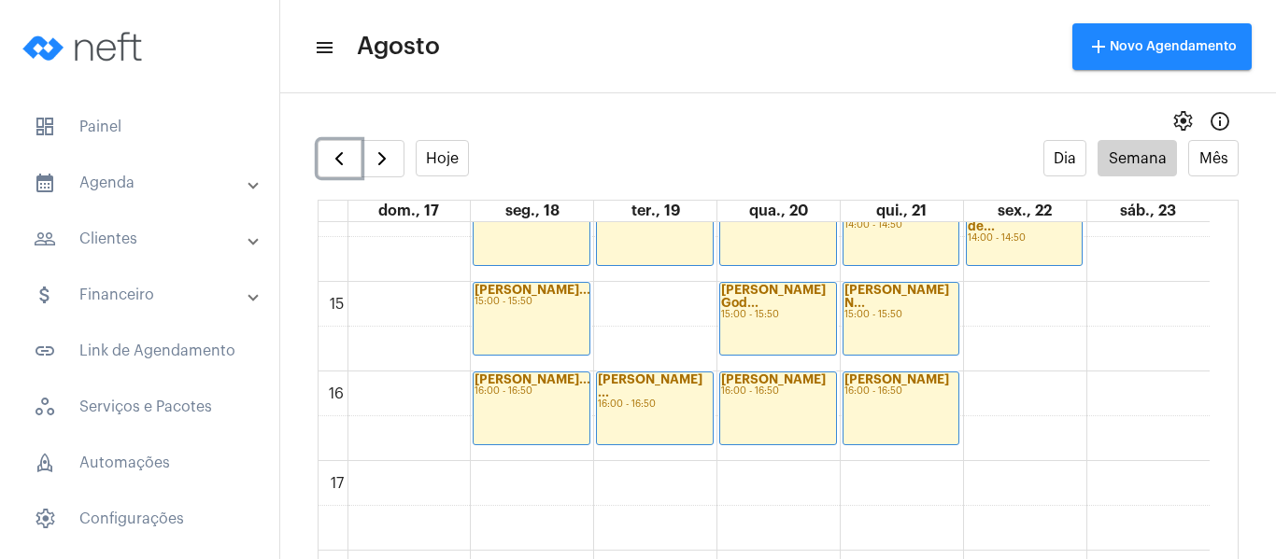
scroll to position [1286, 0]
click at [391, 148] on span "button" at bounding box center [382, 159] width 22 height 22
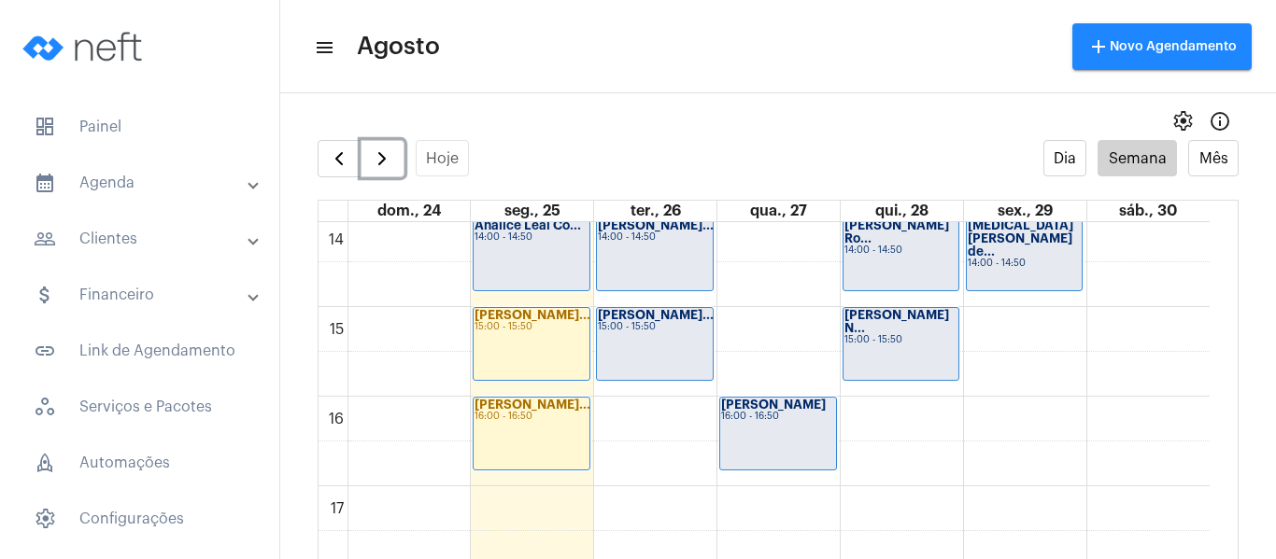
scroll to position [1286, 0]
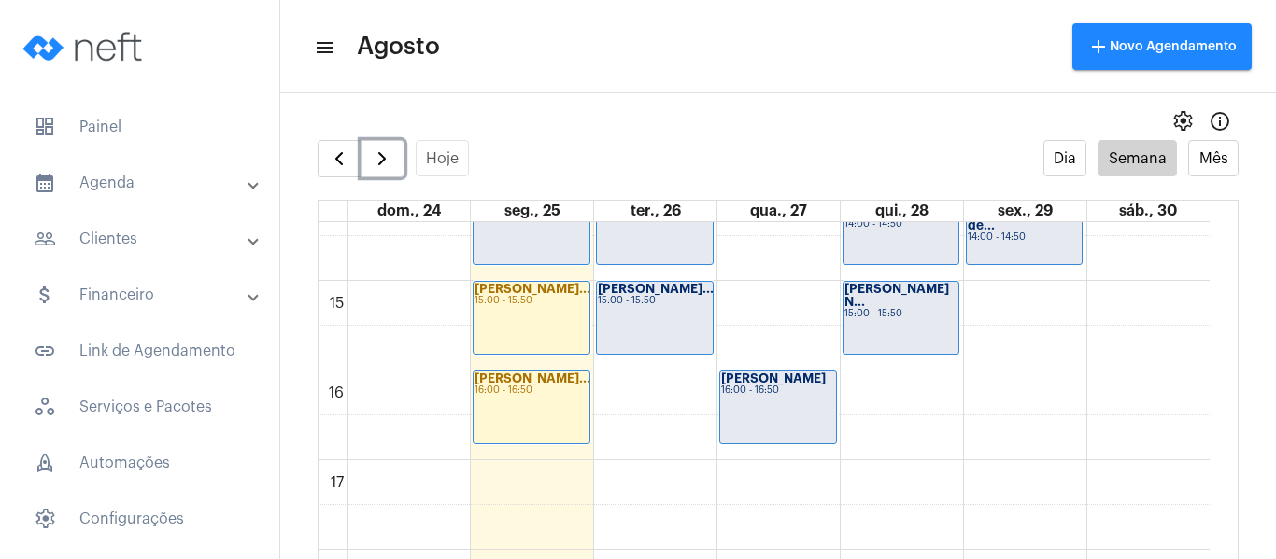
click at [671, 387] on div "00 01 02 03 04 05 06 07 08 09 10 11 12 13 14 15 16 17 18 19 20 21 22 23 Jéssica…" at bounding box center [764, 12] width 891 height 2152
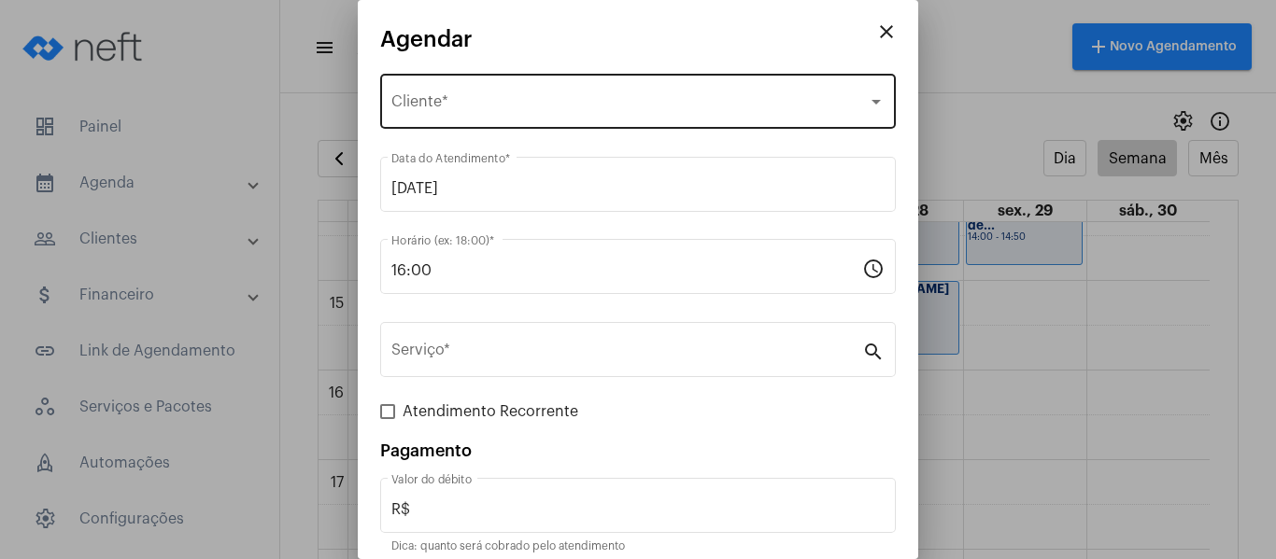
click at [454, 114] on div "Selecione o Cliente Cliente *" at bounding box center [637, 99] width 493 height 59
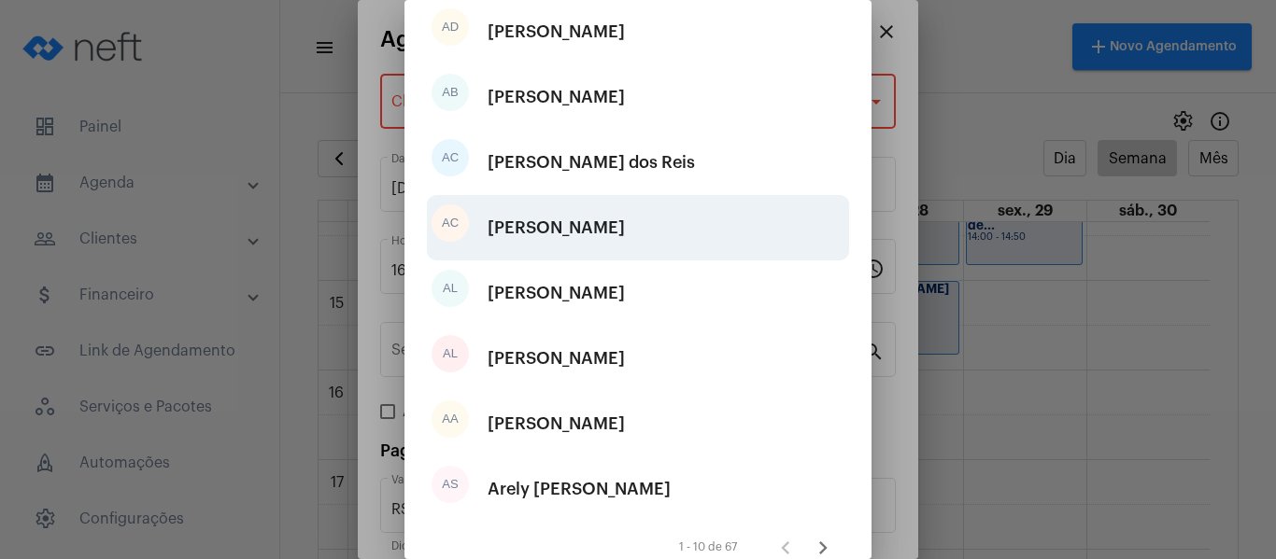
scroll to position [356, 0]
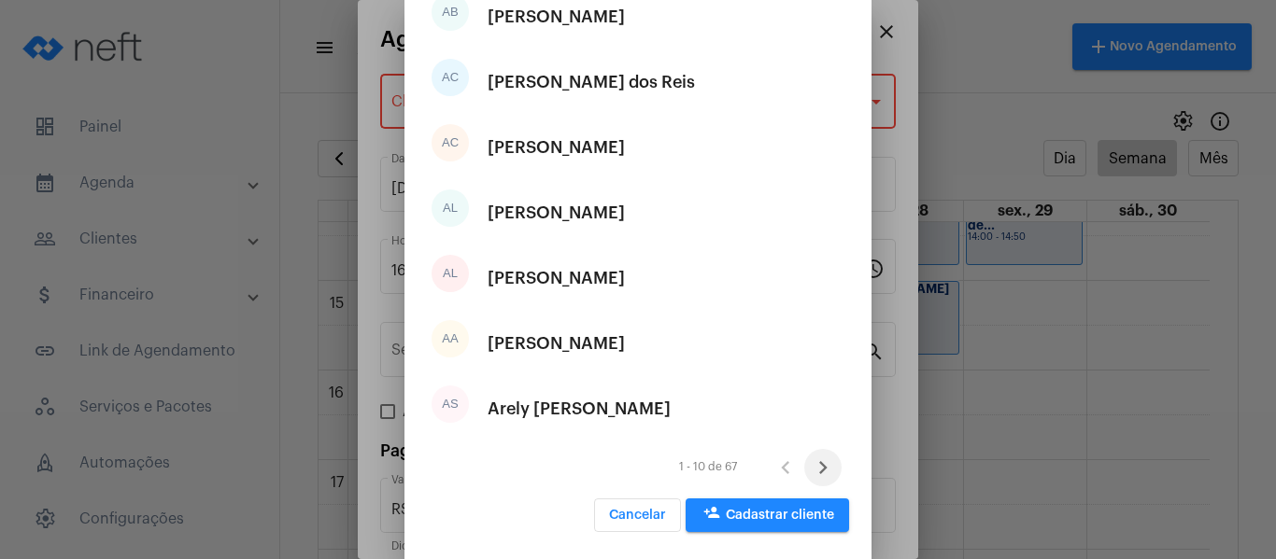
click at [819, 471] on icon "Próxima página" at bounding box center [823, 468] width 26 height 26
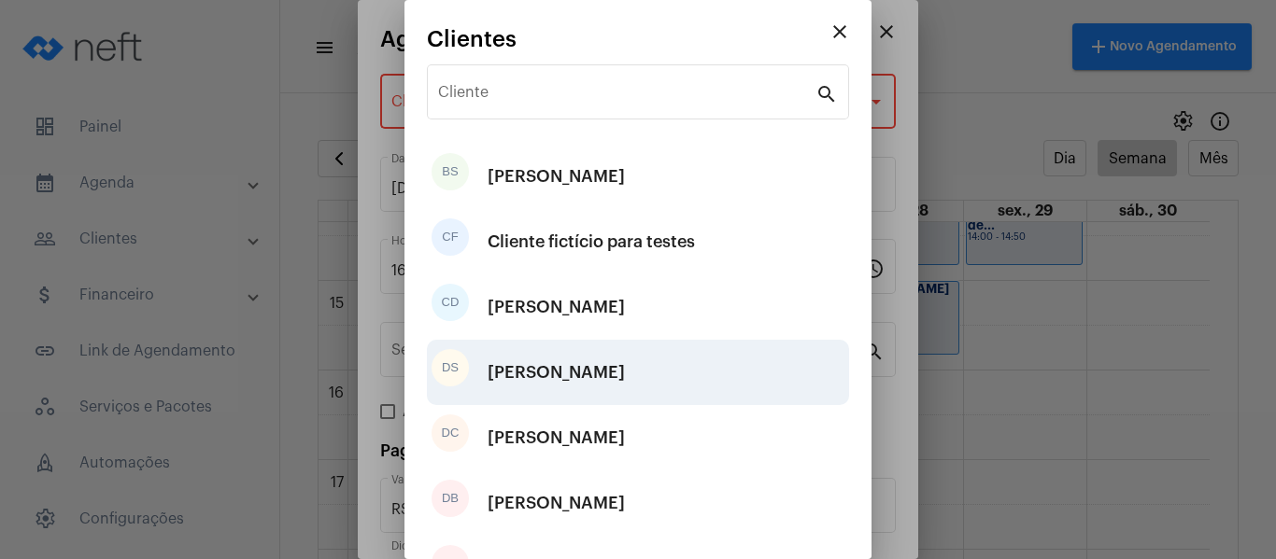
scroll to position [93, 0]
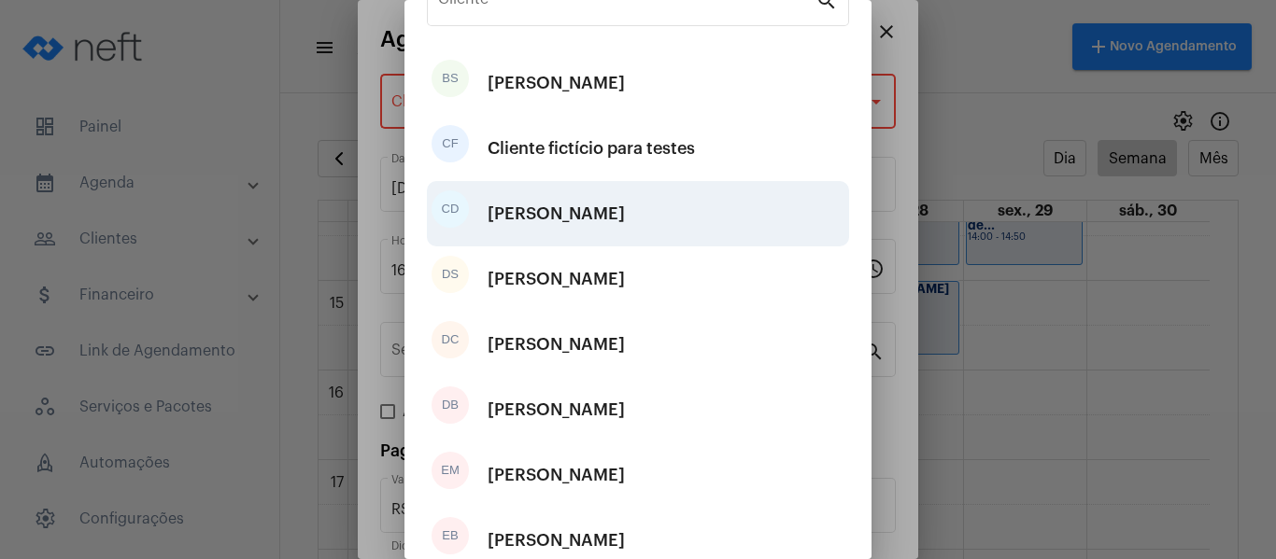
click at [519, 196] on div "[PERSON_NAME]" at bounding box center [556, 214] width 137 height 56
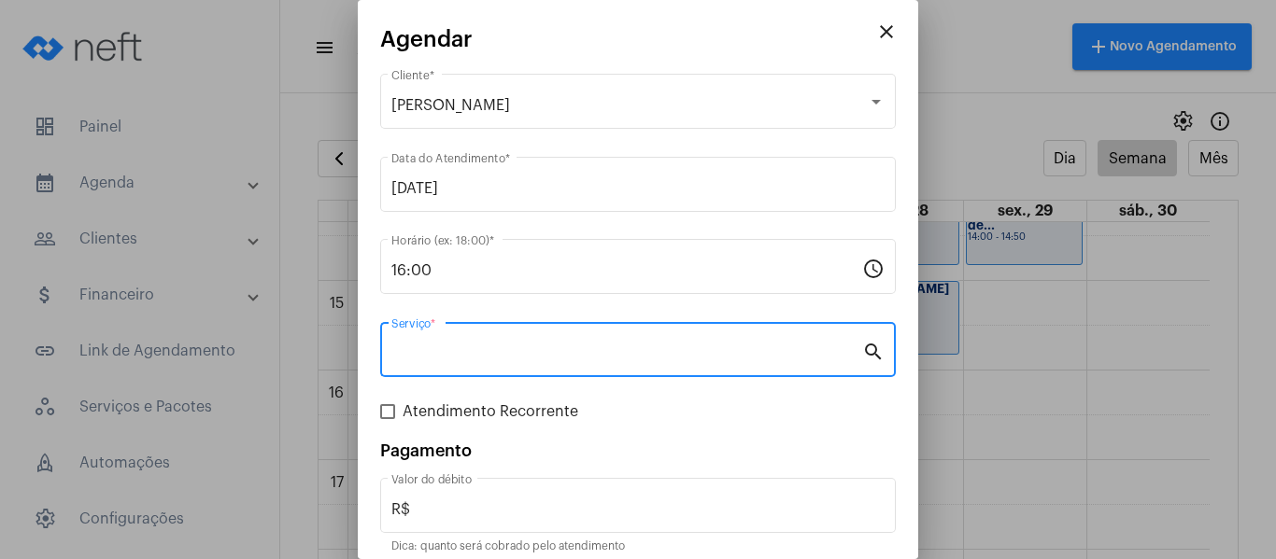
click at [477, 355] on input "Serviço *" at bounding box center [626, 354] width 471 height 17
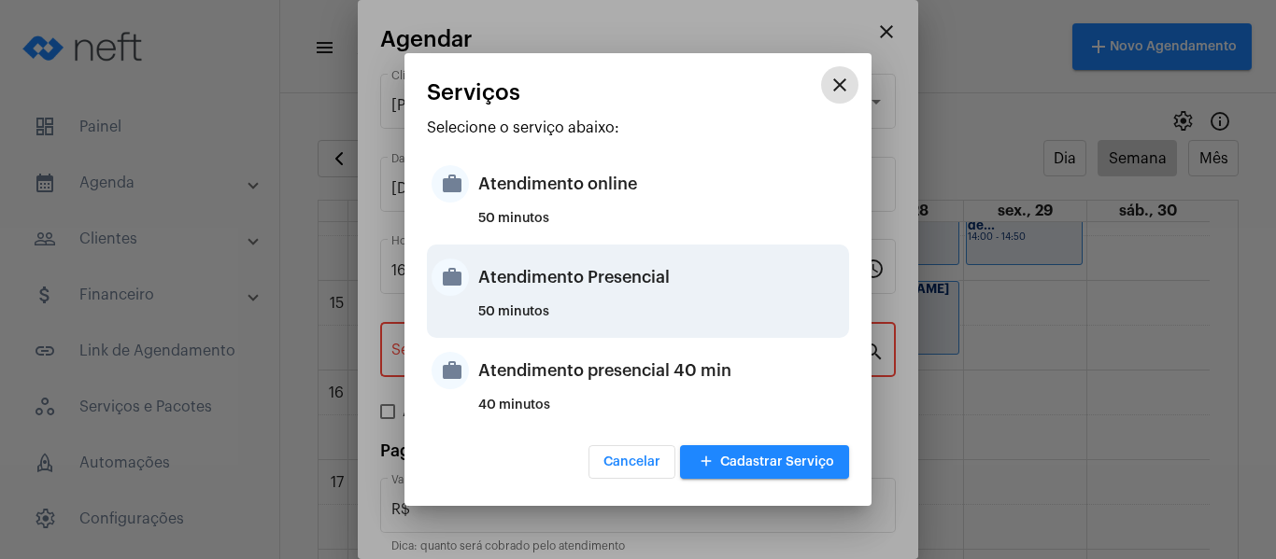
click at [544, 290] on div "Atendimento Presencial" at bounding box center [661, 277] width 366 height 56
type input "Atendimento Presencial"
type input "R$ 0"
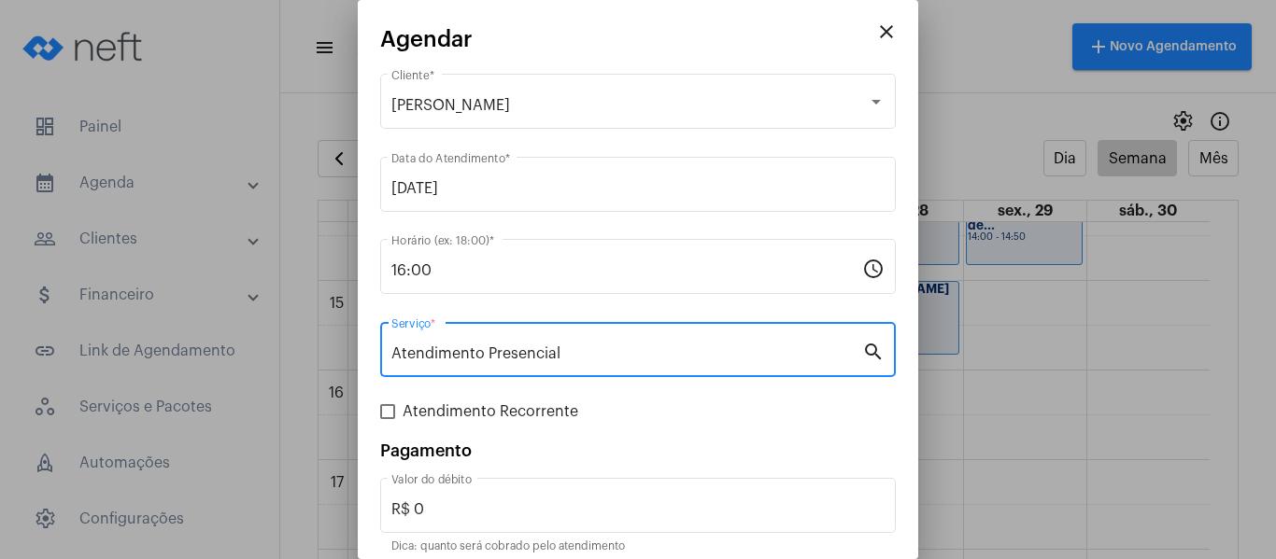
scroll to position [78, 0]
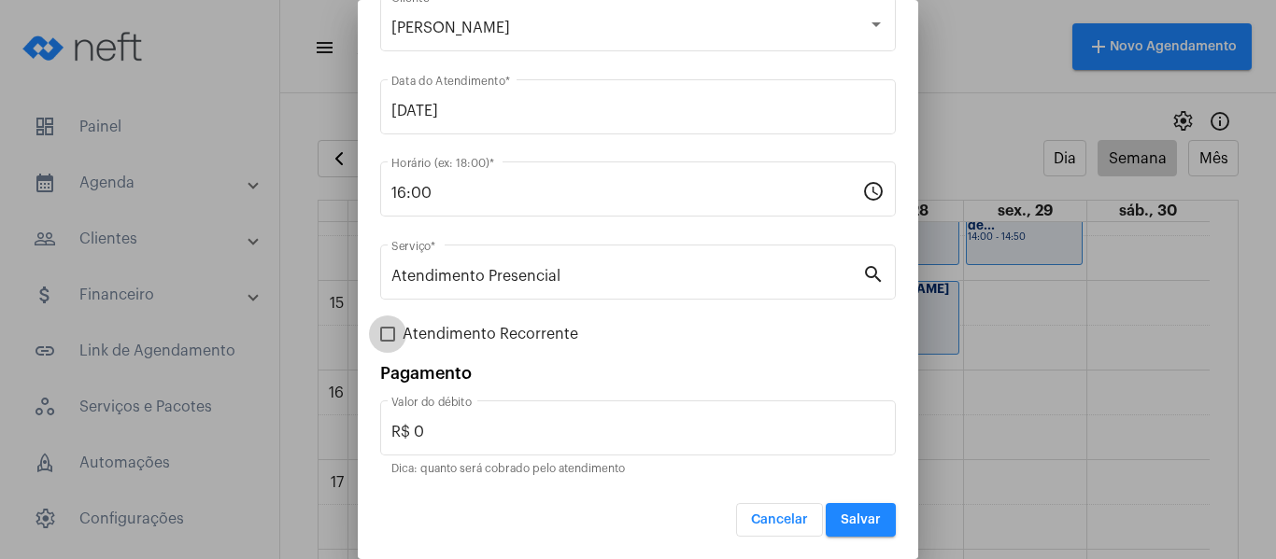
click at [485, 330] on span "Atendimento Recorrente" at bounding box center [491, 334] width 176 height 22
click at [388, 342] on input "Atendimento Recorrente" at bounding box center [387, 342] width 1 height 1
checkbox input "true"
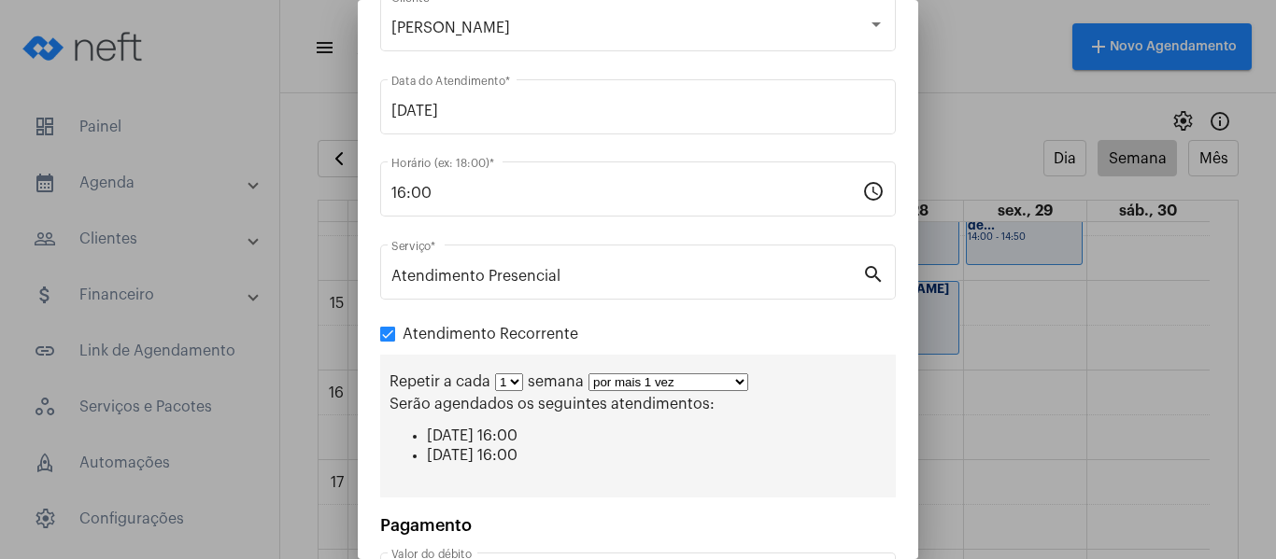
click at [654, 374] on select "por mais 1 vez por mais 2 vezes por mais 3 vezes por mais 4 vezes por mais 5 ve…" at bounding box center [668, 383] width 160 height 18
select select "3: 4"
click at [588, 374] on select "por mais 1 vez por mais 2 vezes por mais 3 vezes por mais 4 vezes por mais 5 ve…" at bounding box center [668, 383] width 160 height 18
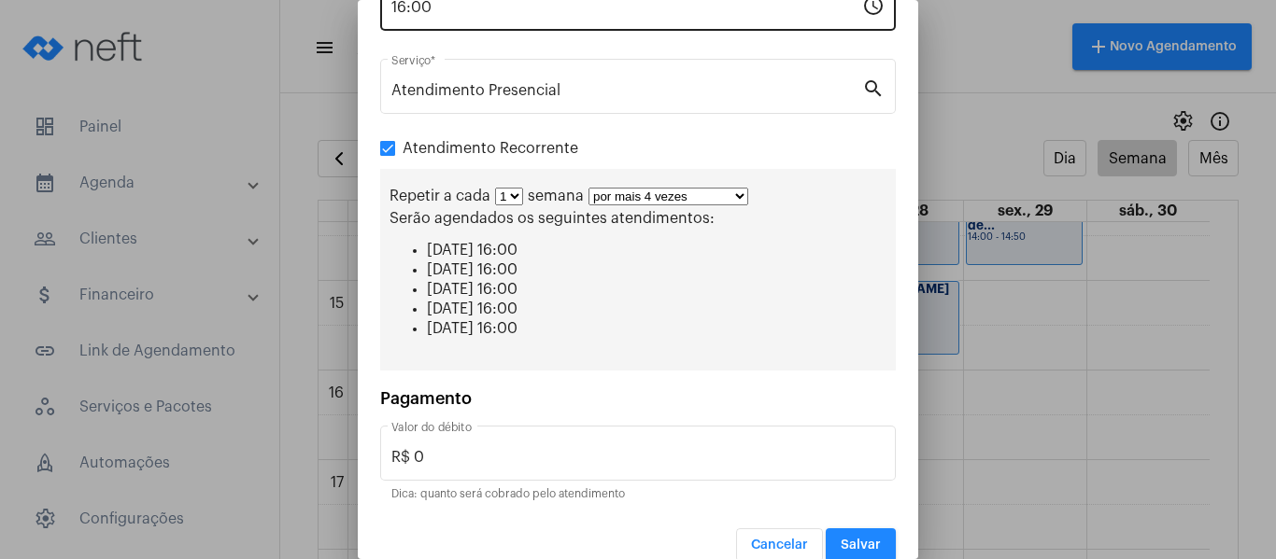
scroll to position [264, 0]
drag, startPoint x: 505, startPoint y: 209, endPoint x: 505, endPoint y: 198, distance: 11.2
click at [505, 199] on div "Repetir a cada 1 2 3 4 5 6 7 8 semana por mais 1 vez por mais 2 vezes por mais …" at bounding box center [638, 269] width 516 height 202
click at [505, 198] on select "1 2 3 4 5 6 7 8" at bounding box center [509, 196] width 28 height 18
select select "1: 2"
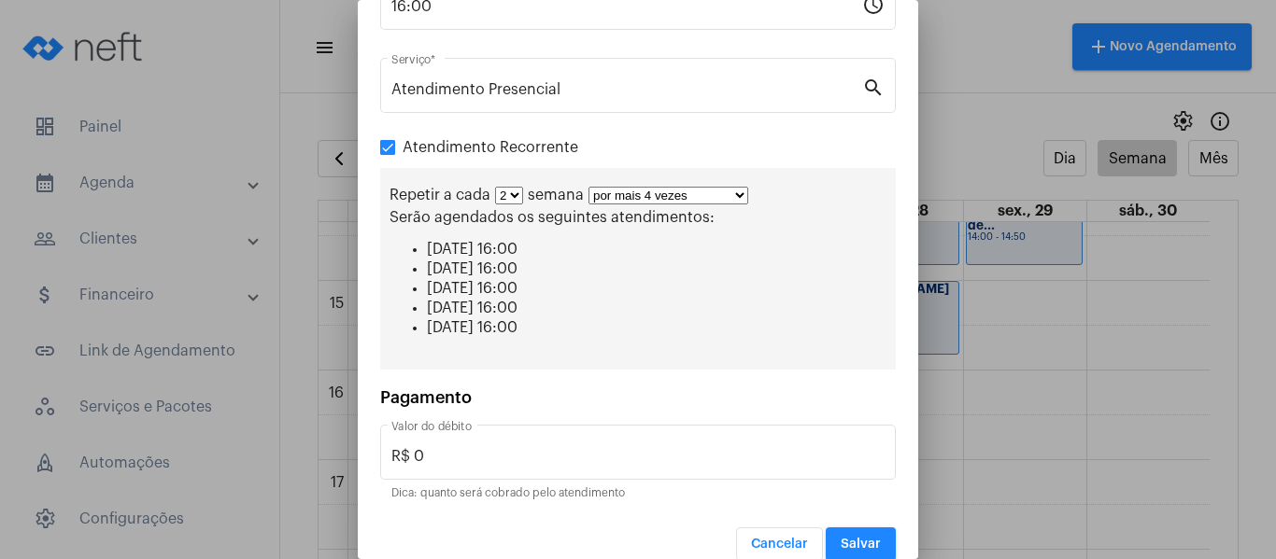
click at [495, 187] on select "1 2 3 4 5 6 7 8" at bounding box center [509, 196] width 28 height 18
click at [504, 248] on span "[DATE] 16:00" at bounding box center [472, 249] width 91 height 15
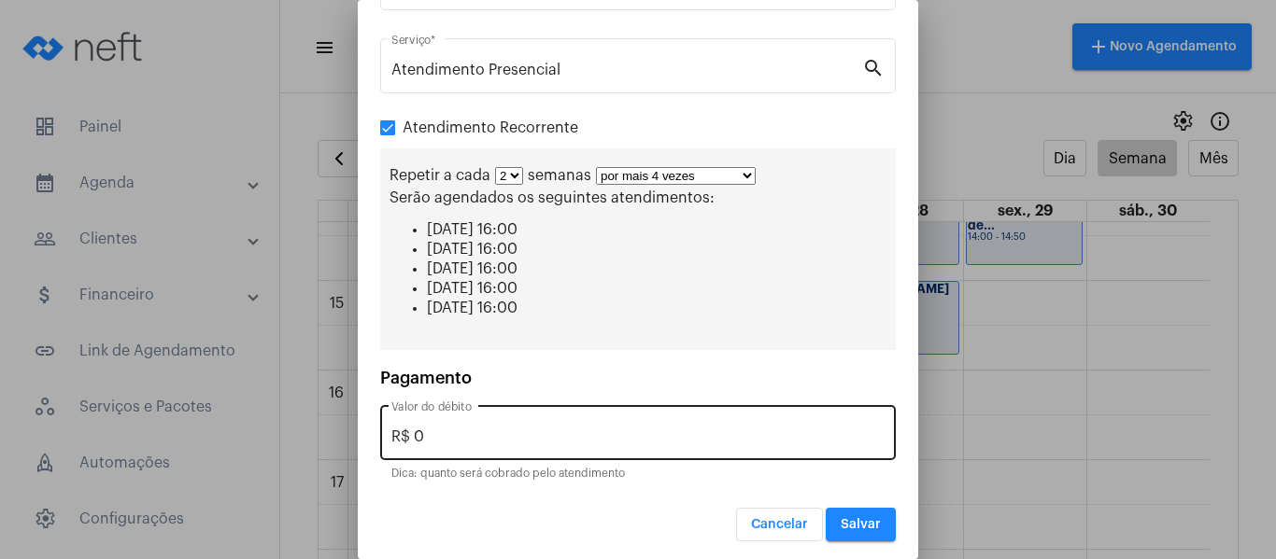
scroll to position [289, 0]
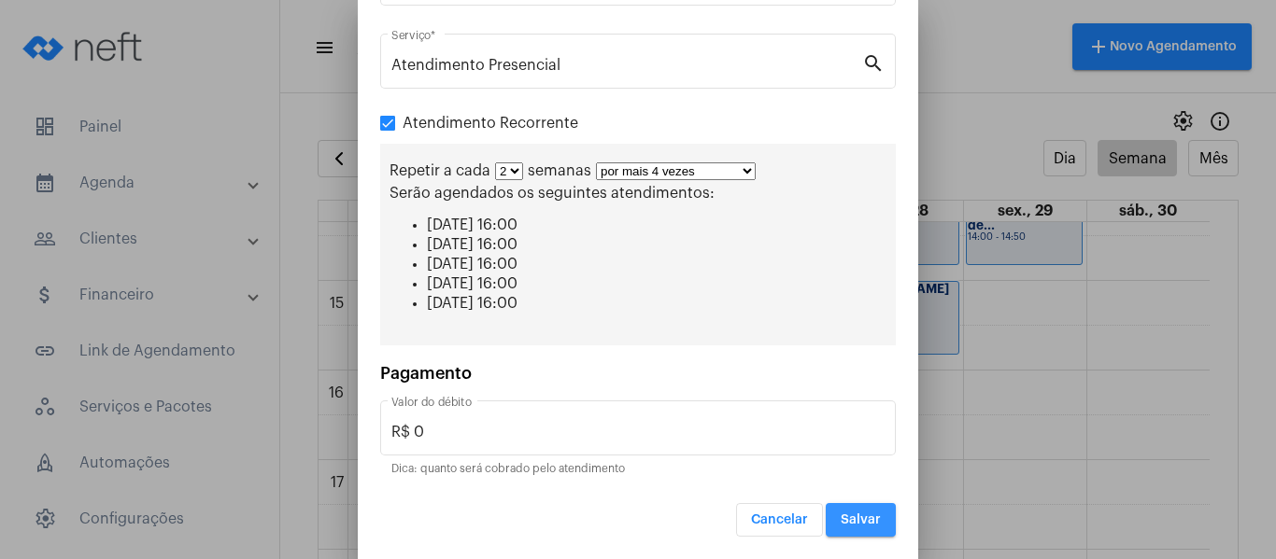
click at [850, 516] on span "Salvar" at bounding box center [861, 520] width 40 height 13
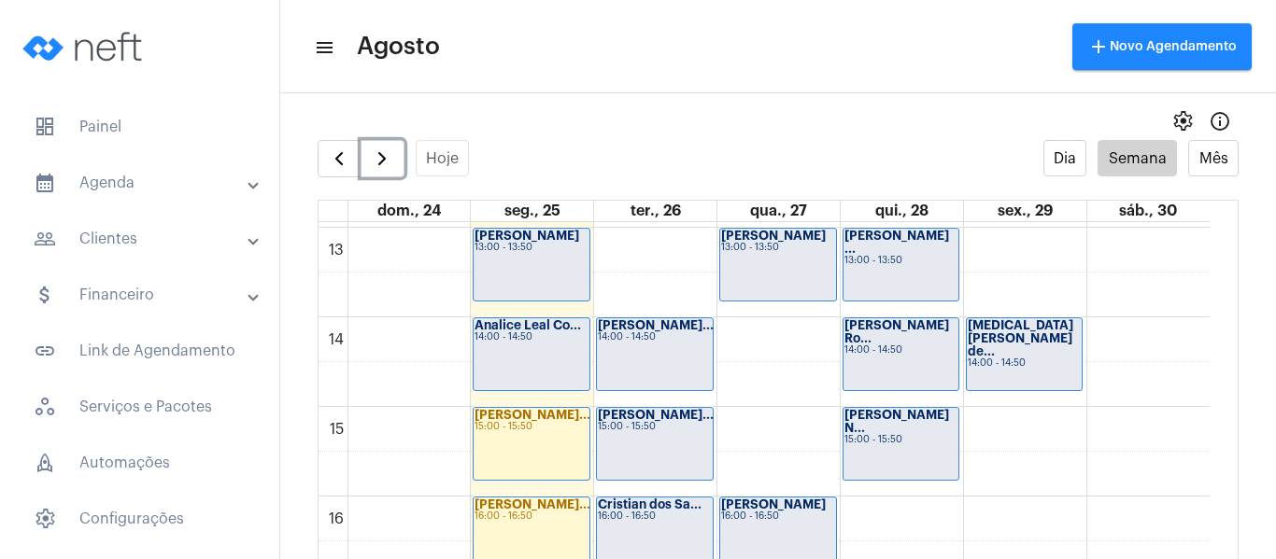
scroll to position [1193, 0]
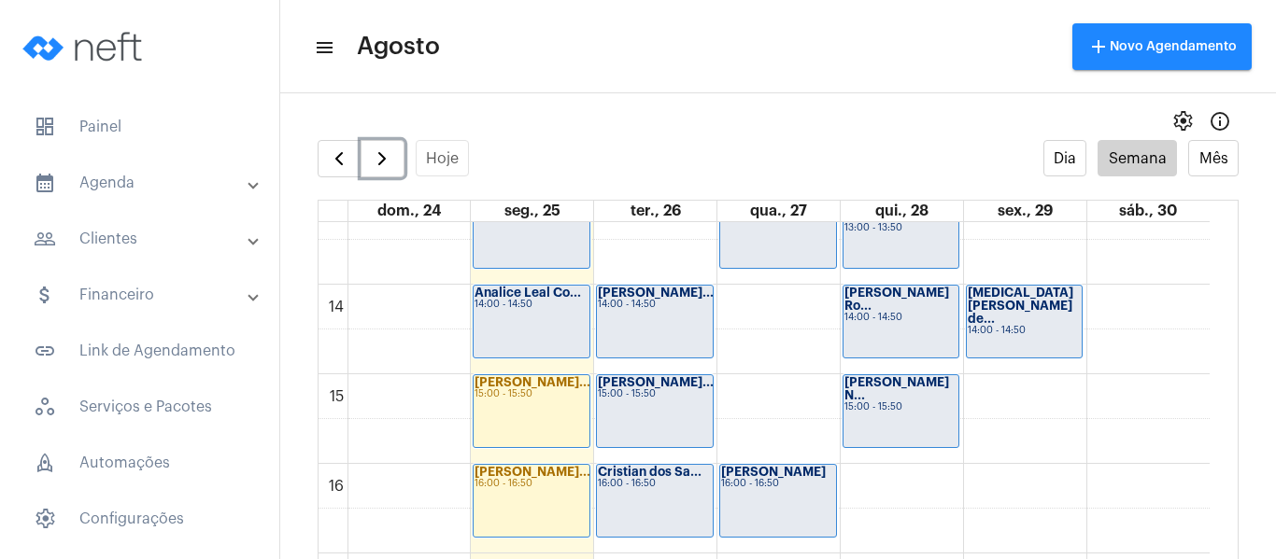
click at [761, 307] on div "00 01 02 03 04 05 06 07 08 09 10 11 12 13 14 15 16 17 18 19 20 21 22 23 Jéssica…" at bounding box center [764, 106] width 891 height 2152
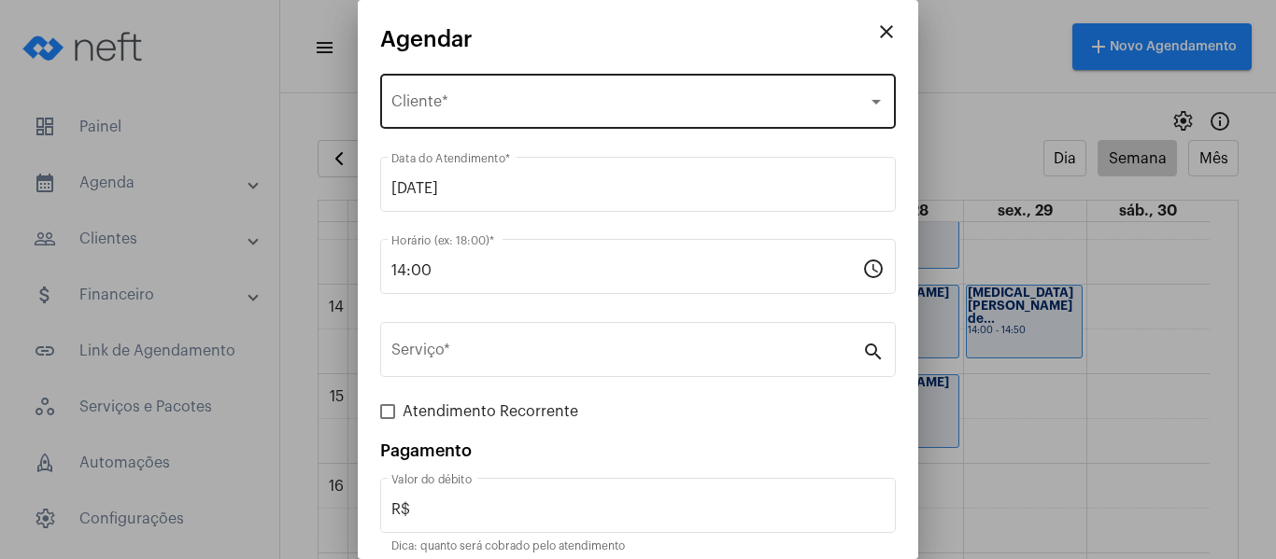
click at [474, 119] on div "Selecione o Cliente Cliente *" at bounding box center [637, 99] width 493 height 59
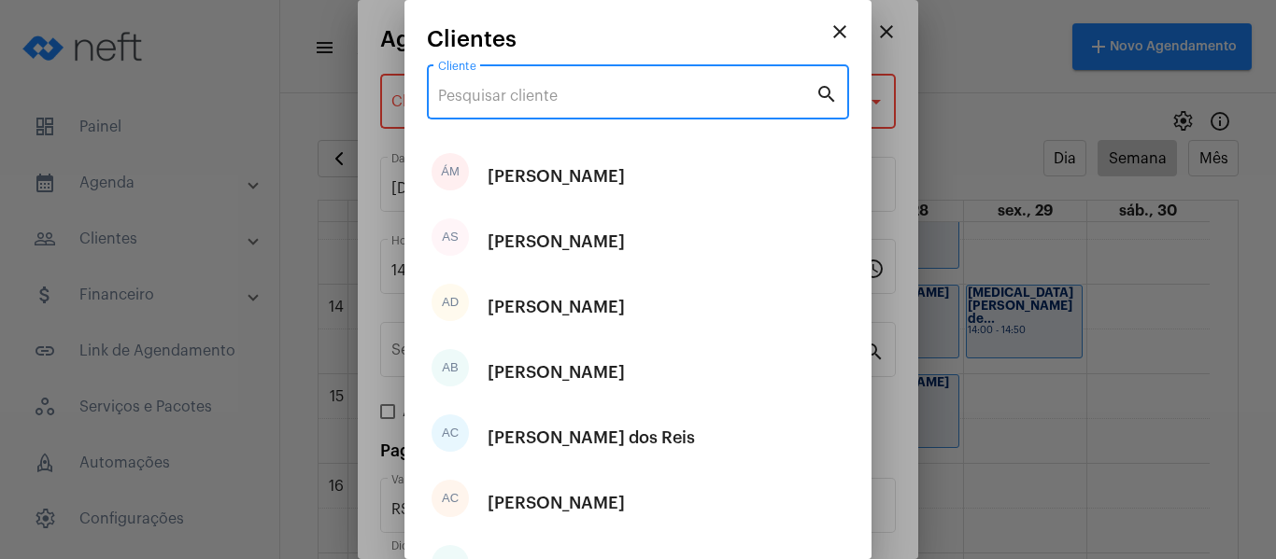
click at [504, 97] on input "Cliente" at bounding box center [626, 96] width 377 height 17
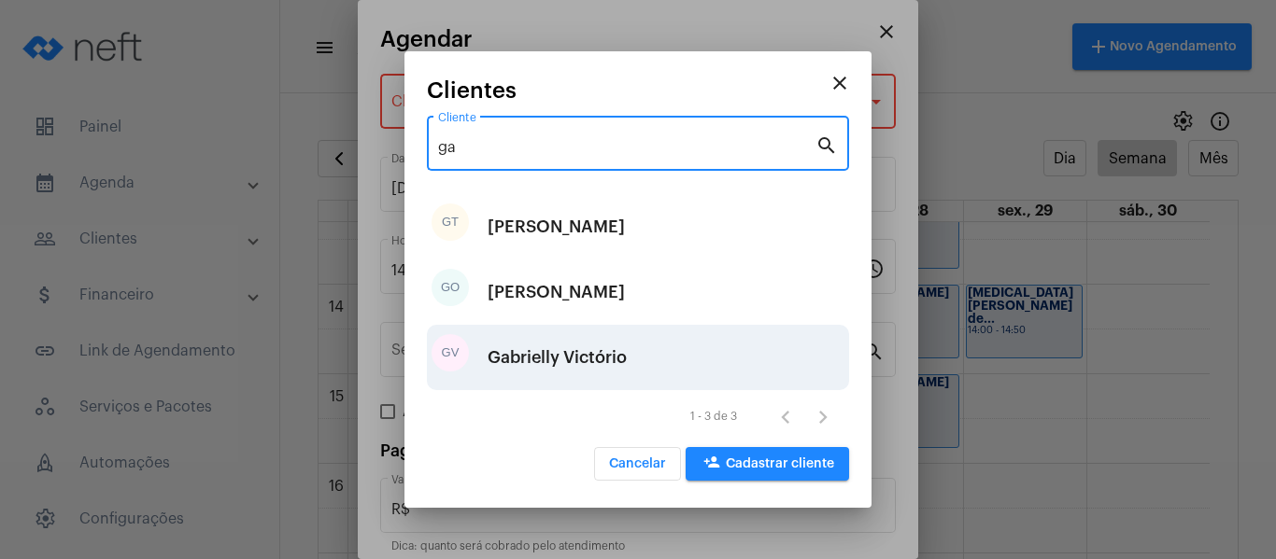
type input "ga"
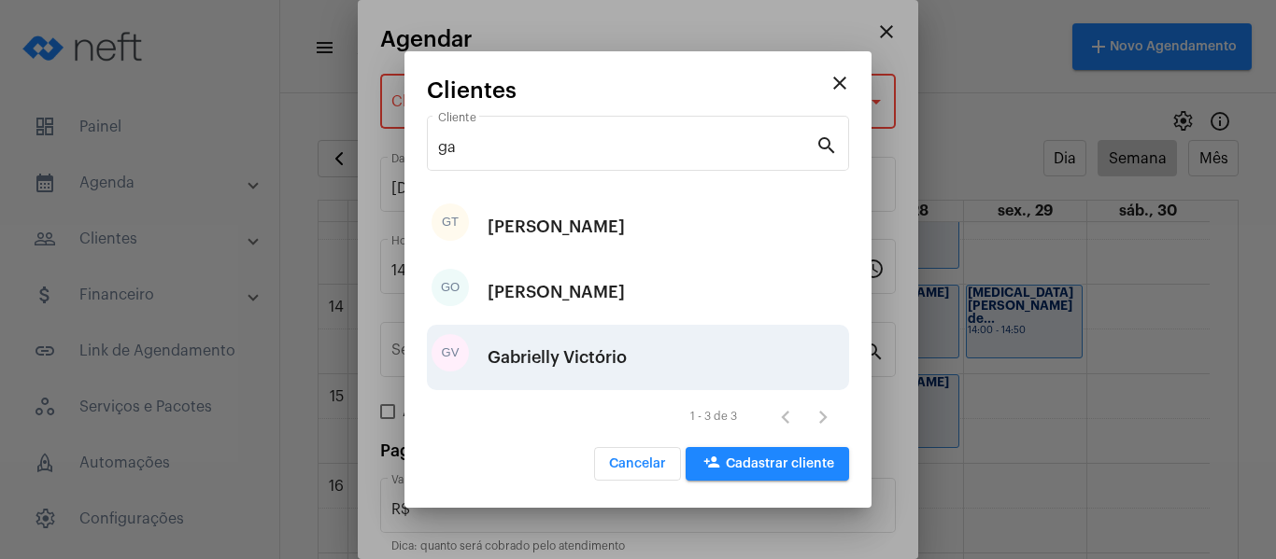
click at [585, 359] on div "Gabrielly Victório" at bounding box center [557, 358] width 139 height 56
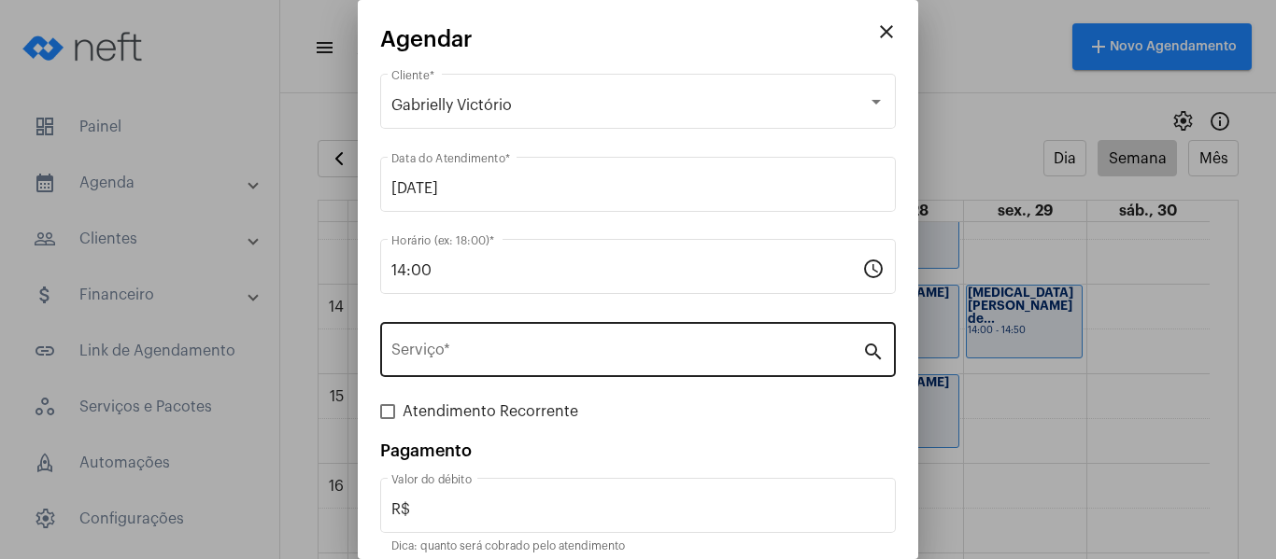
click at [552, 341] on div "Serviço *" at bounding box center [626, 348] width 471 height 59
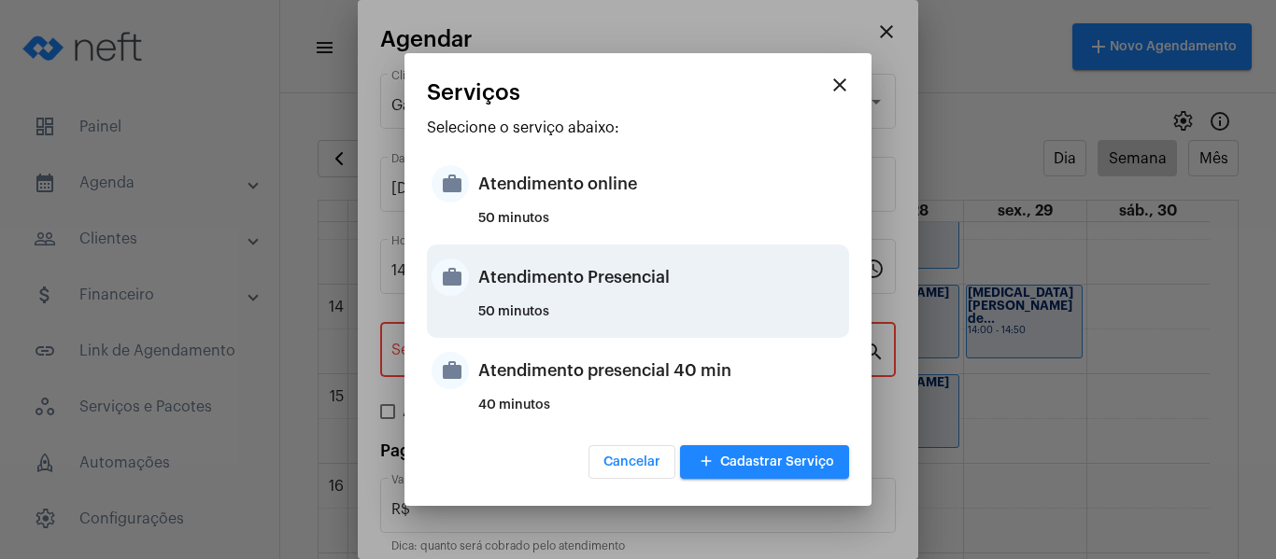
click at [550, 280] on div "Atendimento Presencial" at bounding box center [661, 277] width 366 height 56
type input "Atendimento Presencial"
type input "R$ 0"
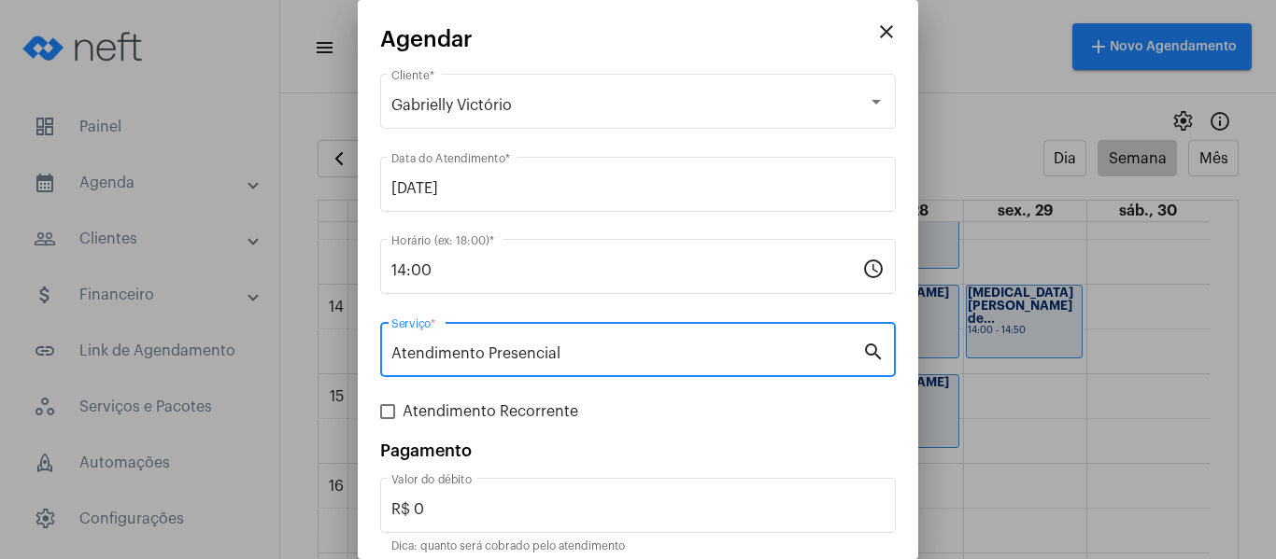
click at [493, 404] on span "Atendimento Recorrente" at bounding box center [491, 412] width 176 height 22
click at [388, 419] on input "Atendimento Recorrente" at bounding box center [387, 419] width 1 height 1
checkbox input "true"
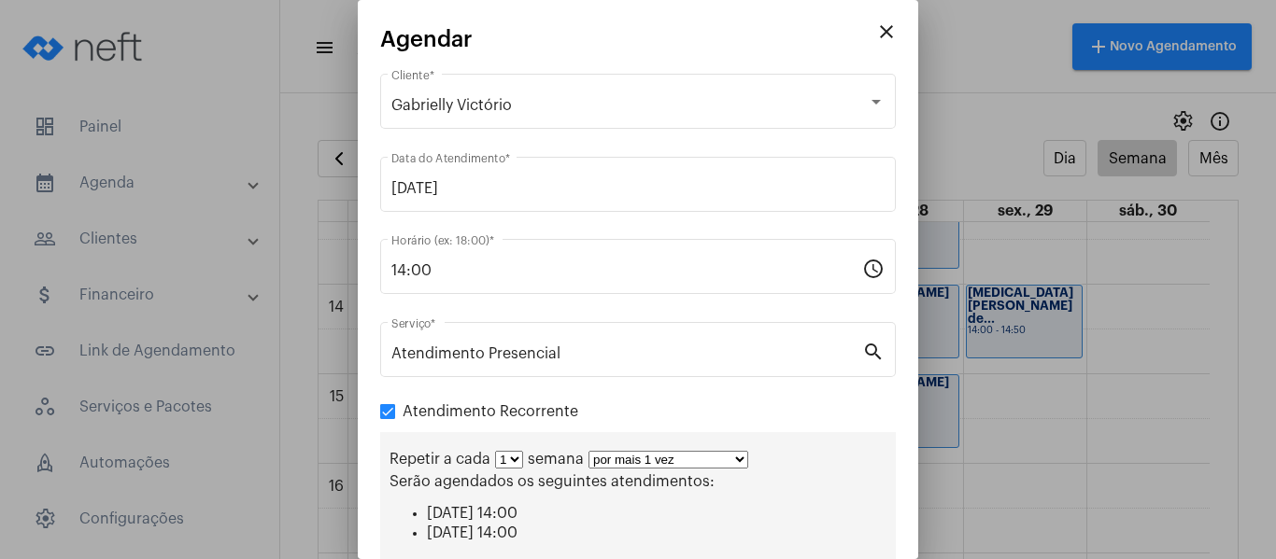
click at [665, 456] on select "por mais 1 vez por mais 2 vezes por mais 3 vezes por mais 4 vezes por mais 5 ve…" at bounding box center [668, 460] width 160 height 18
select select "3: 4"
click at [588, 451] on select "por mais 1 vez por mais 2 vezes por mais 3 vezes por mais 4 vezes por mais 5 ve…" at bounding box center [668, 460] width 160 height 18
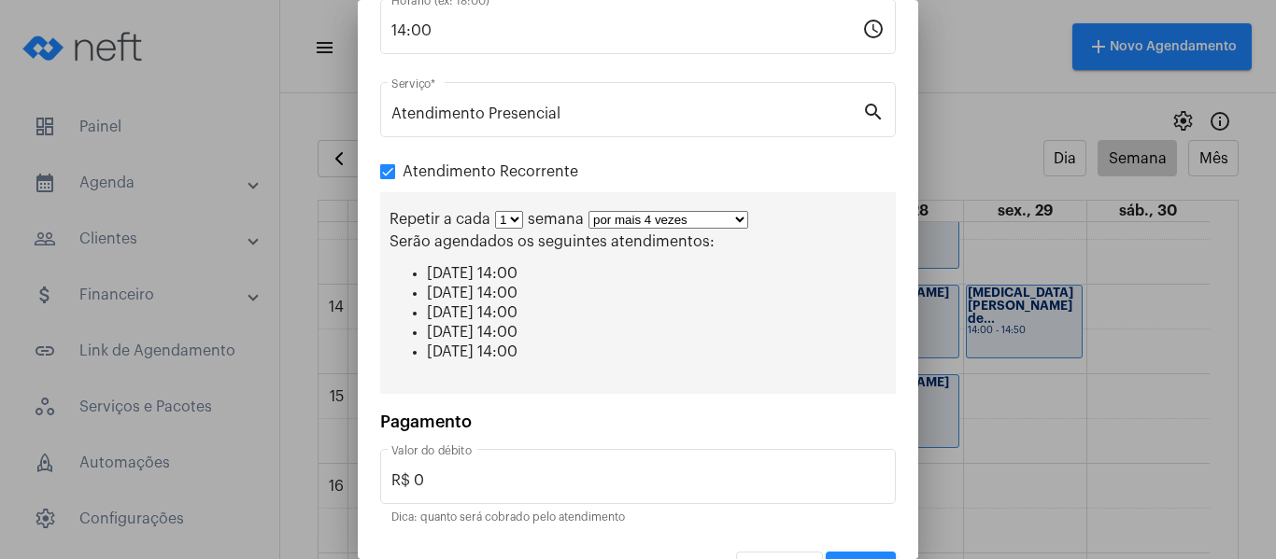
scroll to position [289, 0]
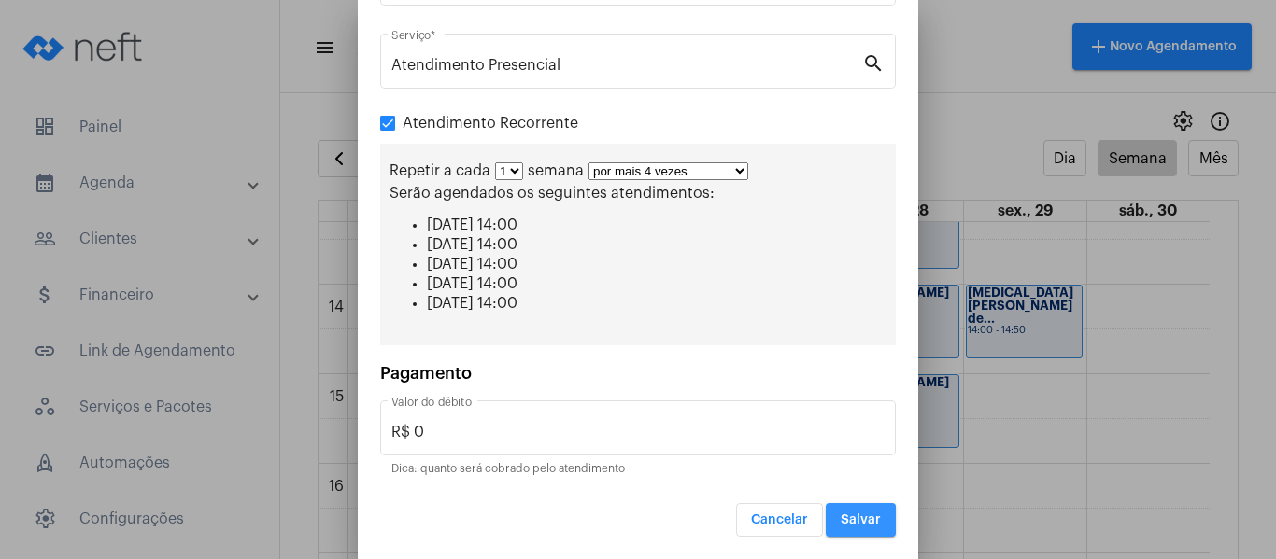
click at [826, 522] on button "Salvar" at bounding box center [861, 520] width 70 height 34
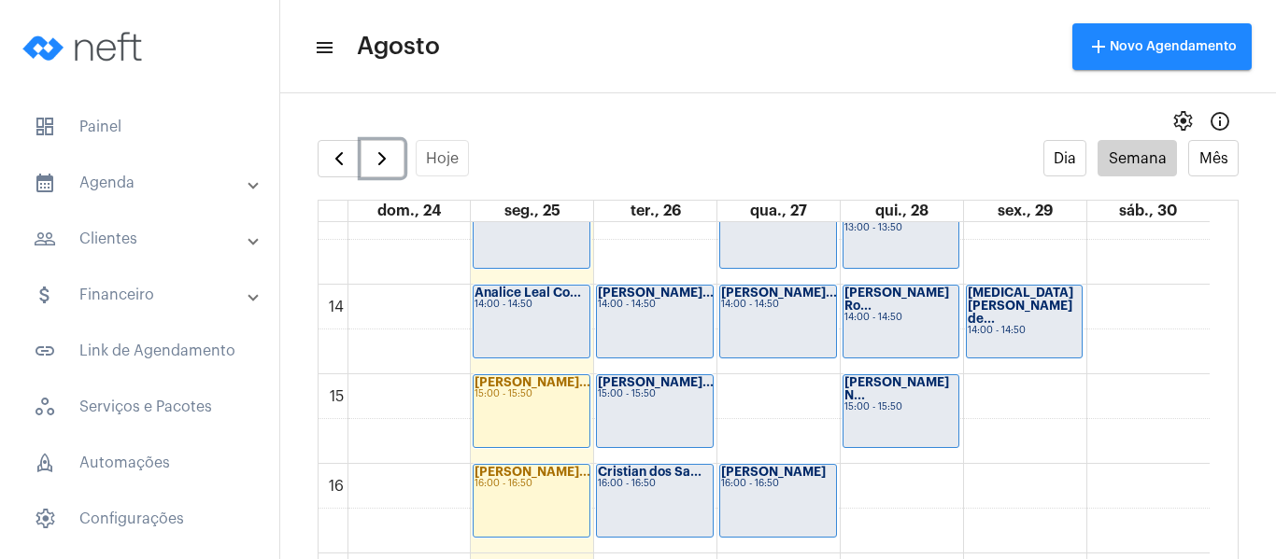
click at [778, 402] on div "00 01 02 03 04 05 06 07 08 09 10 11 12 13 14 15 16 17 18 19 20 21 22 23 Jéssica…" at bounding box center [764, 106] width 891 height 2152
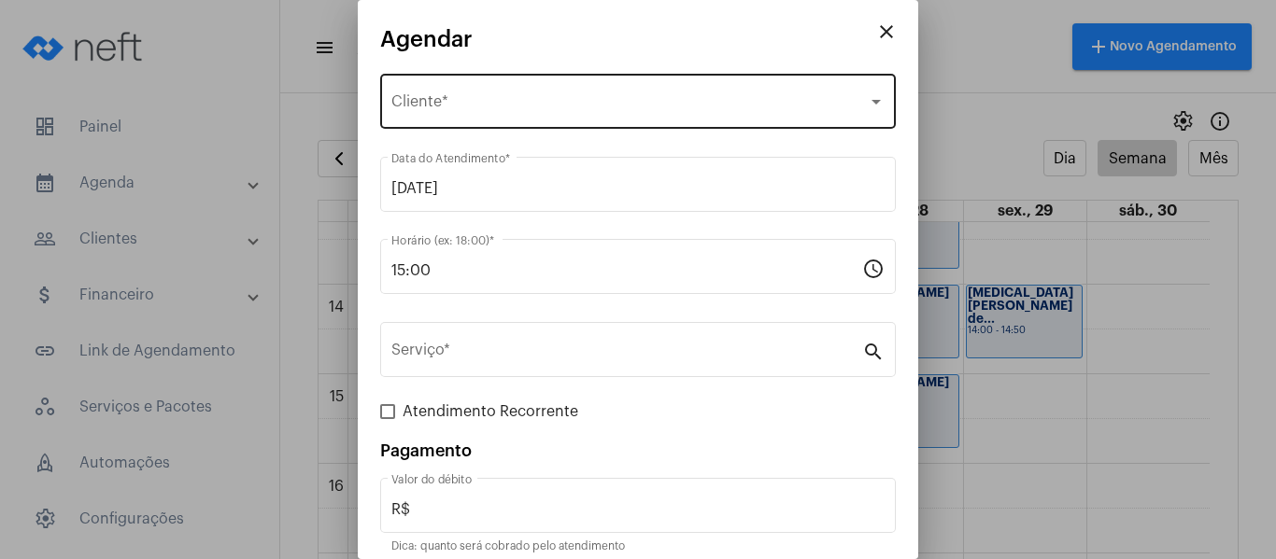
click at [533, 82] on div "Selecione o Cliente Cliente *" at bounding box center [637, 99] width 493 height 59
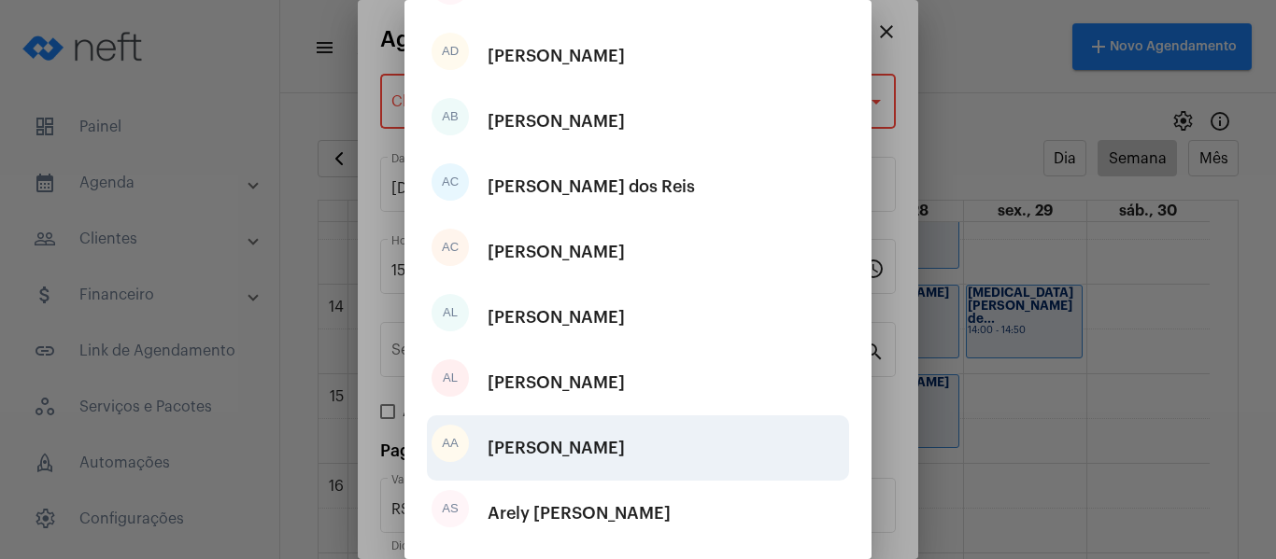
scroll to position [280, 0]
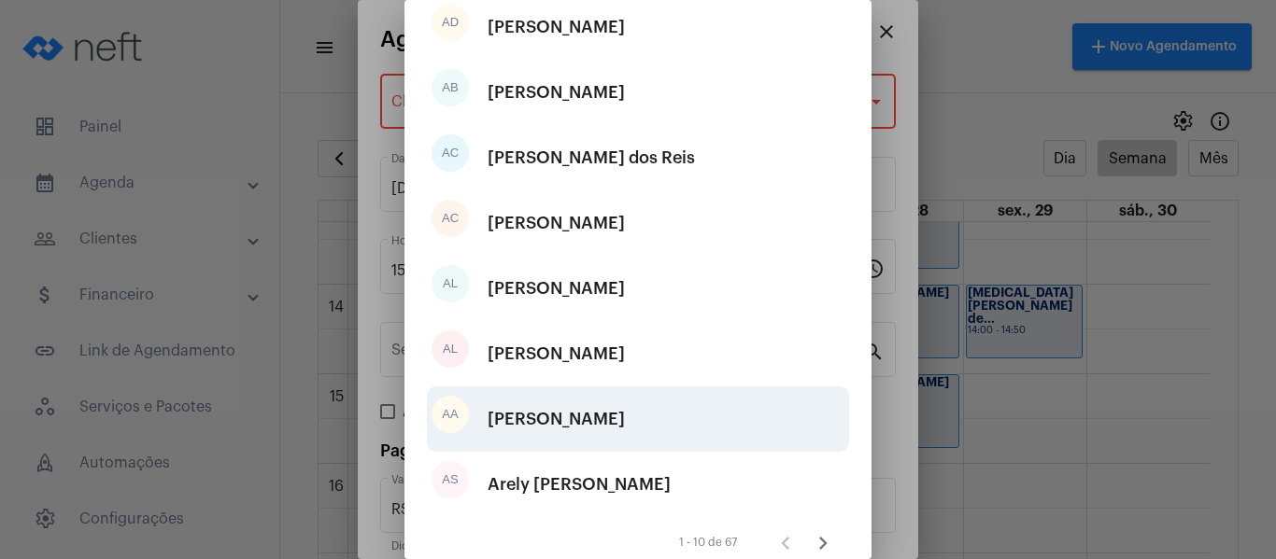
click at [544, 432] on div "[PERSON_NAME]" at bounding box center [556, 419] width 137 height 56
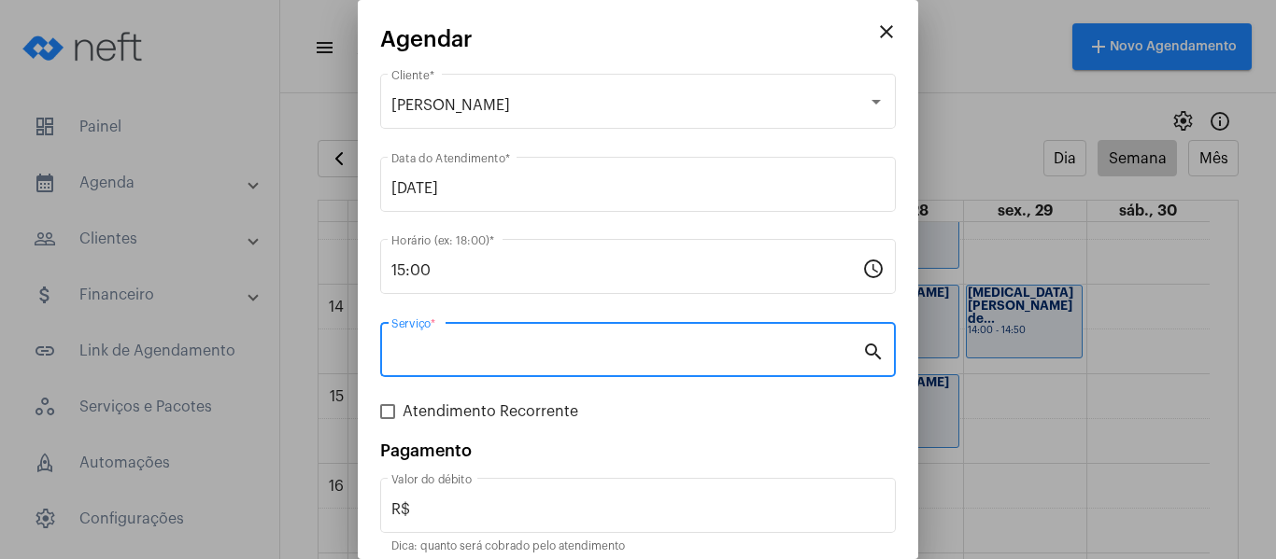
click at [472, 346] on input "Serviço *" at bounding box center [626, 354] width 471 height 17
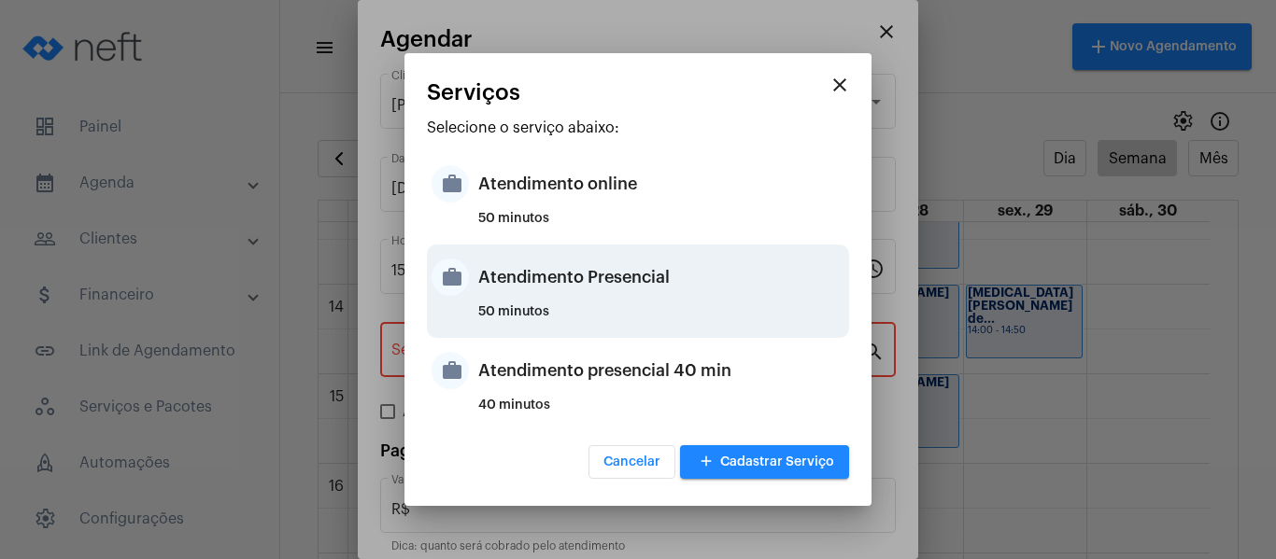
click at [496, 265] on div "Atendimento Presencial" at bounding box center [661, 277] width 366 height 56
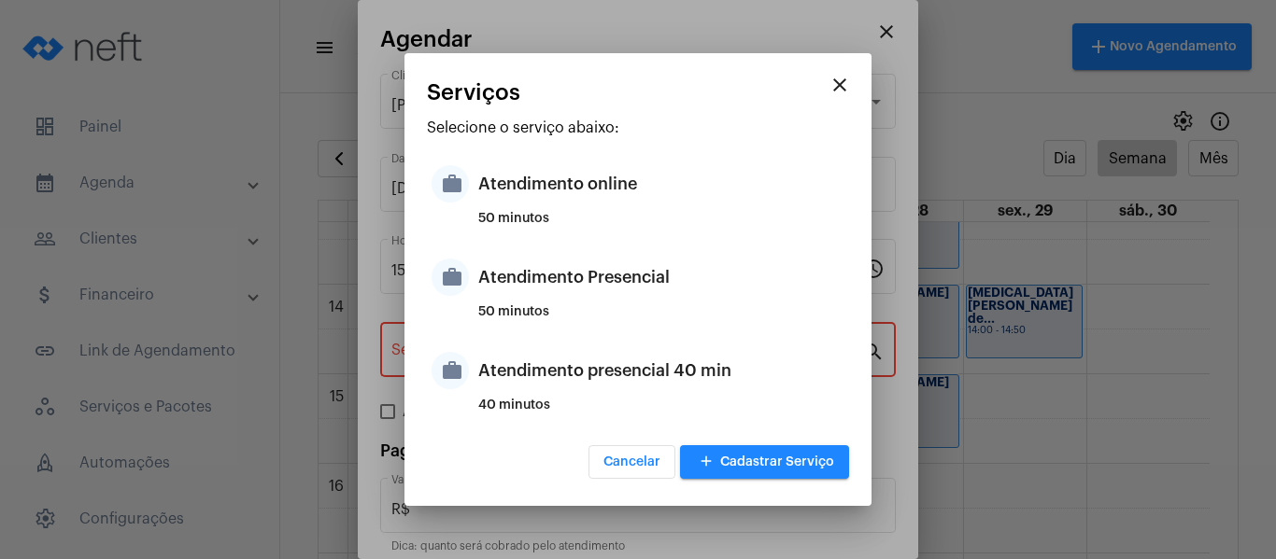
type input "Atendimento Presencial"
type input "R$ 0"
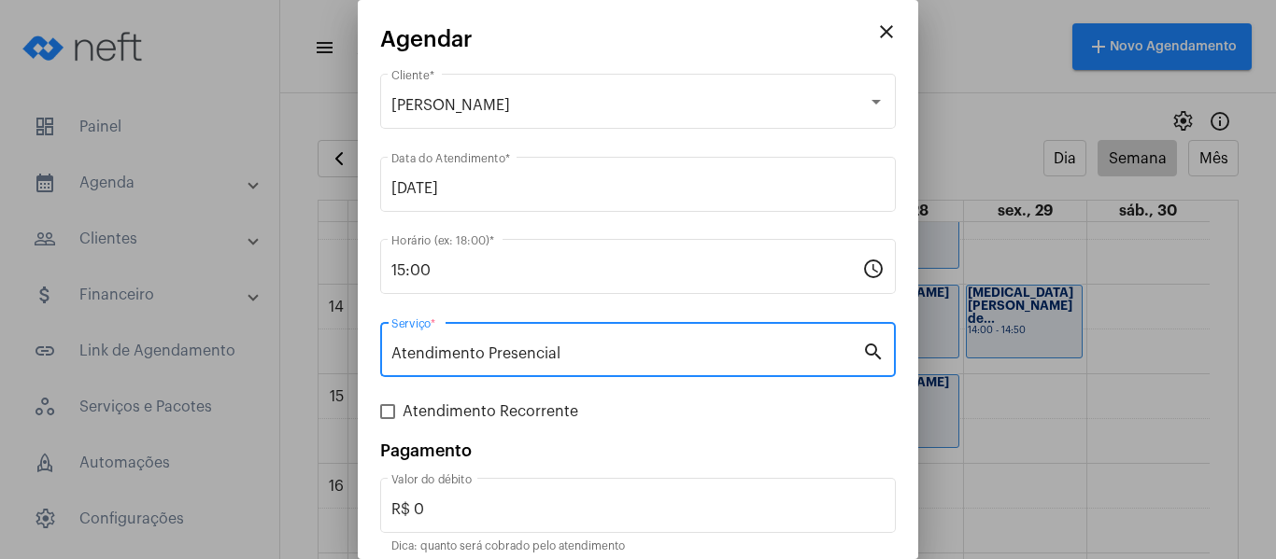
click at [460, 410] on span "Atendimento Recorrente" at bounding box center [491, 412] width 176 height 22
click at [388, 419] on input "Atendimento Recorrente" at bounding box center [387, 419] width 1 height 1
checkbox input "true"
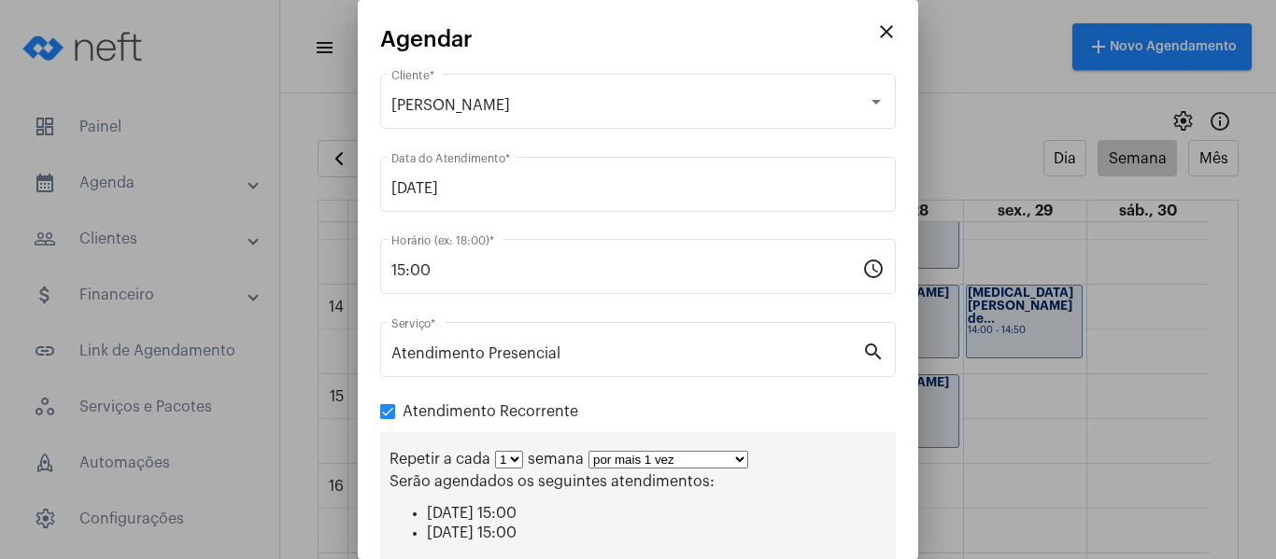
click at [636, 465] on select "por mais 1 vez por mais 2 vezes por mais 3 vezes por mais 4 vezes por mais 5 ve…" at bounding box center [668, 460] width 160 height 18
select select "3: 4"
click at [588, 451] on select "por mais 1 vez por mais 2 vezes por mais 3 vezes por mais 4 vezes por mais 5 ve…" at bounding box center [668, 460] width 160 height 18
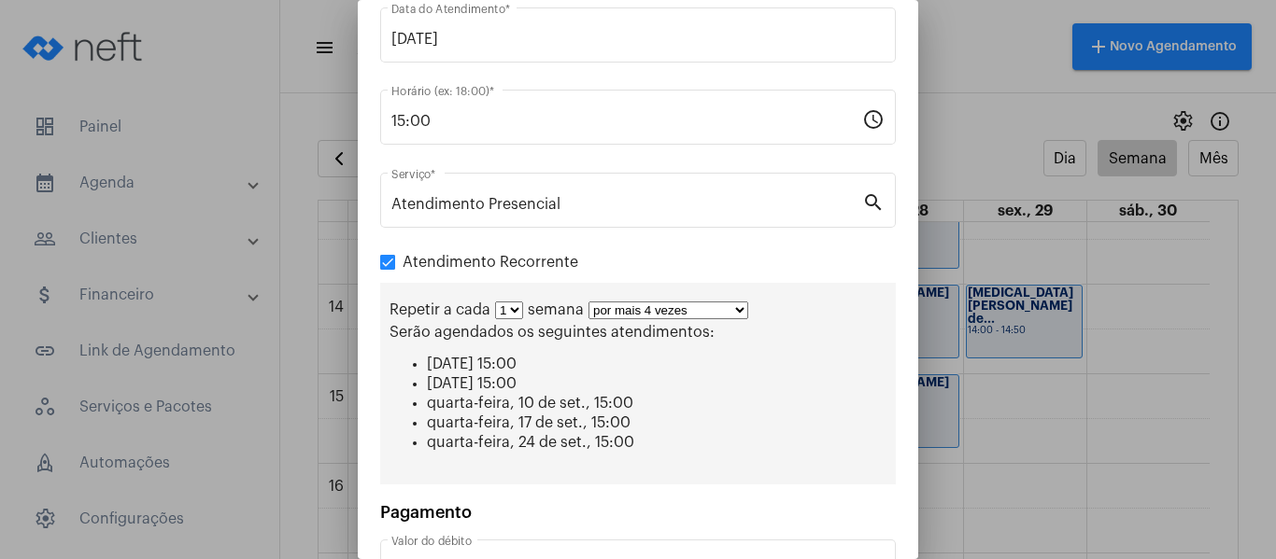
scroll to position [289, 0]
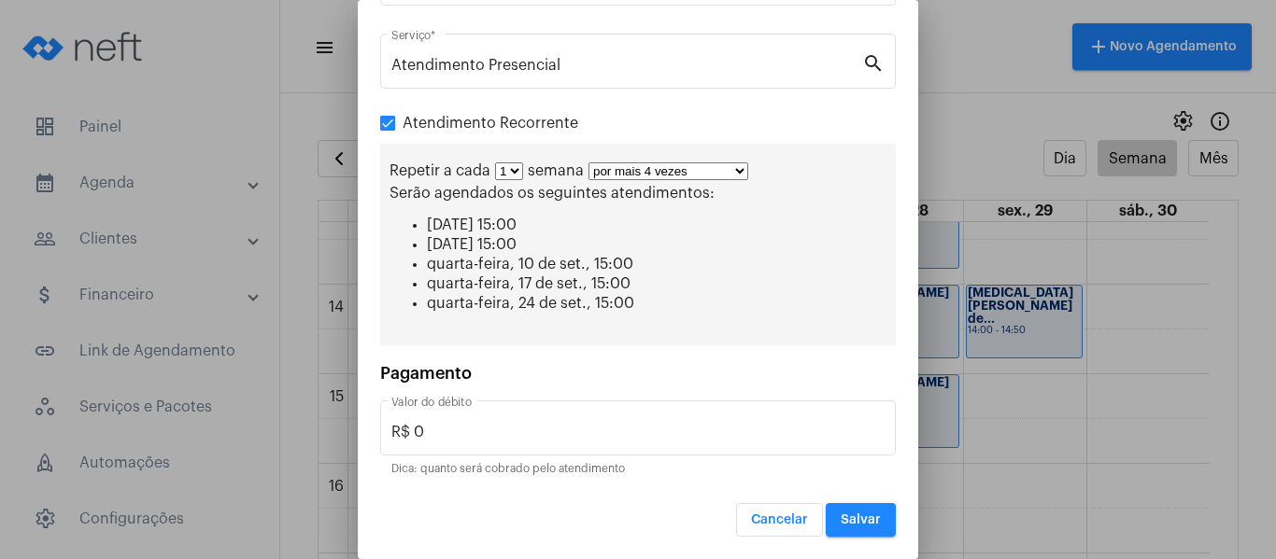
click at [862, 522] on span "Salvar" at bounding box center [861, 520] width 40 height 13
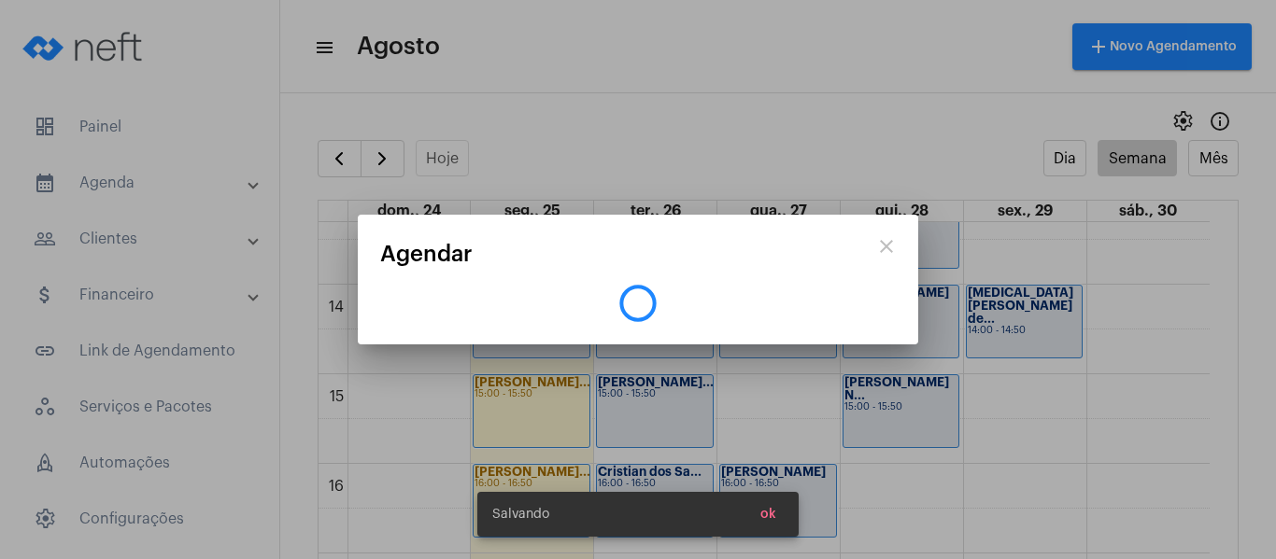
scroll to position [0, 0]
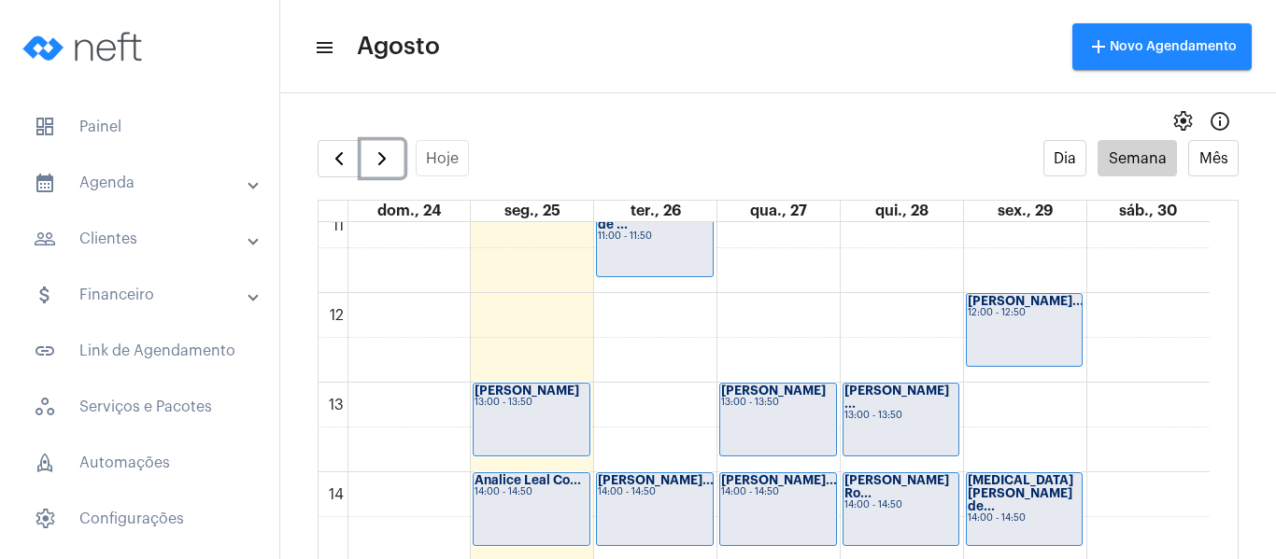
scroll to position [1006, 0]
